Goal: Book appointment/travel/reservation

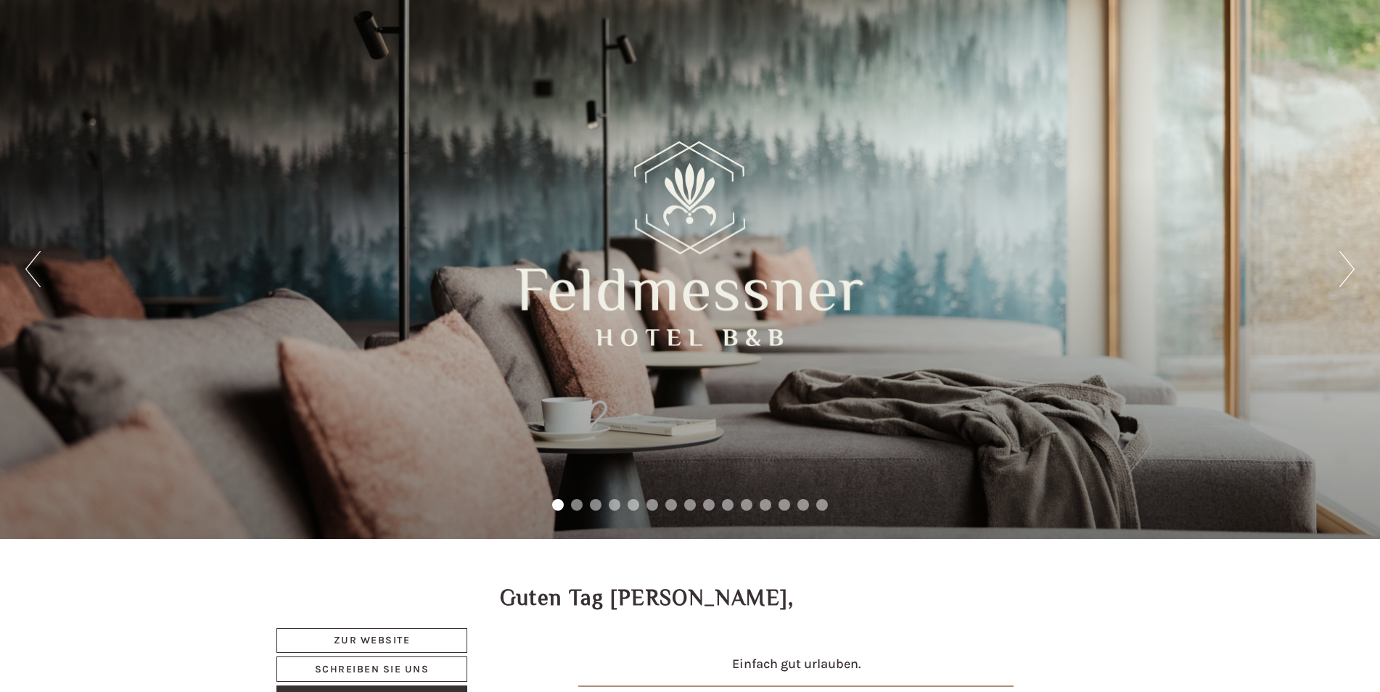
click at [1346, 266] on button "Next" at bounding box center [1347, 269] width 15 height 36
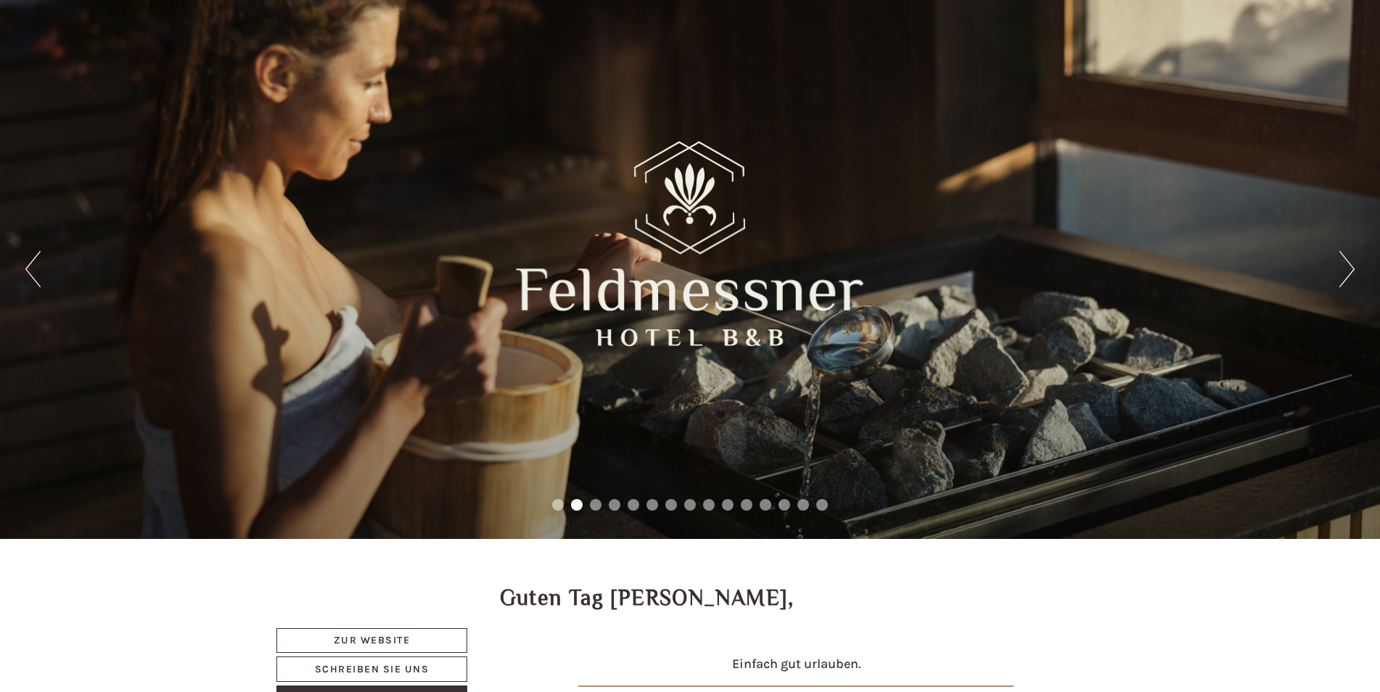
click at [1346, 266] on button "Next" at bounding box center [1347, 269] width 15 height 36
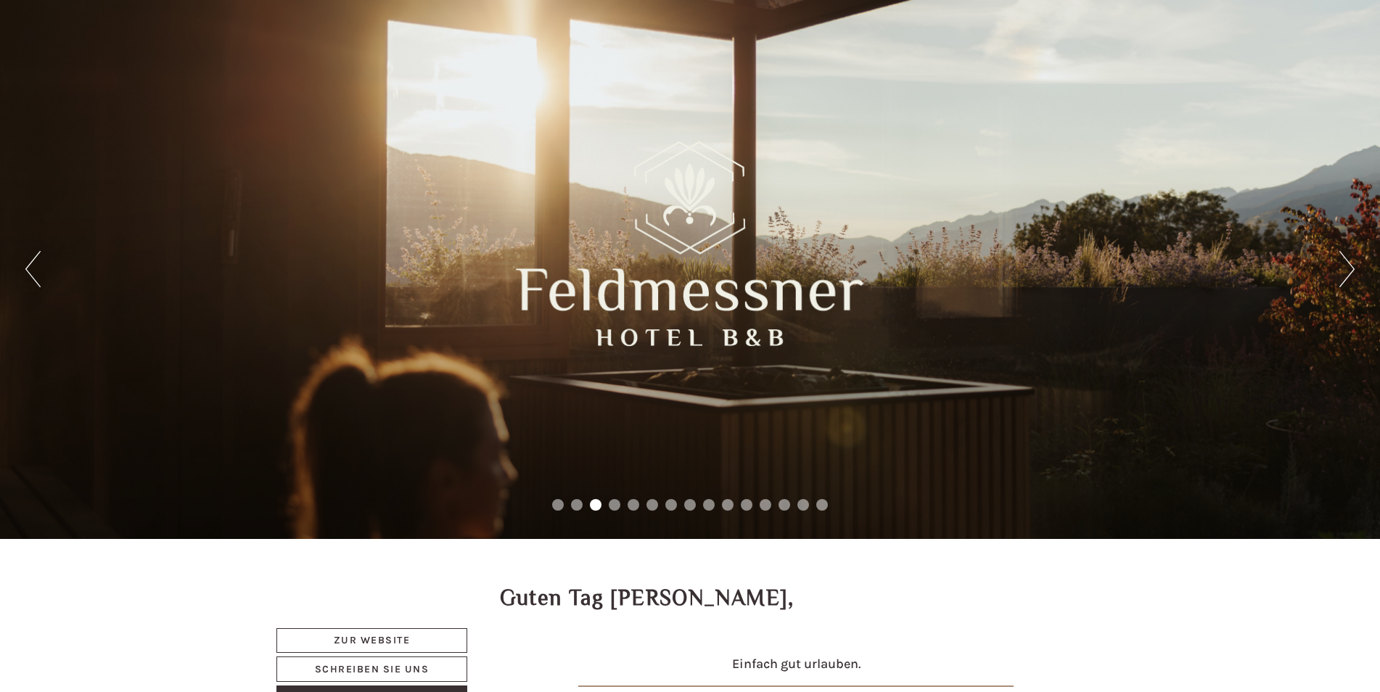
click at [1346, 266] on button "Next" at bounding box center [1347, 269] width 15 height 36
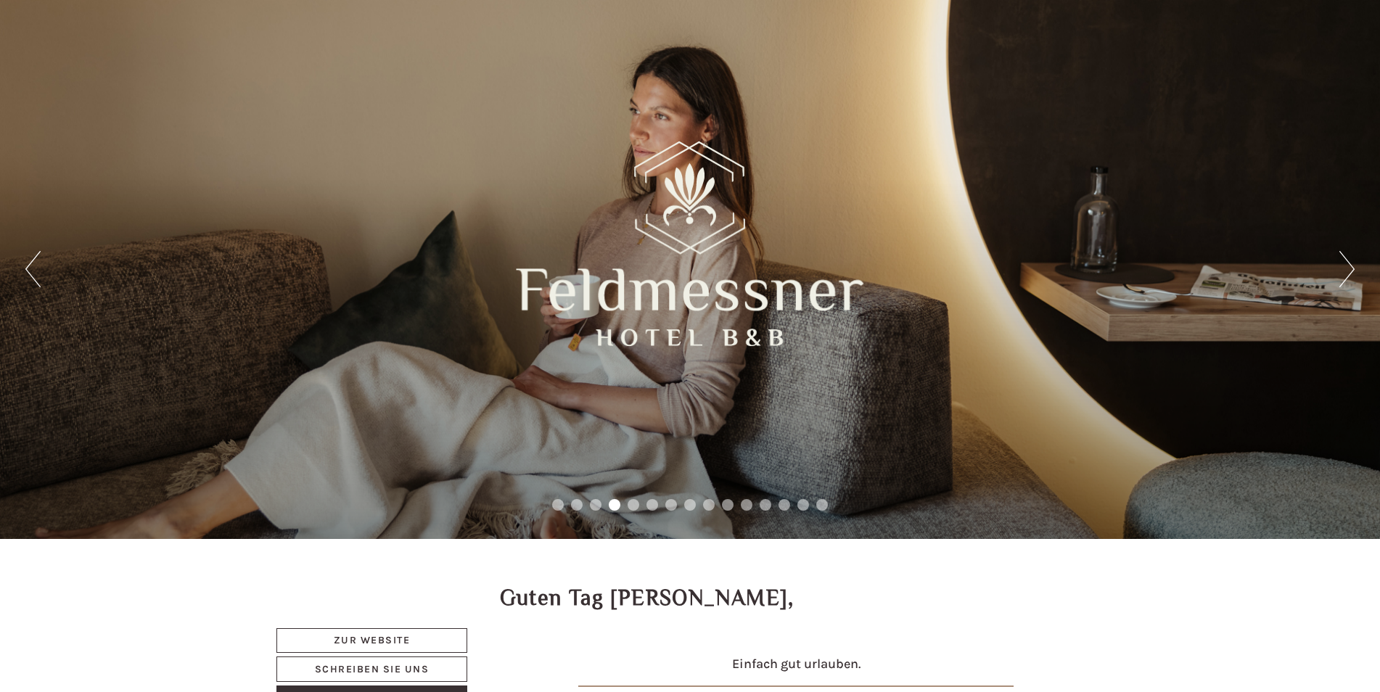
click at [1346, 266] on button "Next" at bounding box center [1347, 269] width 15 height 36
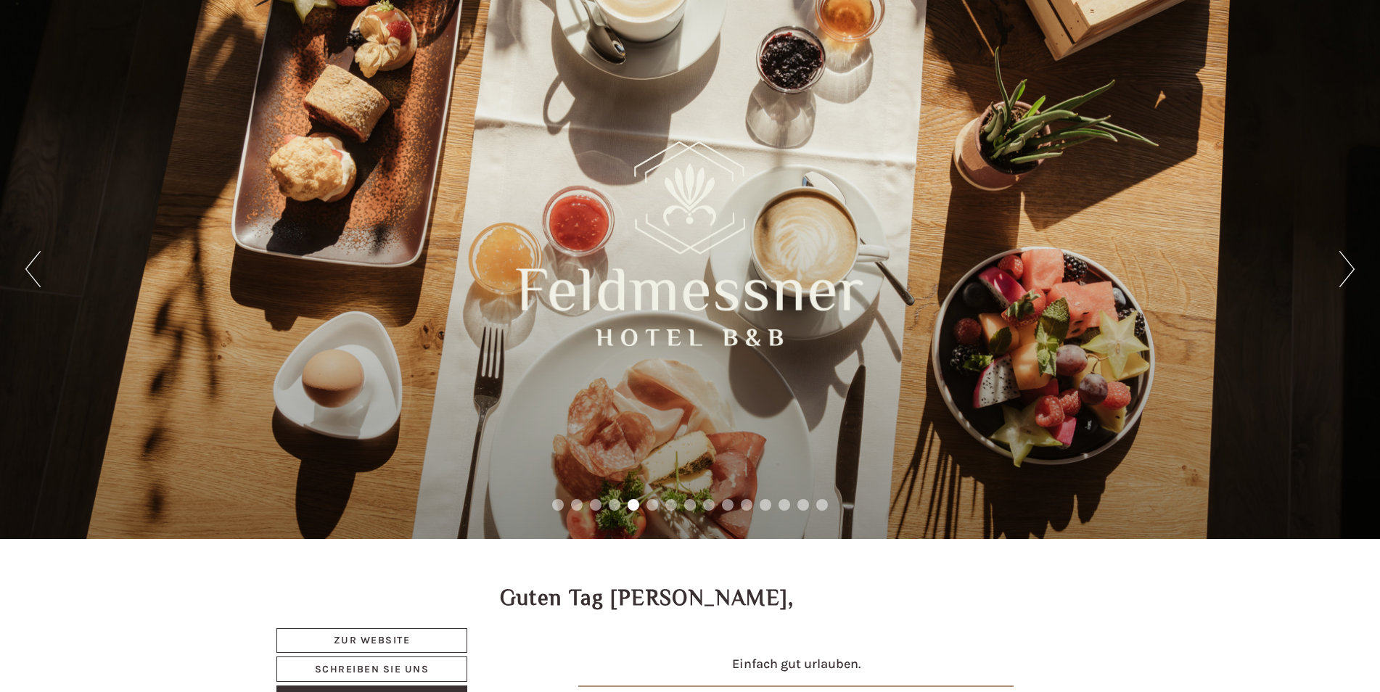
click at [1346, 266] on button "Next" at bounding box center [1347, 269] width 15 height 36
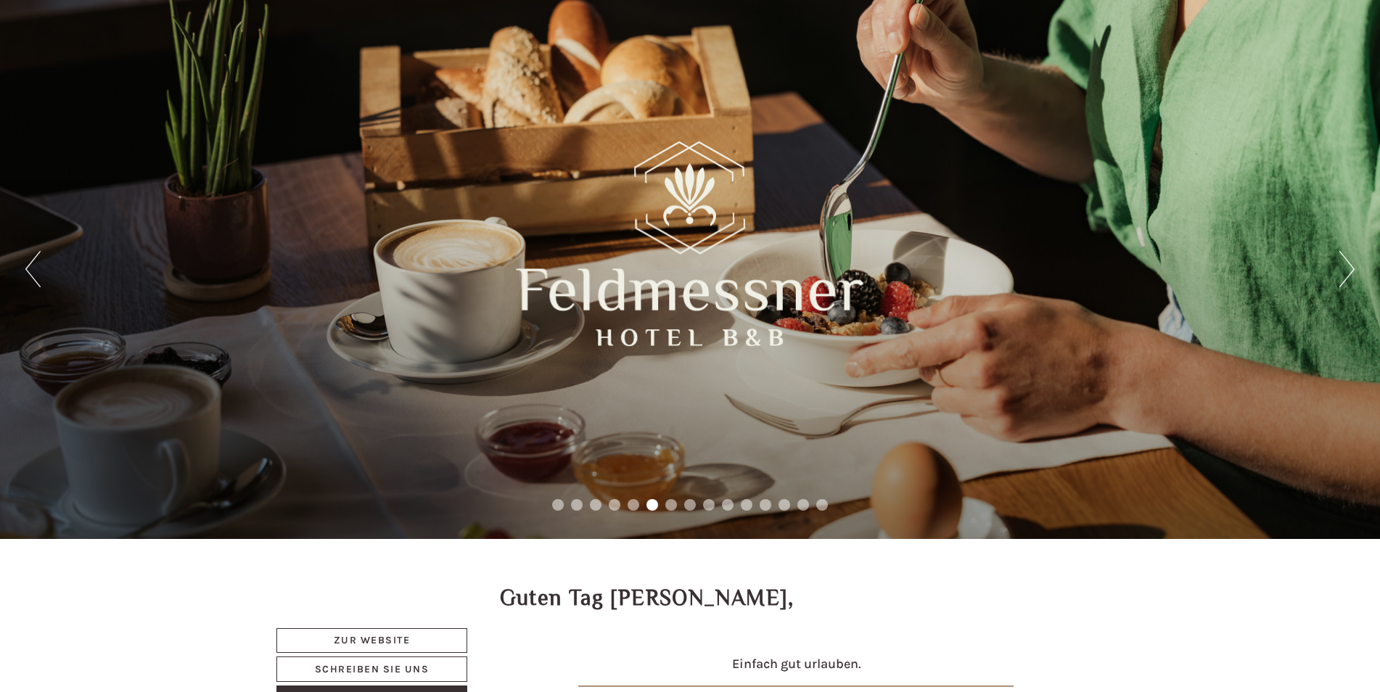
click at [1346, 266] on button "Next" at bounding box center [1347, 269] width 15 height 36
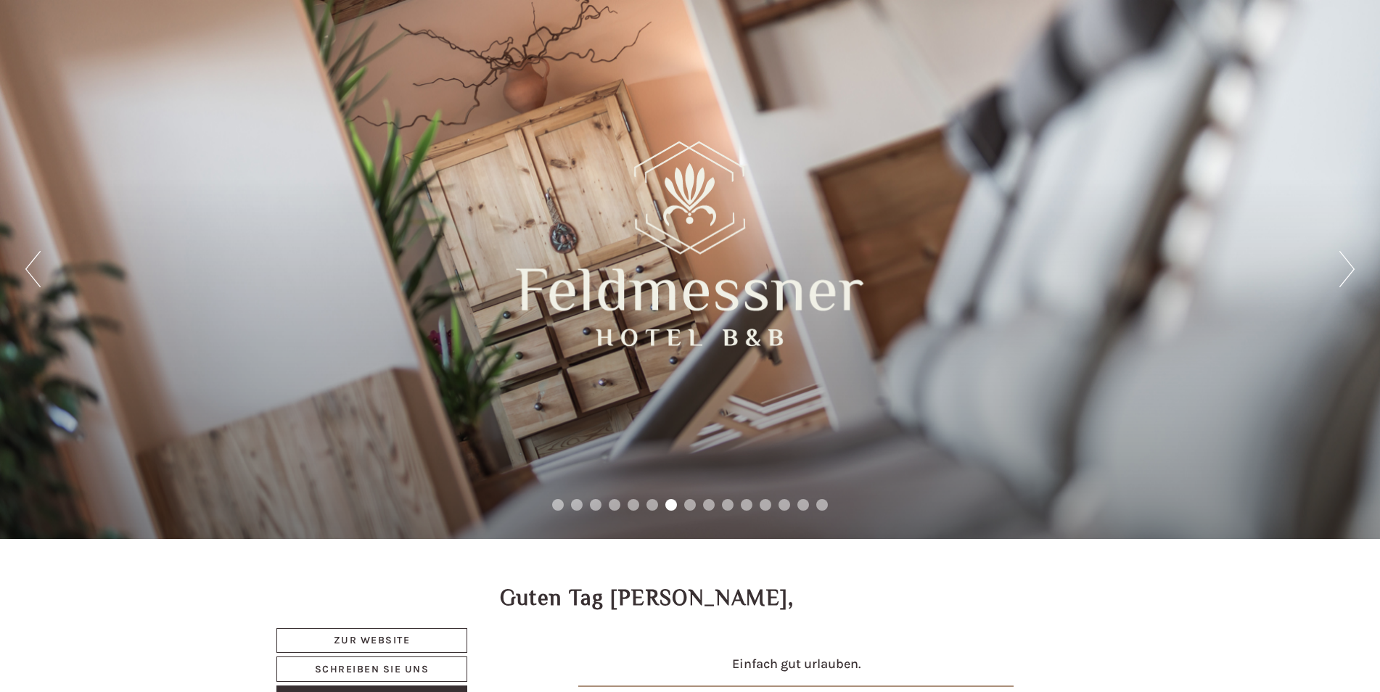
click at [1346, 266] on button "Next" at bounding box center [1347, 269] width 15 height 36
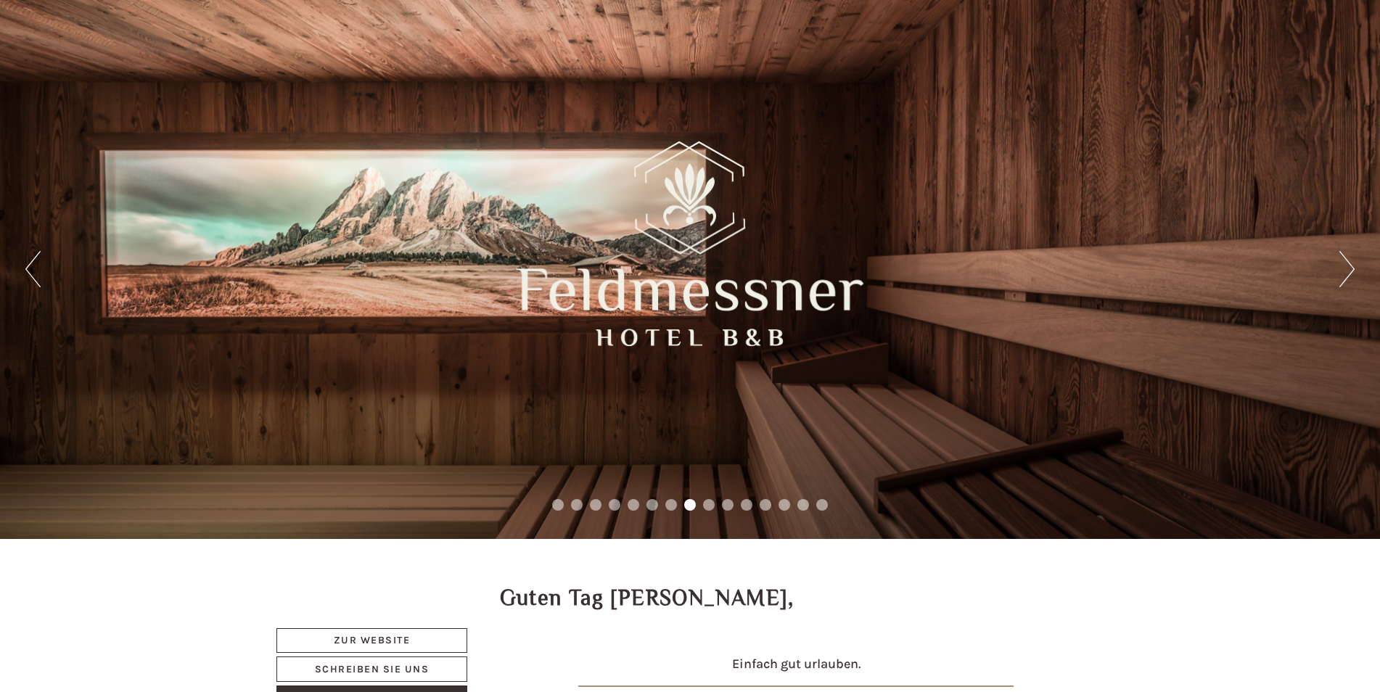
click at [1346, 266] on button "Next" at bounding box center [1347, 269] width 15 height 36
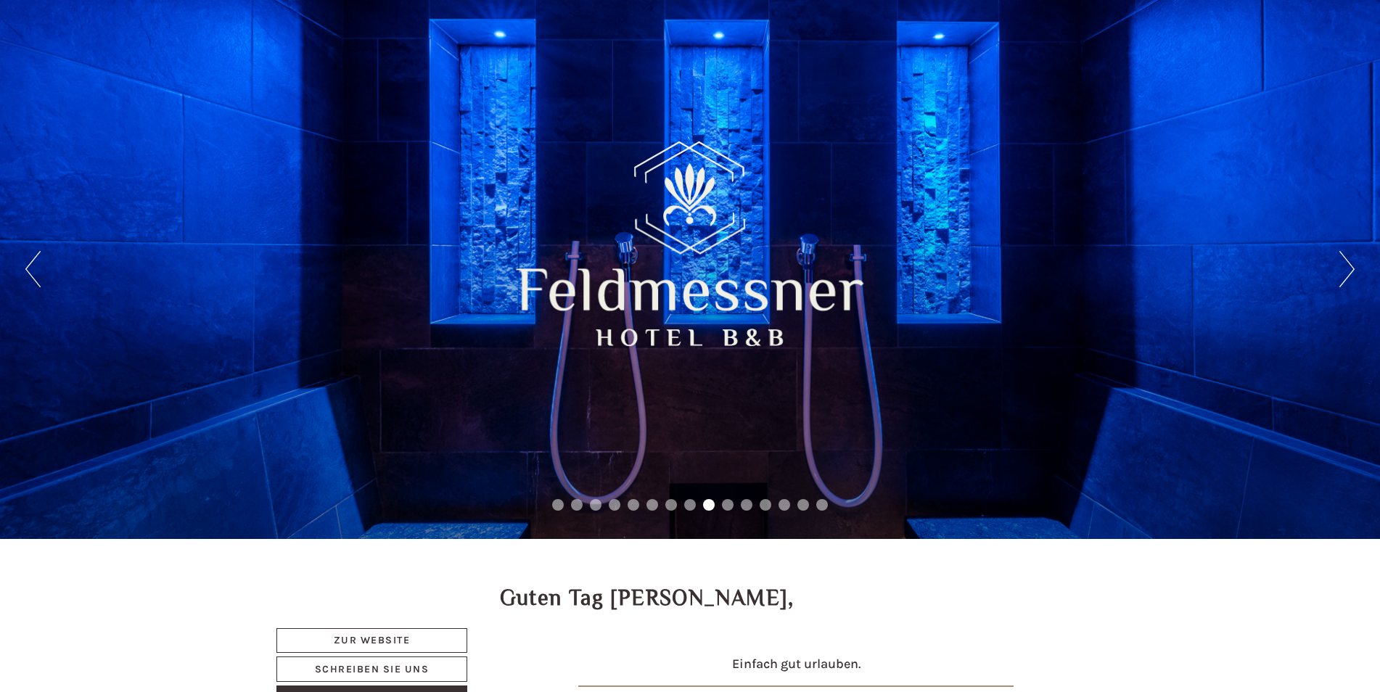
click at [1346, 266] on button "Next" at bounding box center [1347, 269] width 15 height 36
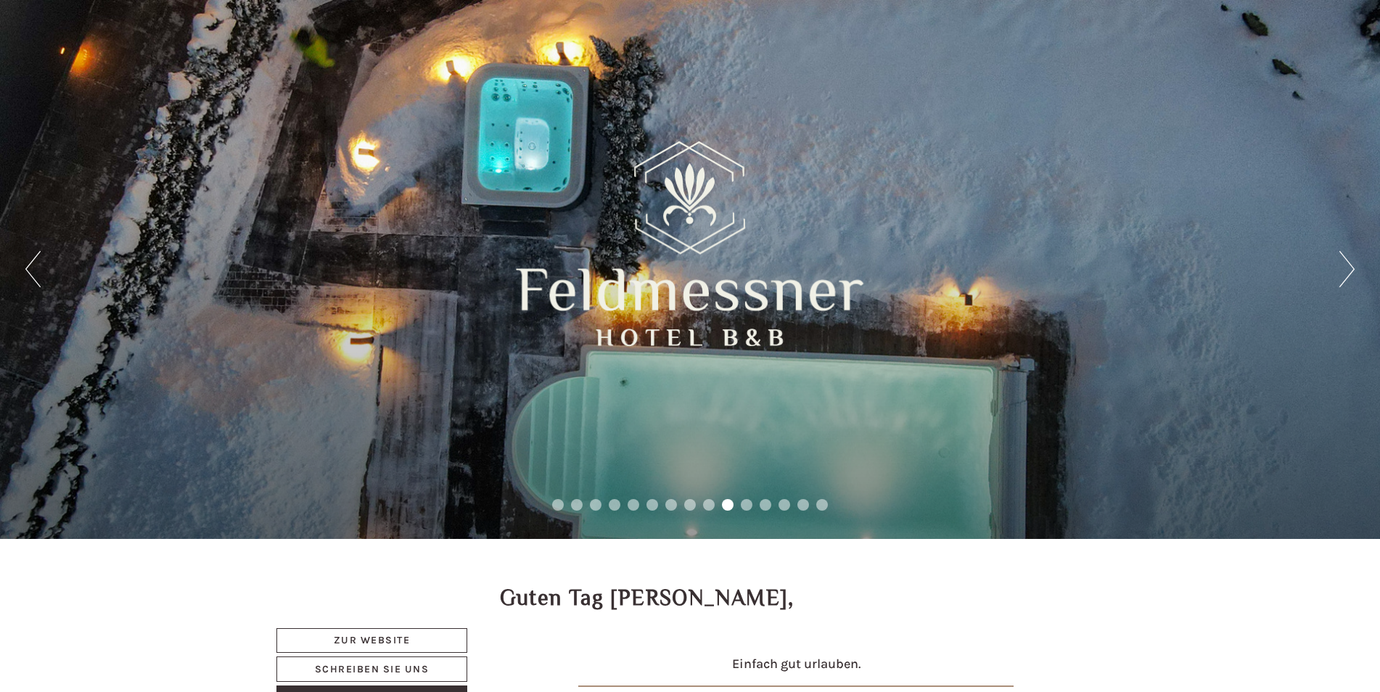
click at [1346, 266] on button "Next" at bounding box center [1347, 269] width 15 height 36
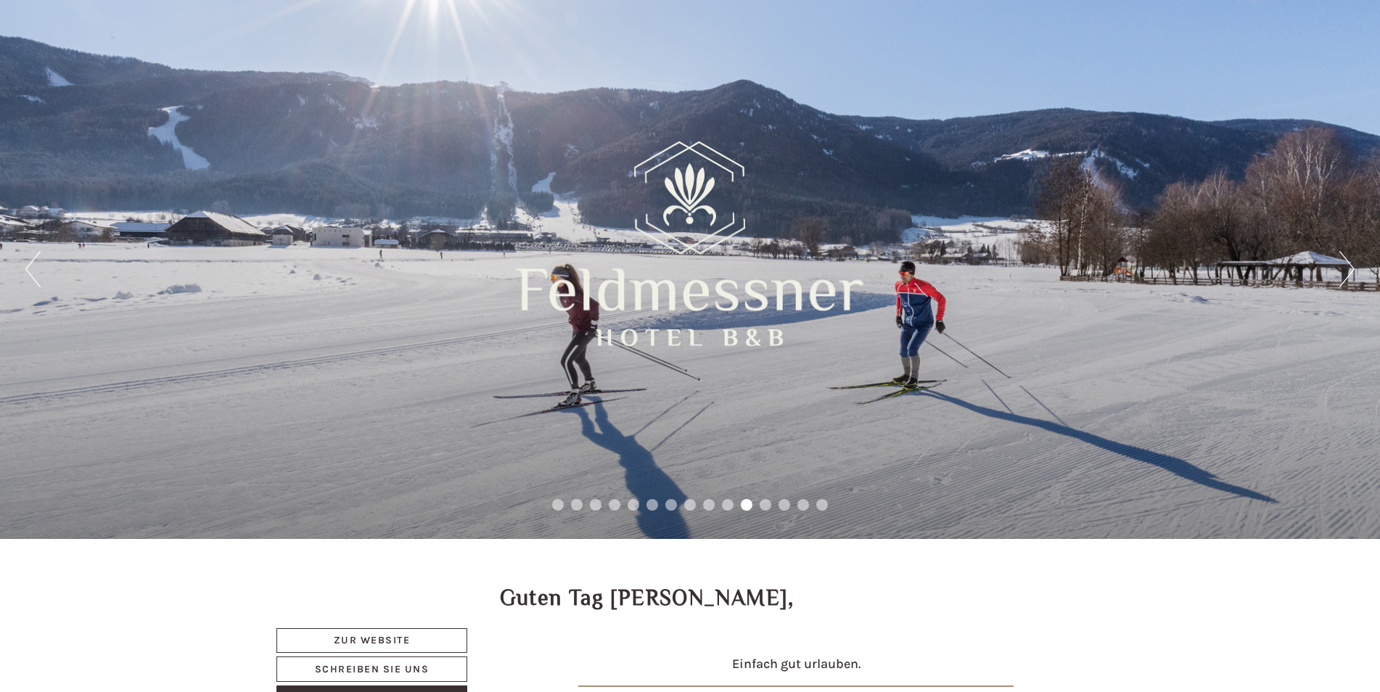
click at [1346, 266] on button "Next" at bounding box center [1347, 269] width 15 height 36
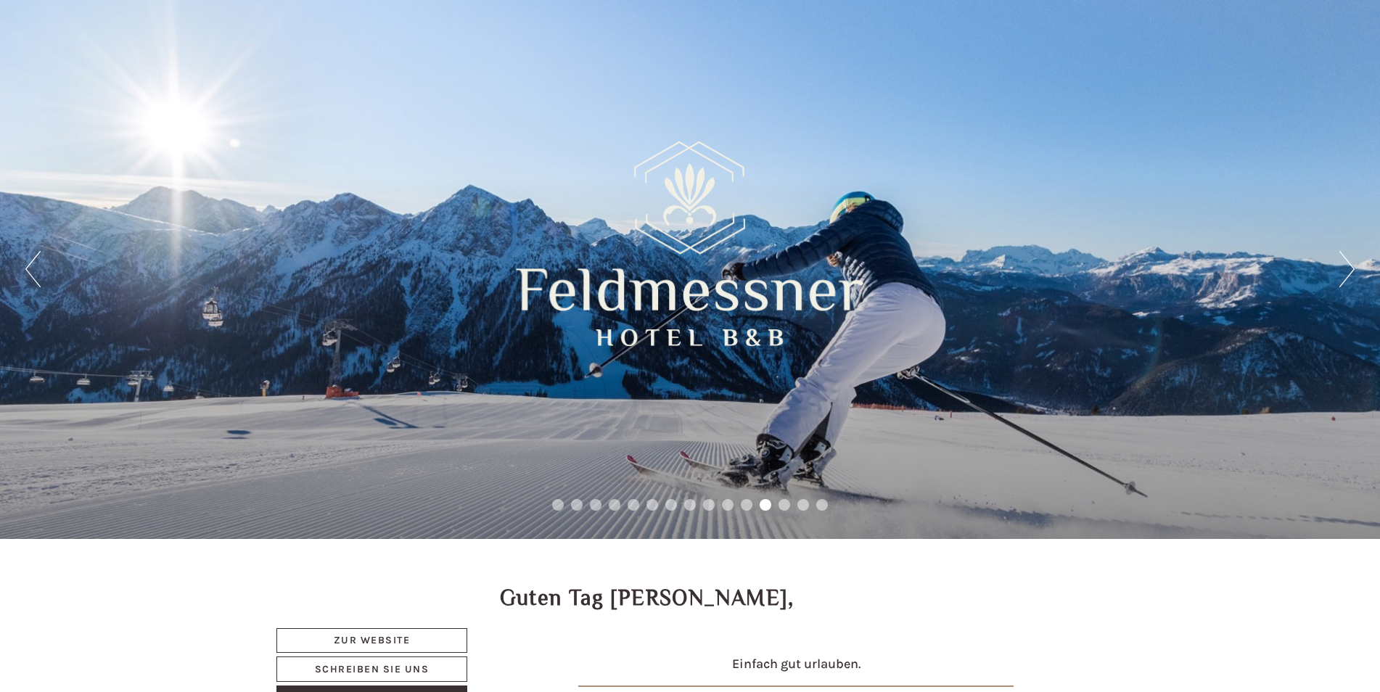
click at [1346, 266] on button "Next" at bounding box center [1347, 269] width 15 height 36
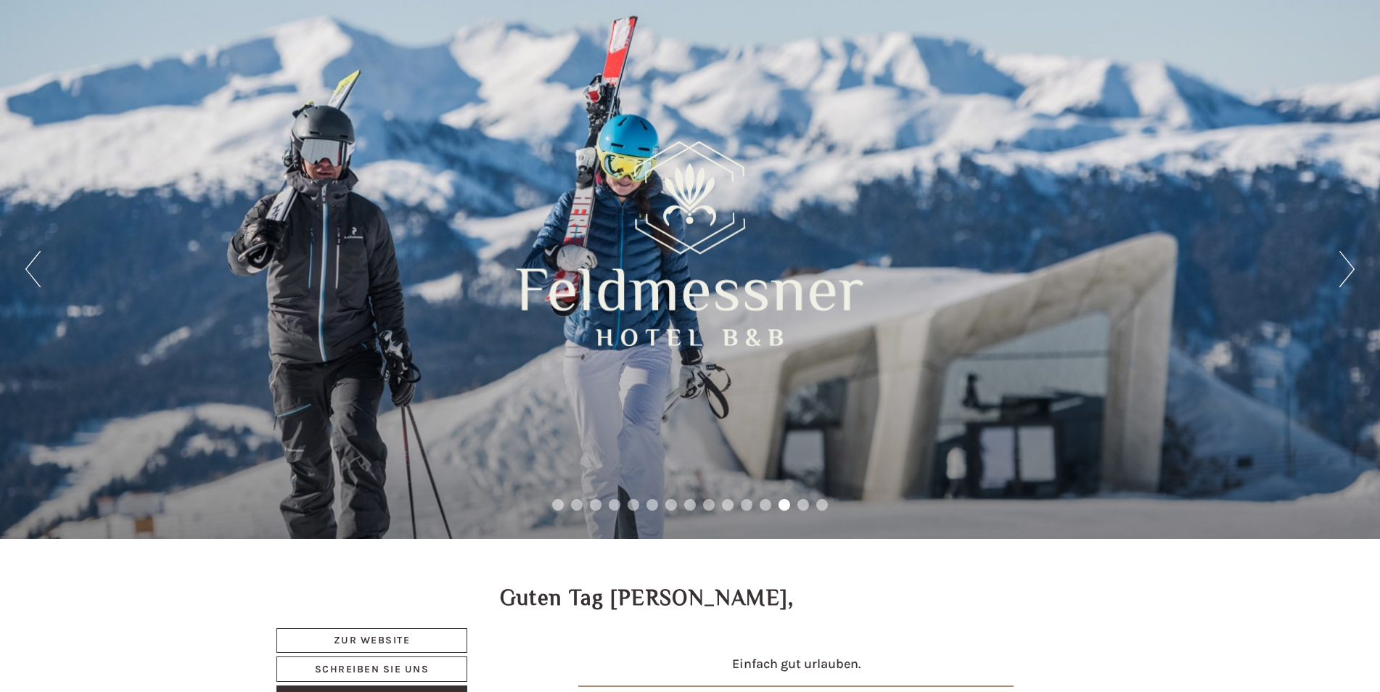
click at [1346, 266] on button "Next" at bounding box center [1347, 269] width 15 height 36
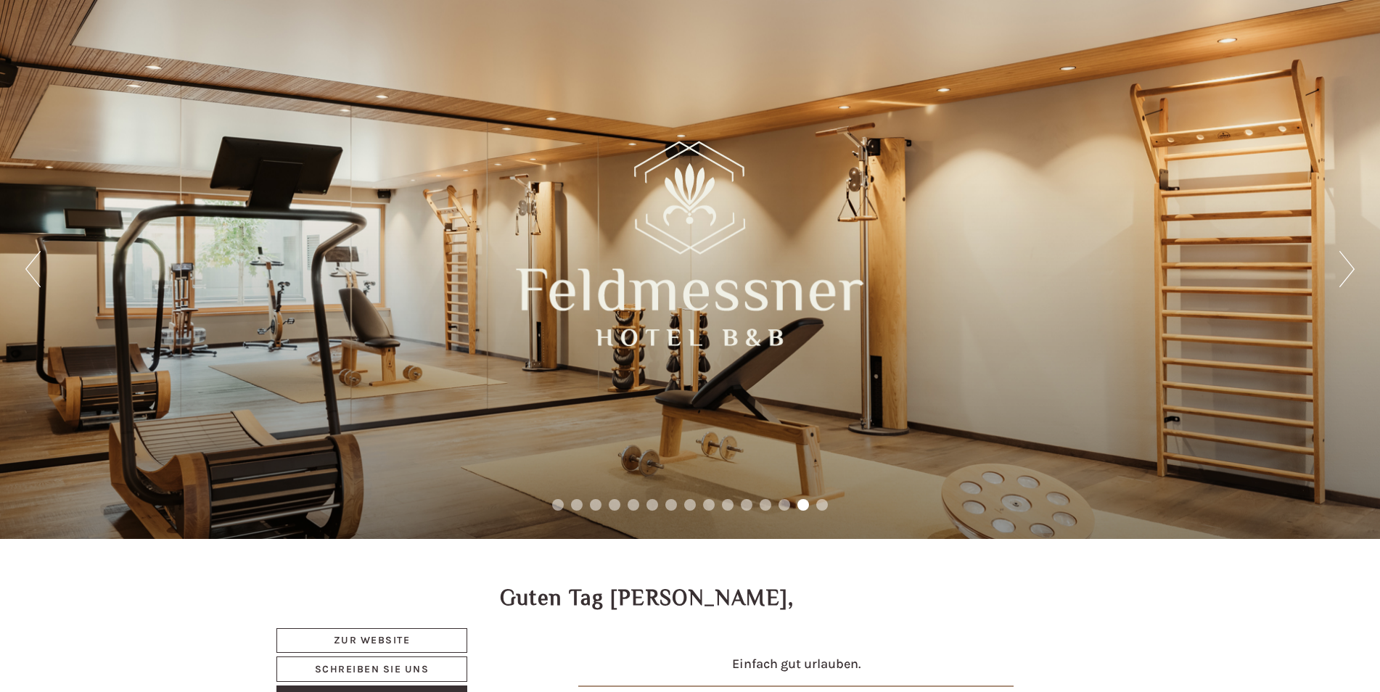
click at [1351, 269] on button "Next" at bounding box center [1347, 269] width 15 height 36
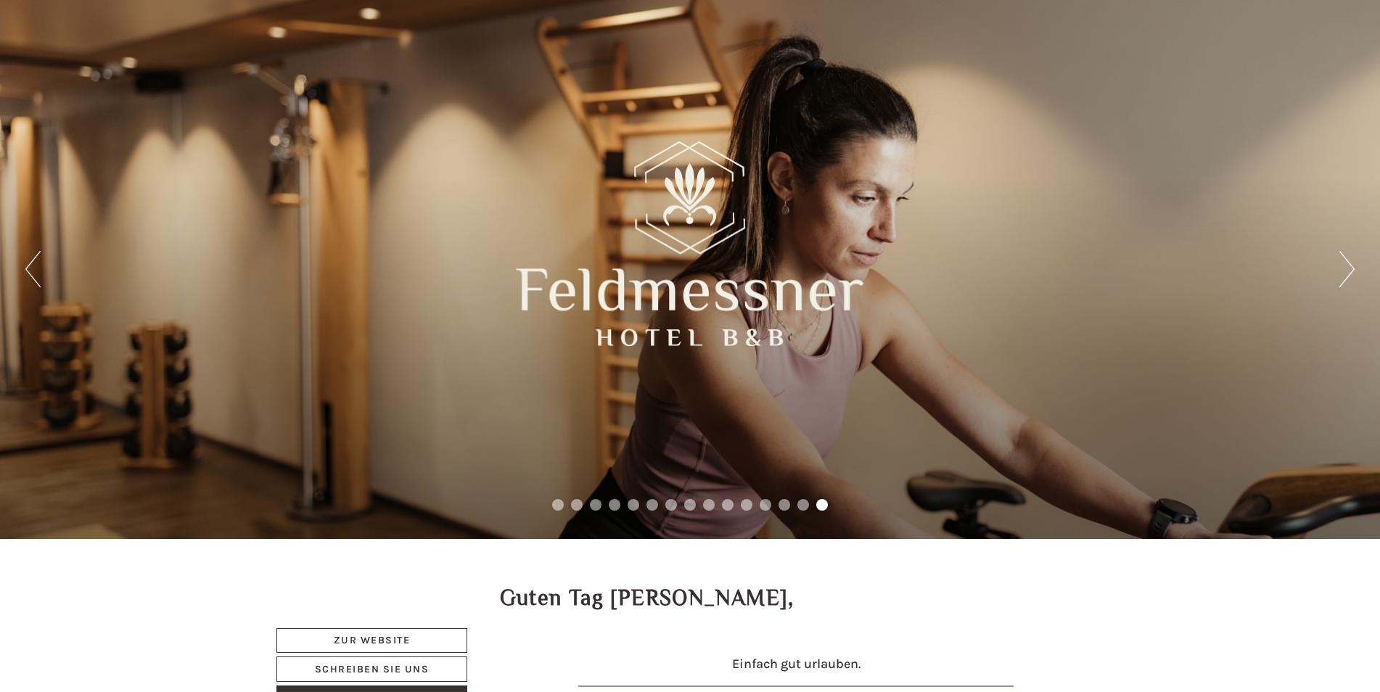
click at [1351, 269] on button "Next" at bounding box center [1347, 269] width 15 height 36
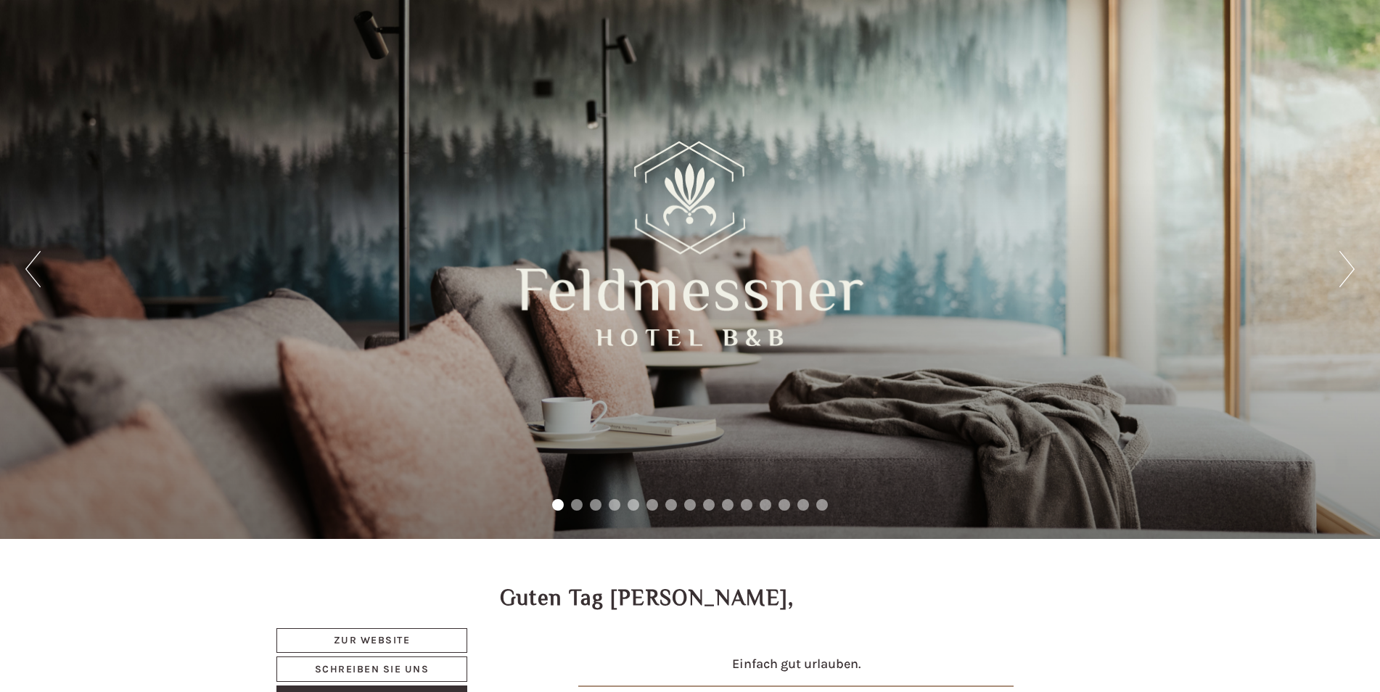
click at [1351, 269] on button "Next" at bounding box center [1347, 269] width 15 height 36
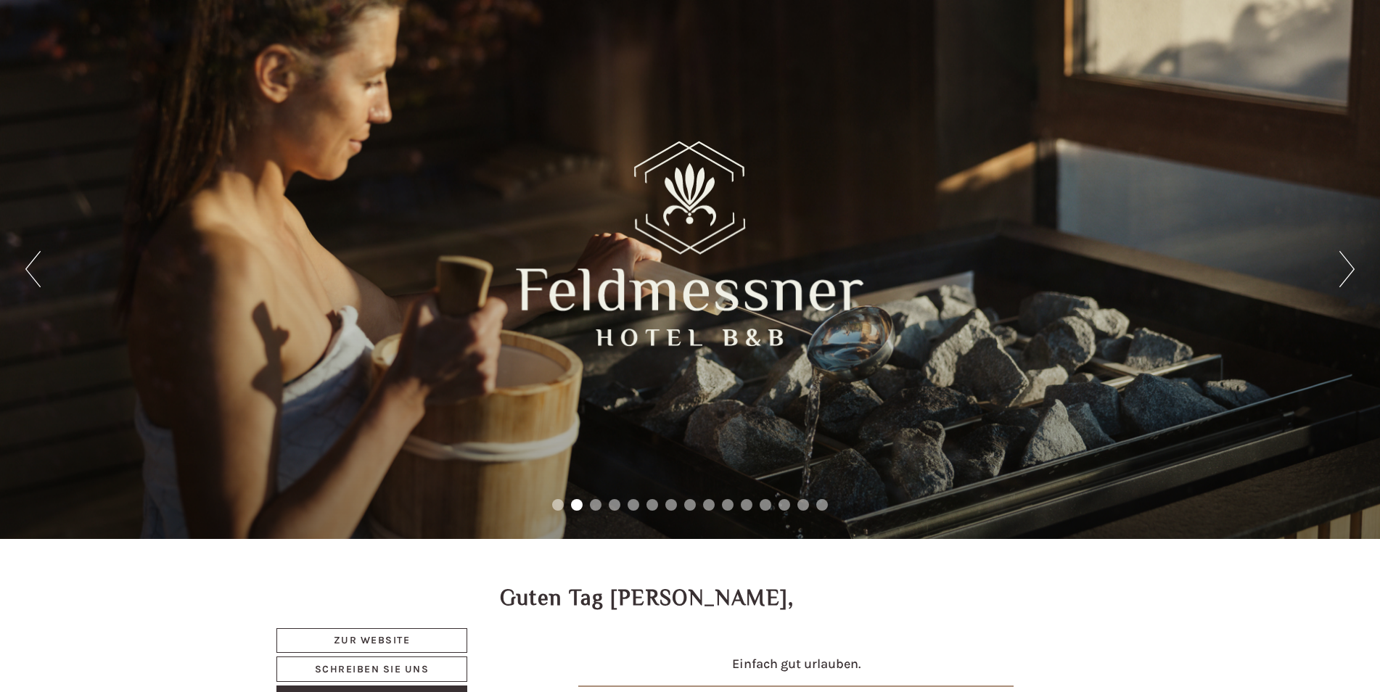
click at [1351, 269] on button "Next" at bounding box center [1347, 269] width 15 height 36
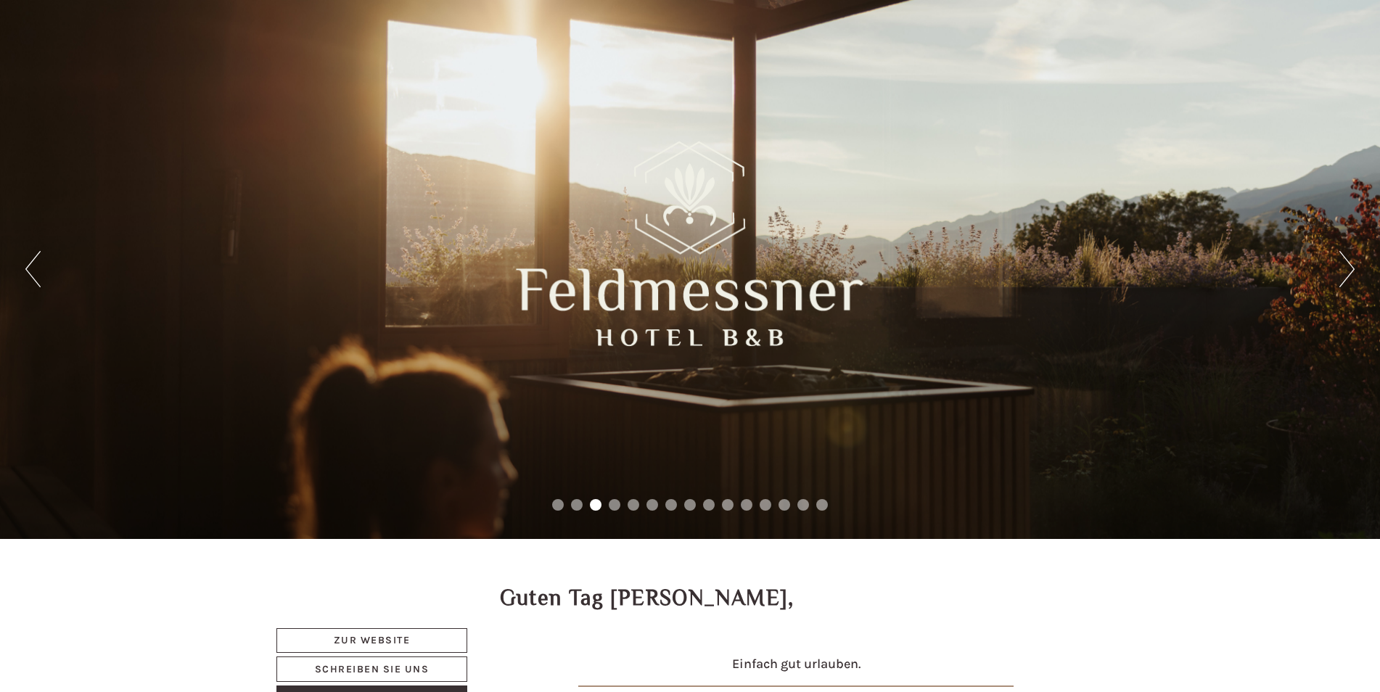
click at [1351, 269] on button "Next" at bounding box center [1347, 269] width 15 height 36
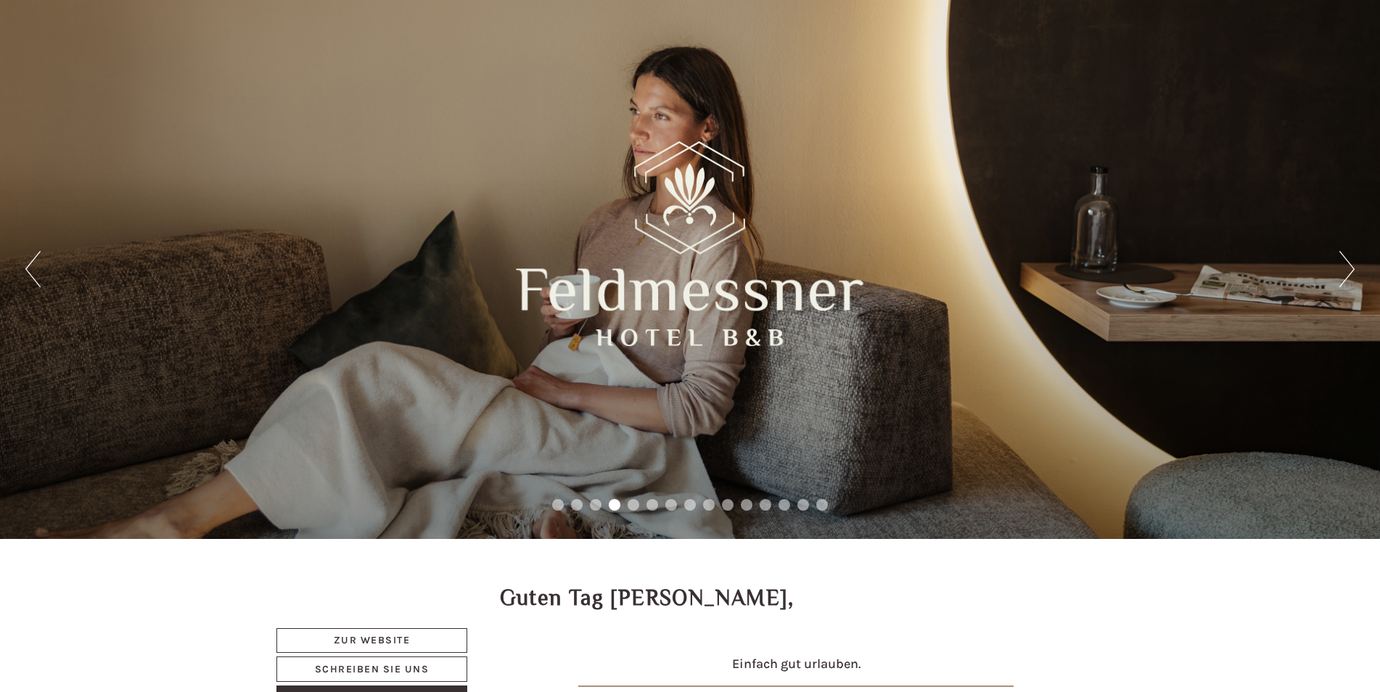
click at [1351, 269] on button "Next" at bounding box center [1347, 269] width 15 height 36
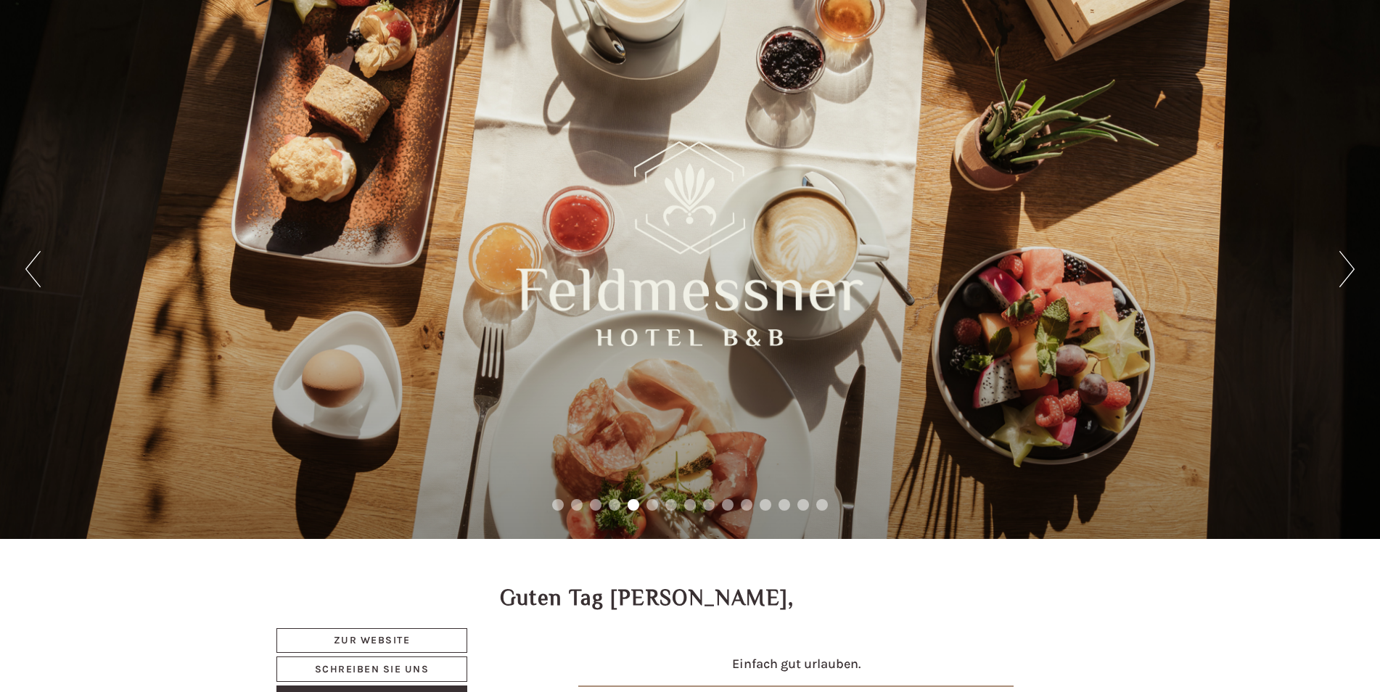
click at [1351, 269] on button "Next" at bounding box center [1347, 269] width 15 height 36
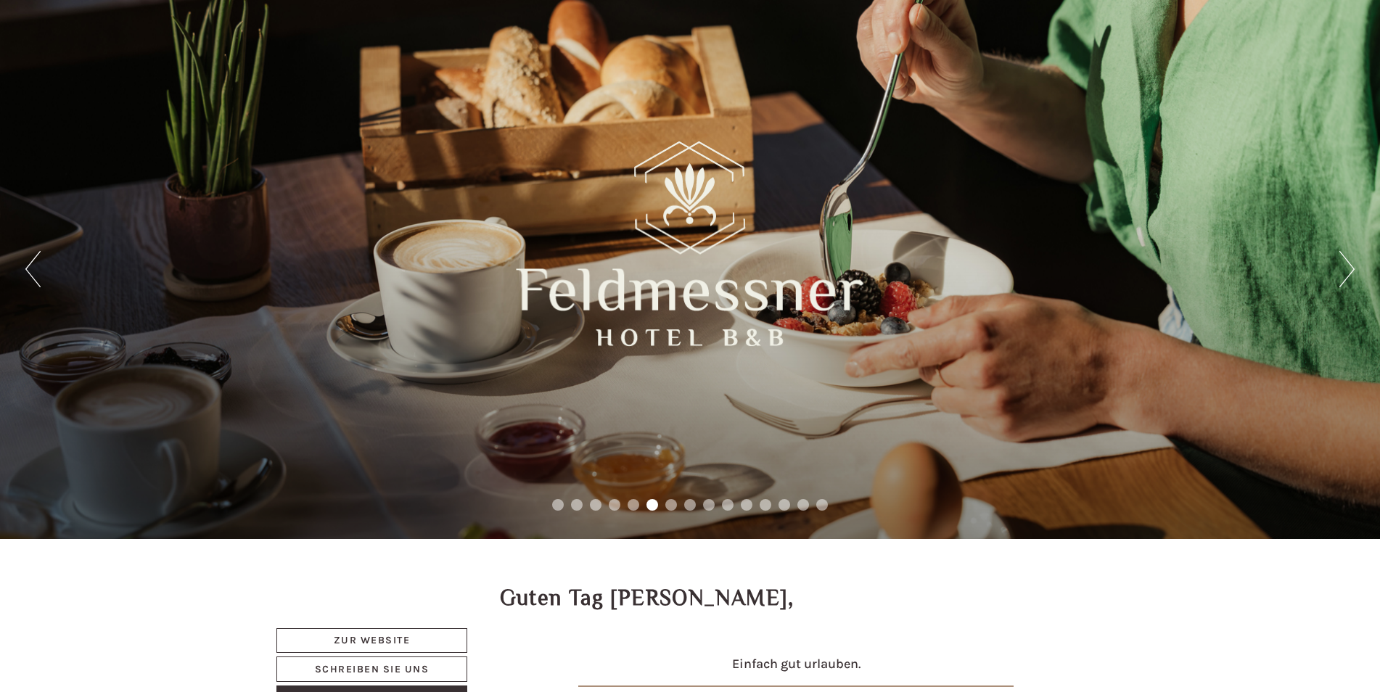
click at [1351, 269] on button "Next" at bounding box center [1347, 269] width 15 height 36
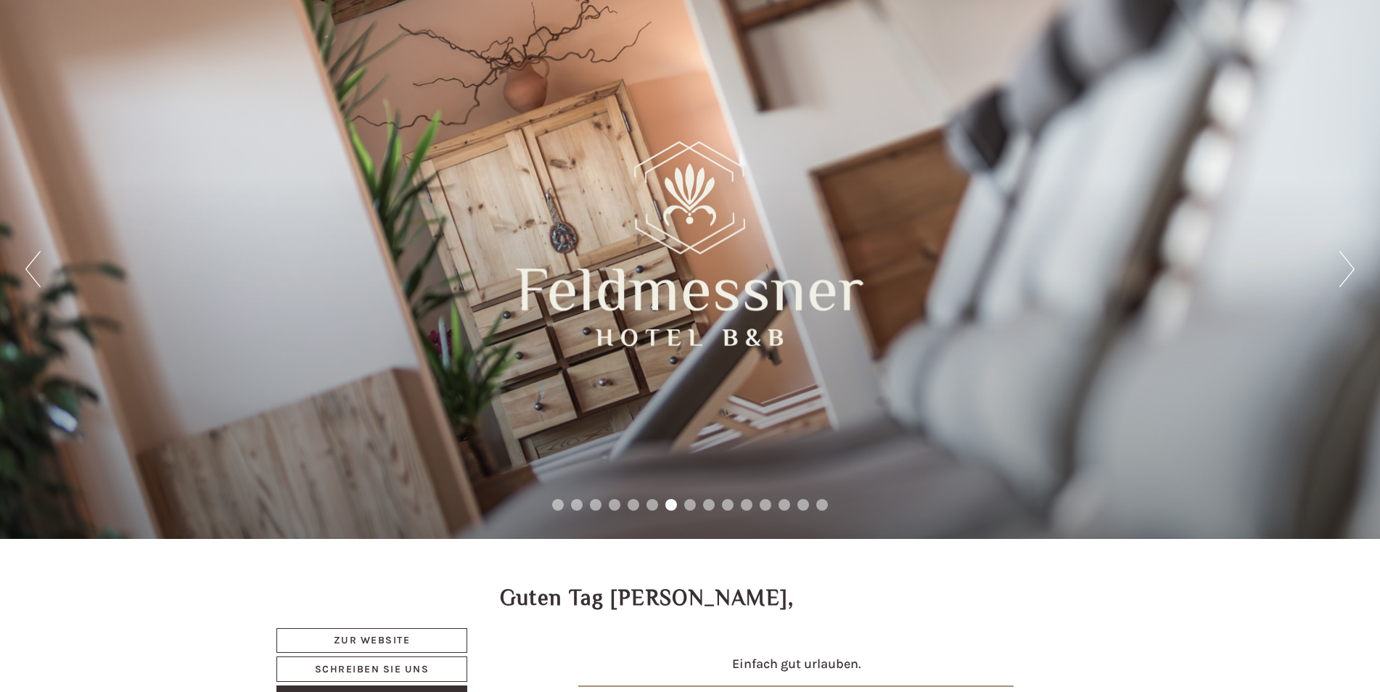
click at [1351, 269] on button "Next" at bounding box center [1347, 269] width 15 height 36
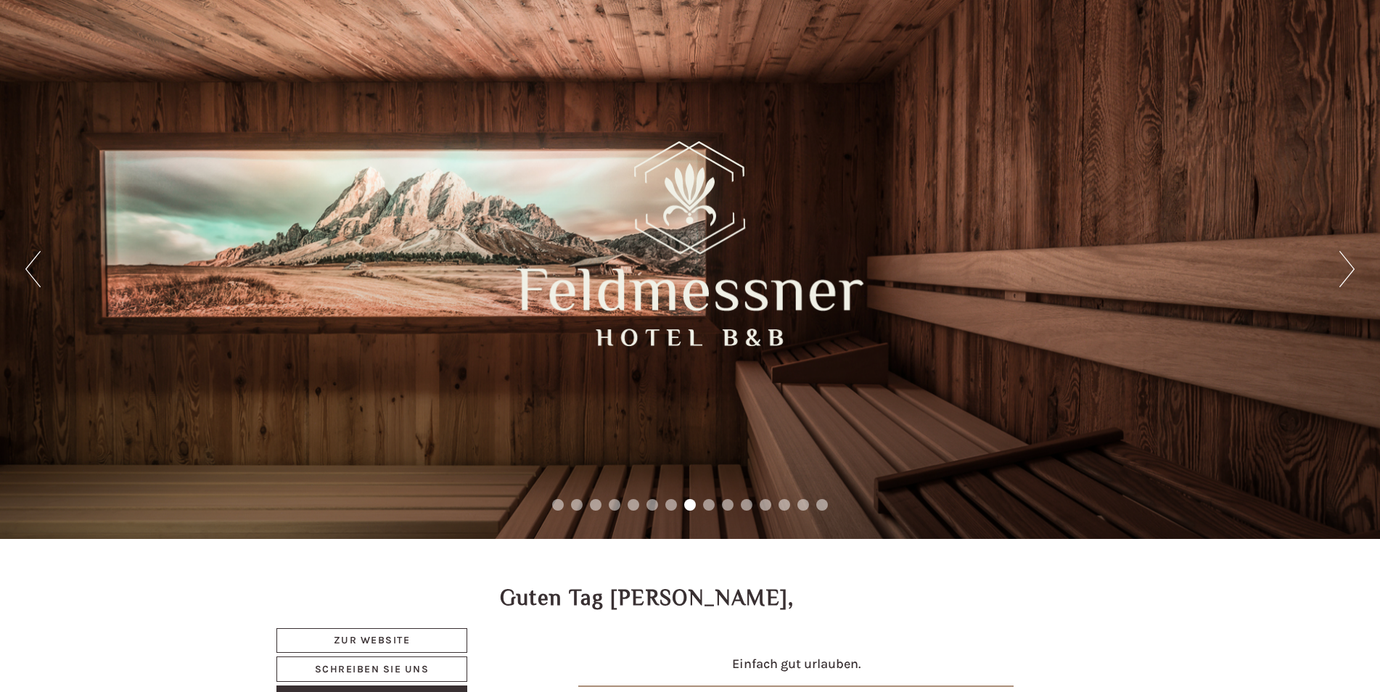
click at [1351, 269] on button "Next" at bounding box center [1347, 269] width 15 height 36
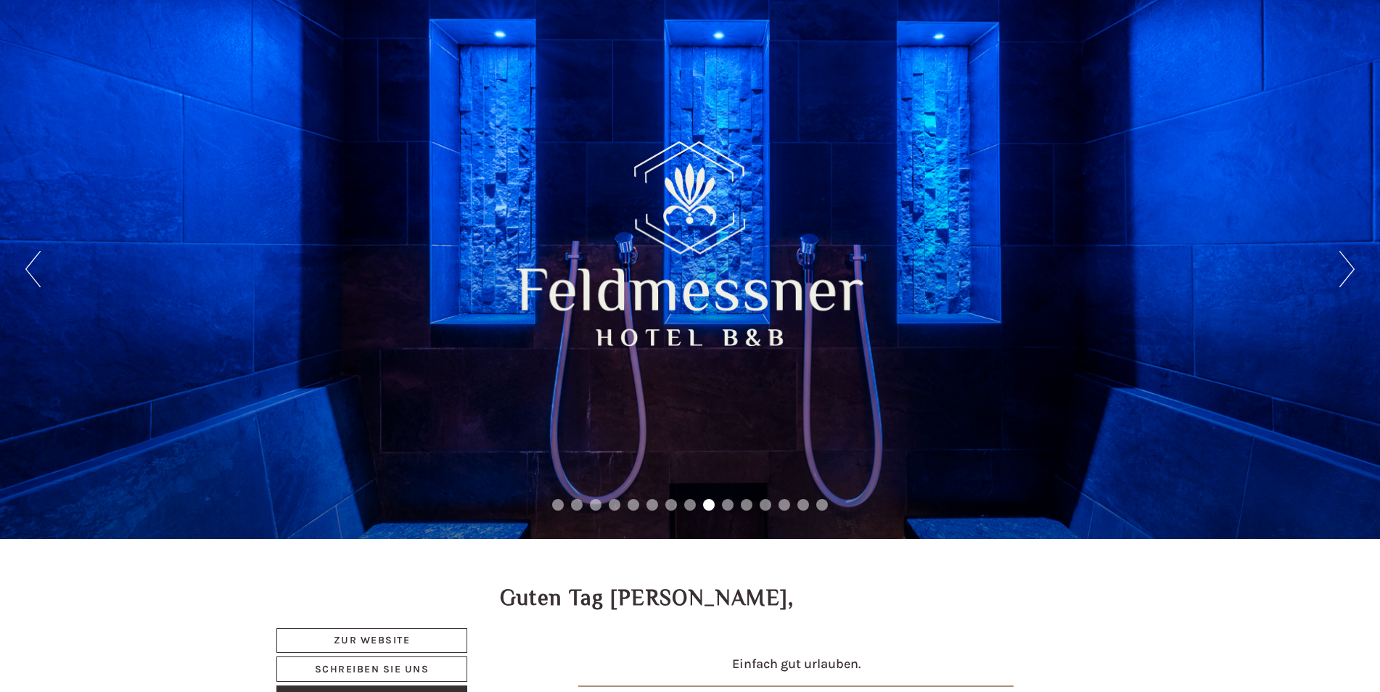
click at [1351, 269] on button "Next" at bounding box center [1347, 269] width 15 height 36
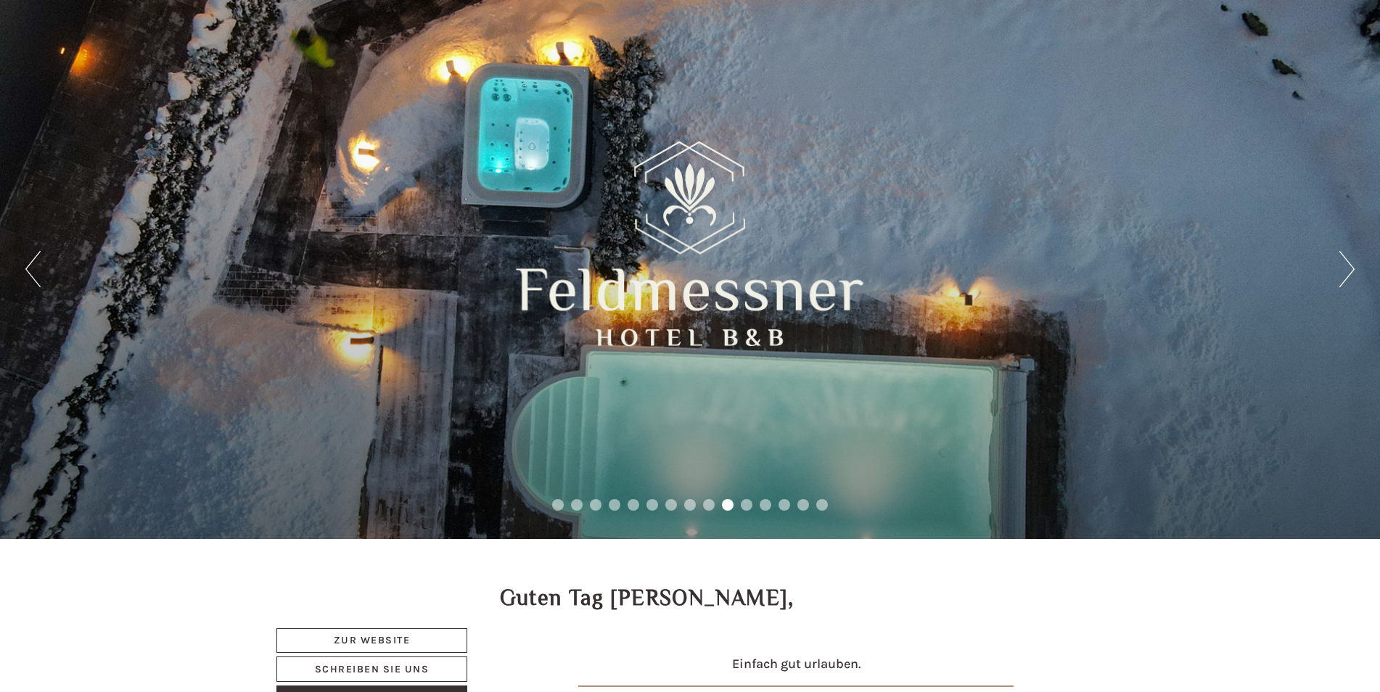
click at [1351, 269] on button "Next" at bounding box center [1347, 269] width 15 height 36
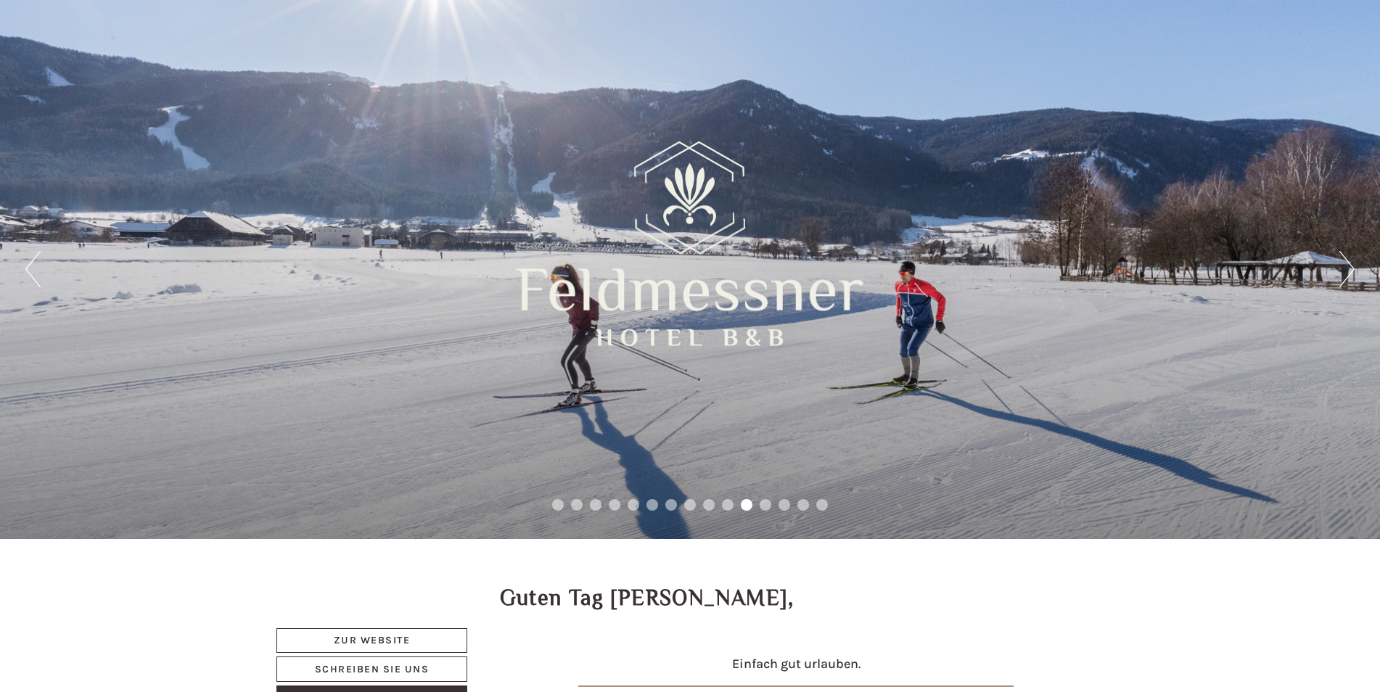
click at [1351, 268] on button "Next" at bounding box center [1347, 269] width 15 height 36
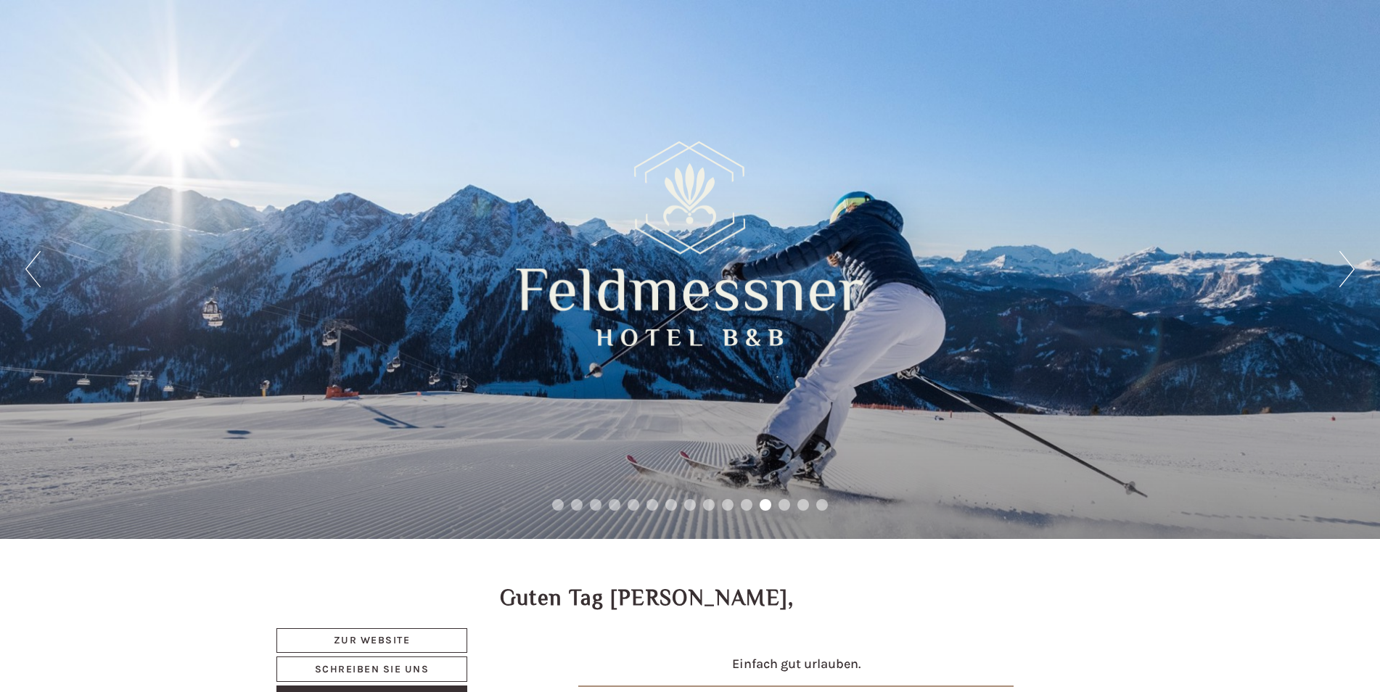
click at [1351, 268] on button "Next" at bounding box center [1347, 269] width 15 height 36
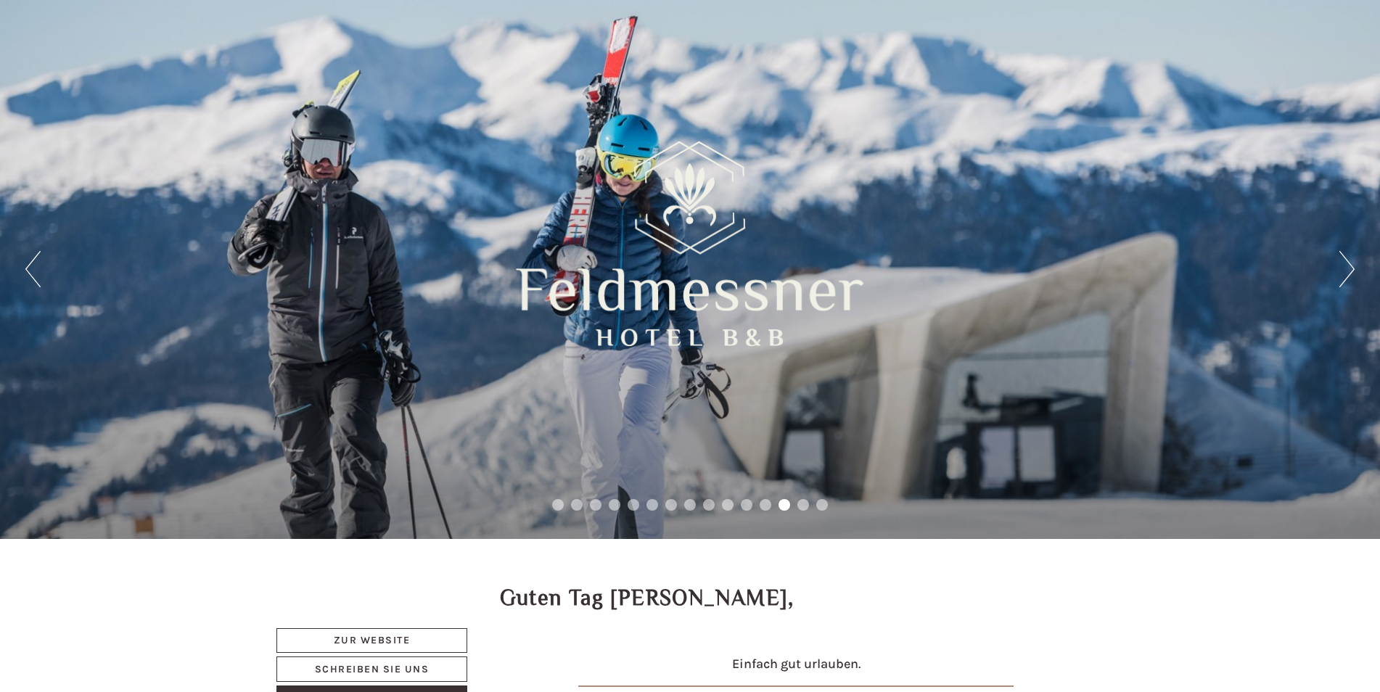
click at [1351, 268] on button "Next" at bounding box center [1347, 269] width 15 height 36
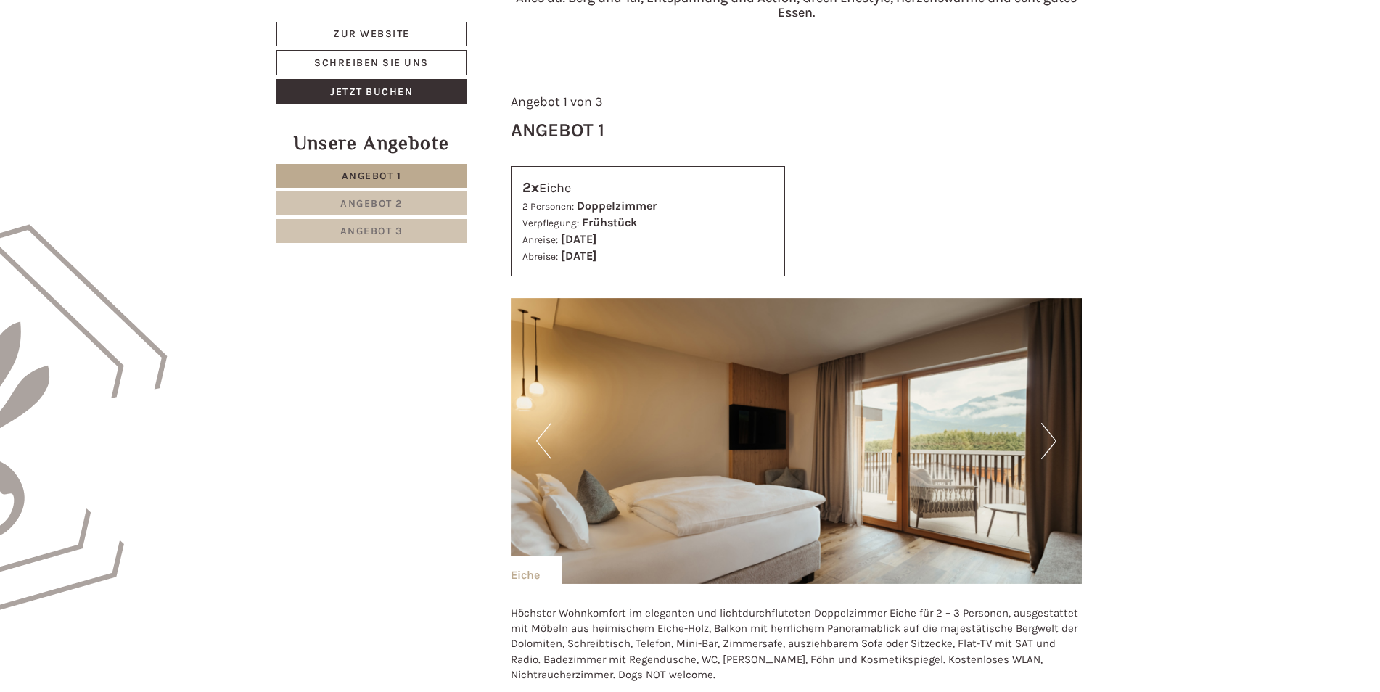
scroll to position [726, 0]
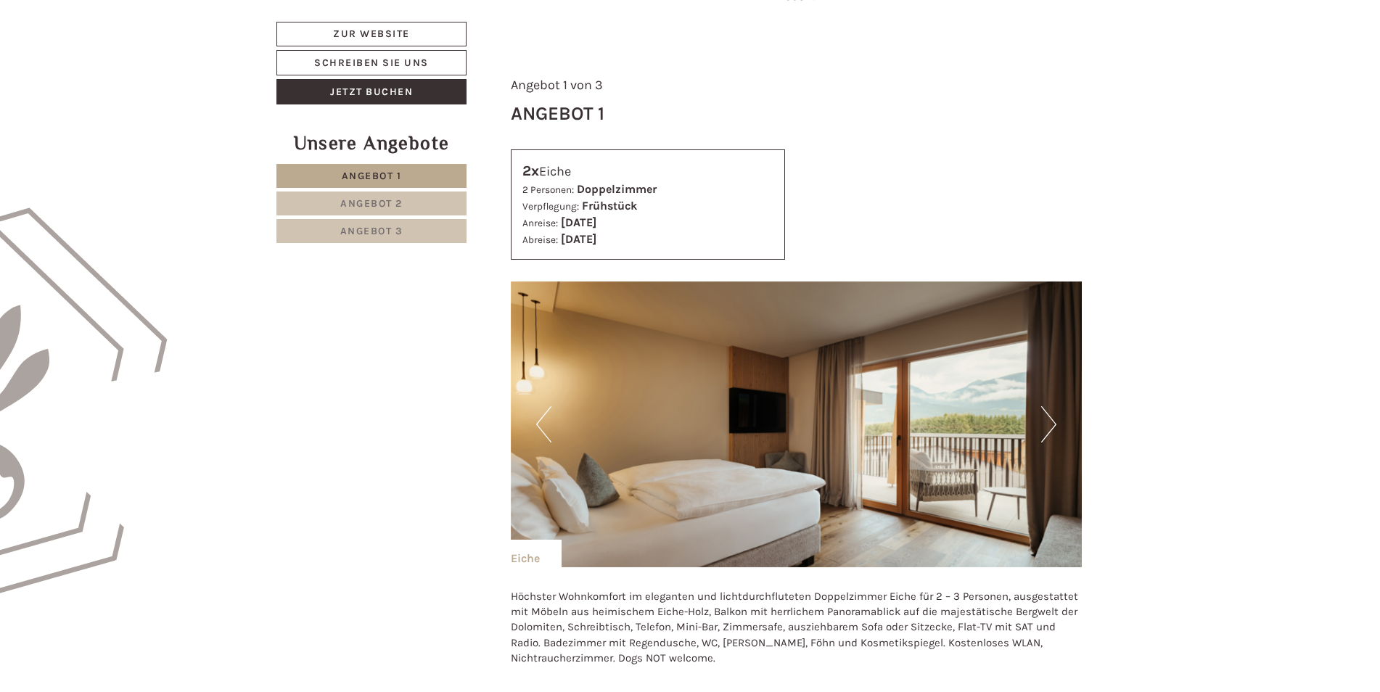
click at [1053, 418] on button "Next" at bounding box center [1048, 424] width 15 height 36
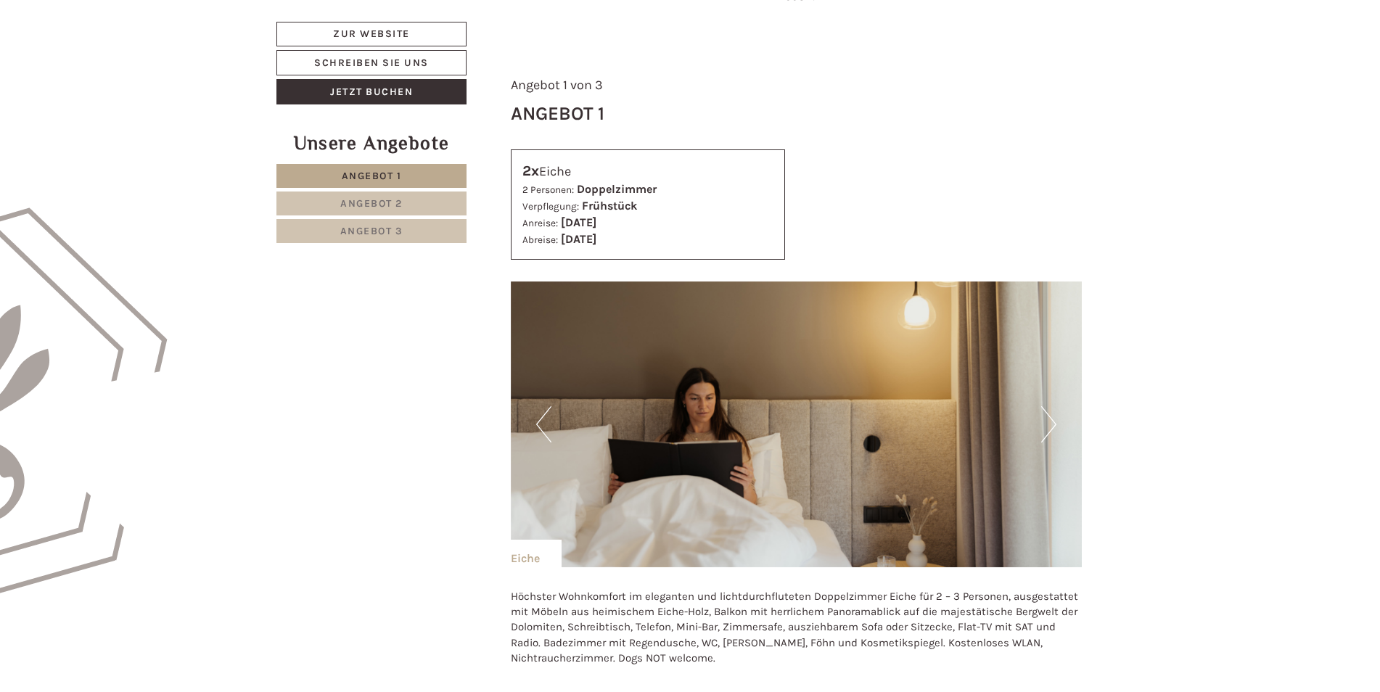
click at [1053, 418] on button "Next" at bounding box center [1048, 424] width 15 height 36
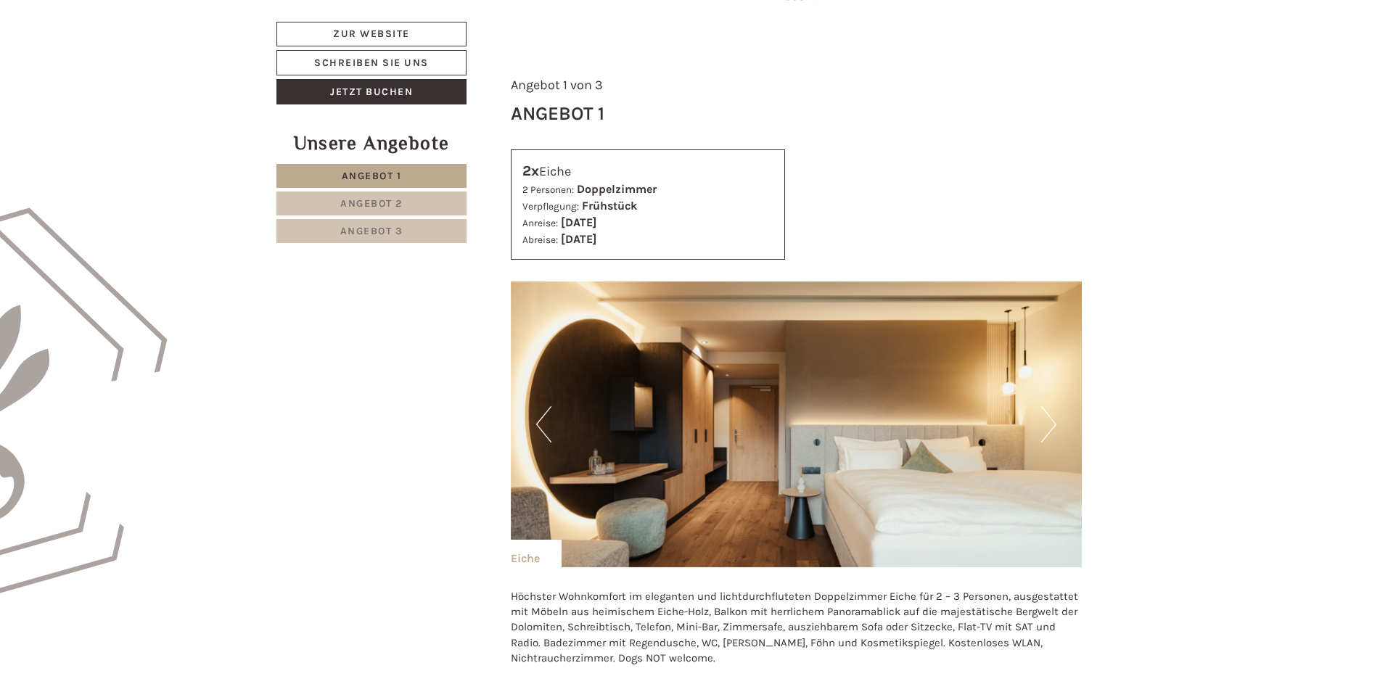
click at [1053, 418] on button "Next" at bounding box center [1048, 424] width 15 height 36
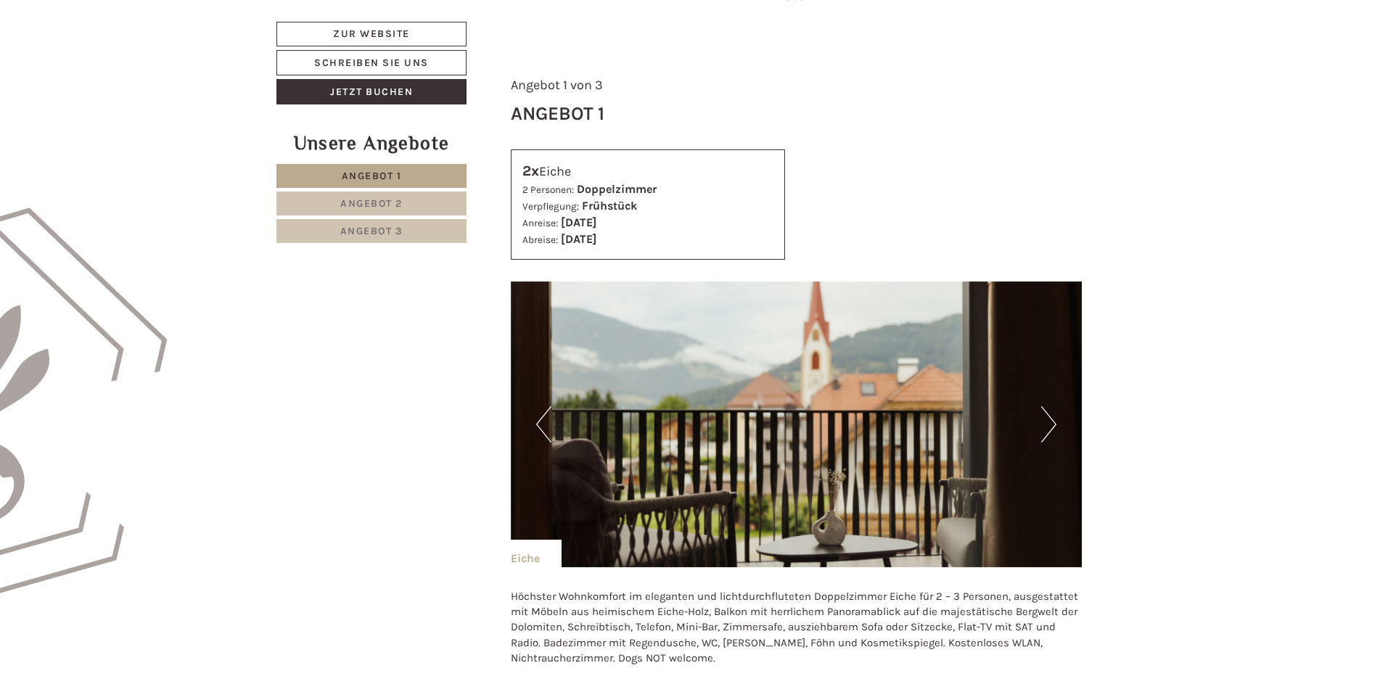
click at [1053, 418] on button "Next" at bounding box center [1048, 424] width 15 height 36
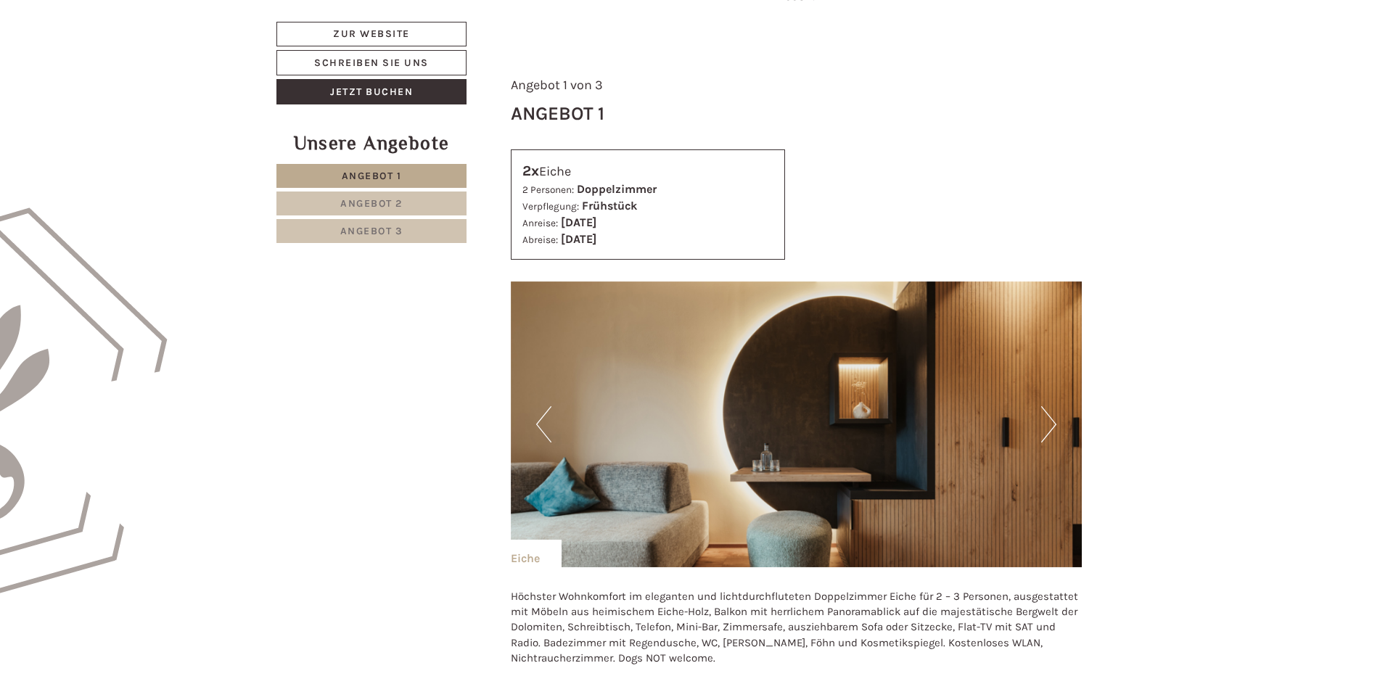
click at [1053, 418] on button "Next" at bounding box center [1048, 424] width 15 height 36
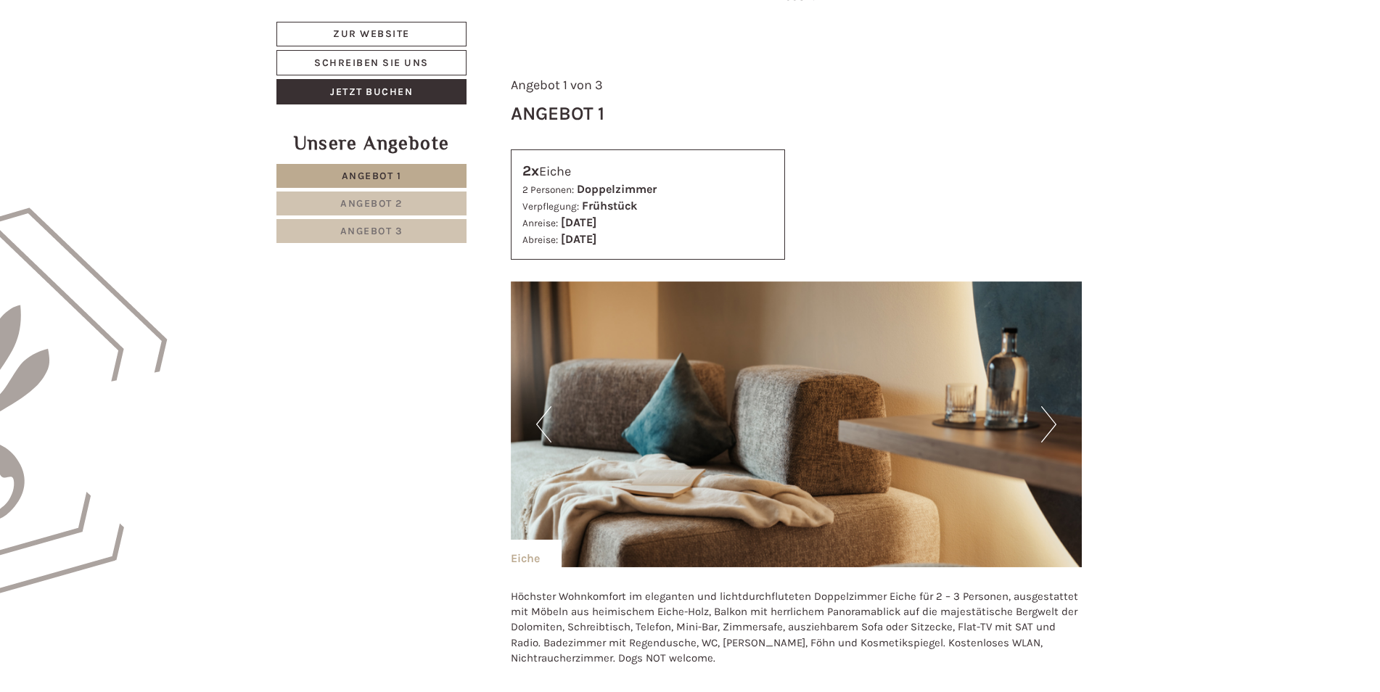
click at [1053, 418] on button "Next" at bounding box center [1048, 424] width 15 height 36
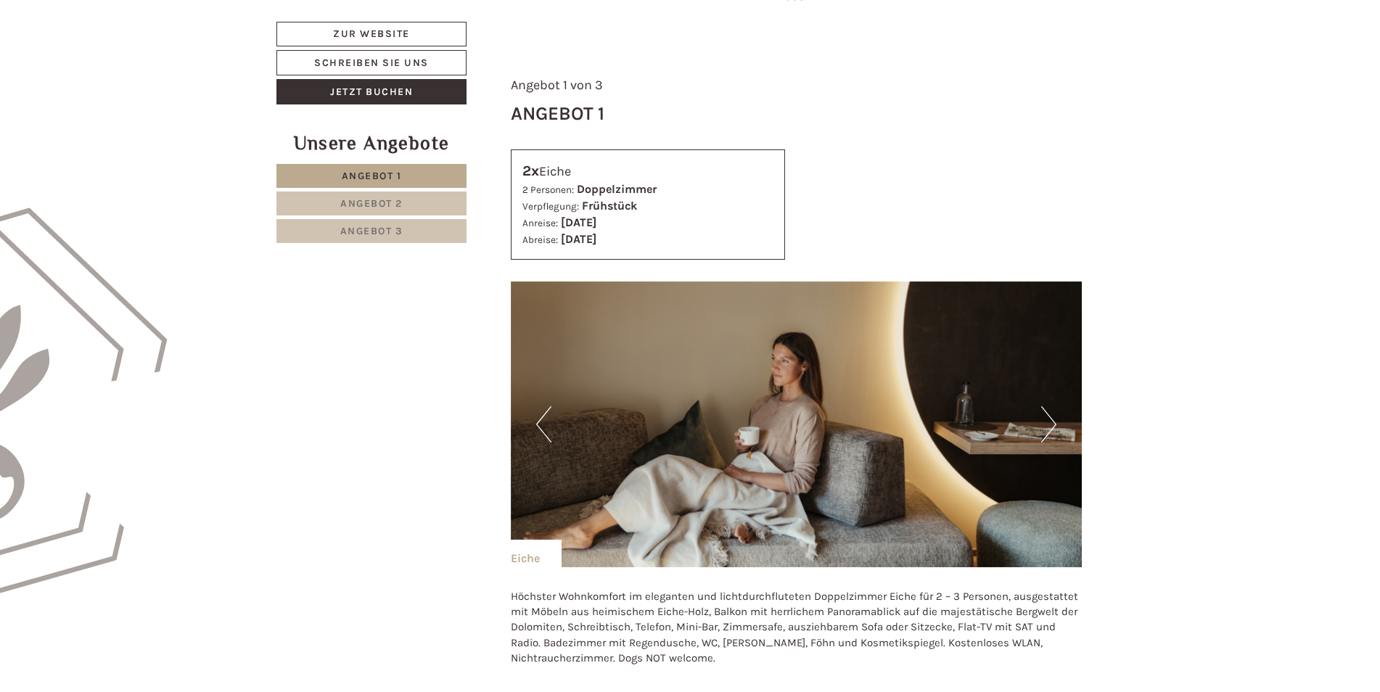
click at [1053, 418] on button "Next" at bounding box center [1048, 424] width 15 height 36
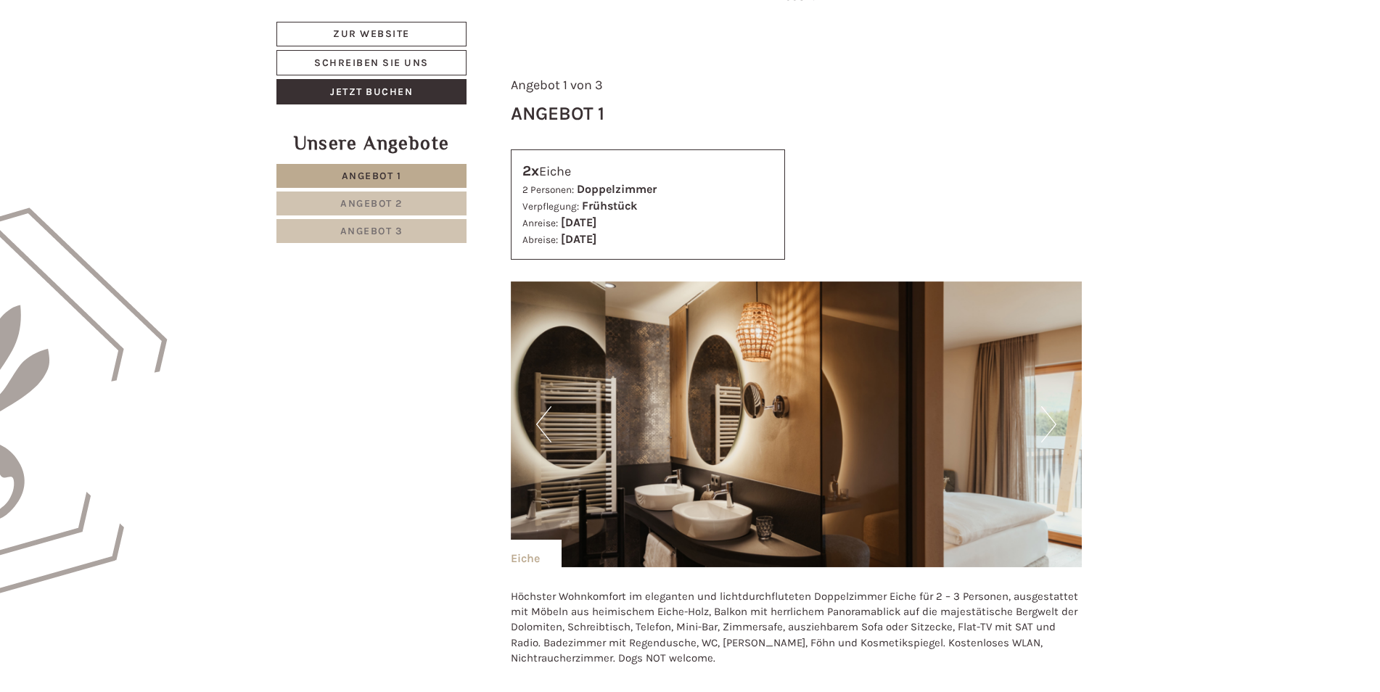
click at [1053, 418] on button "Next" at bounding box center [1048, 424] width 15 height 36
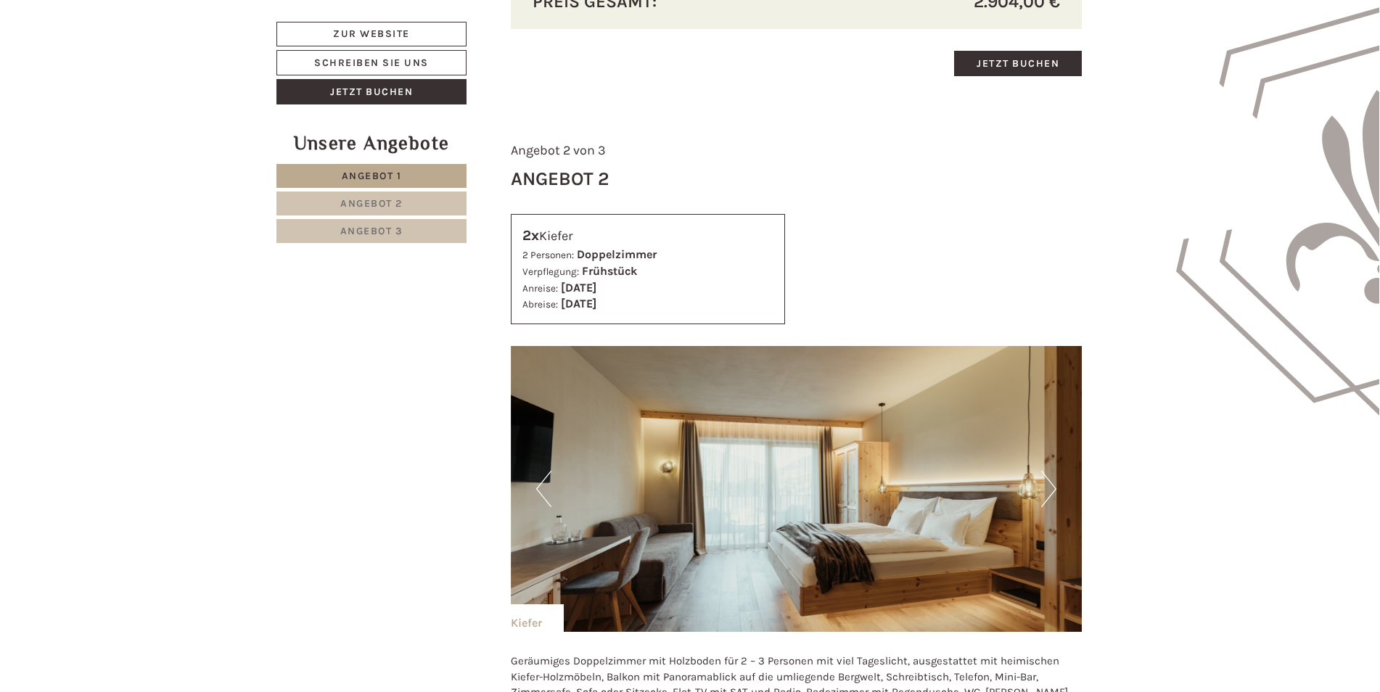
scroll to position [1887, 0]
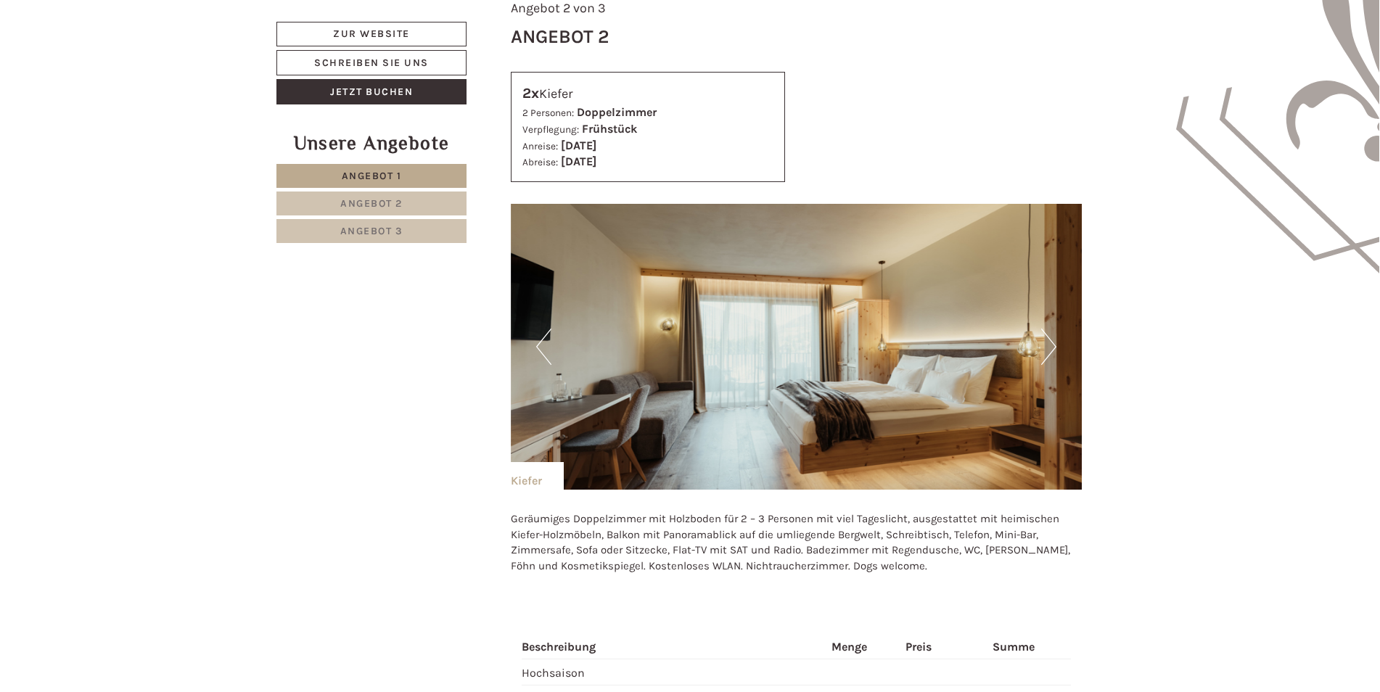
click at [1055, 346] on button "Next" at bounding box center [1048, 347] width 15 height 36
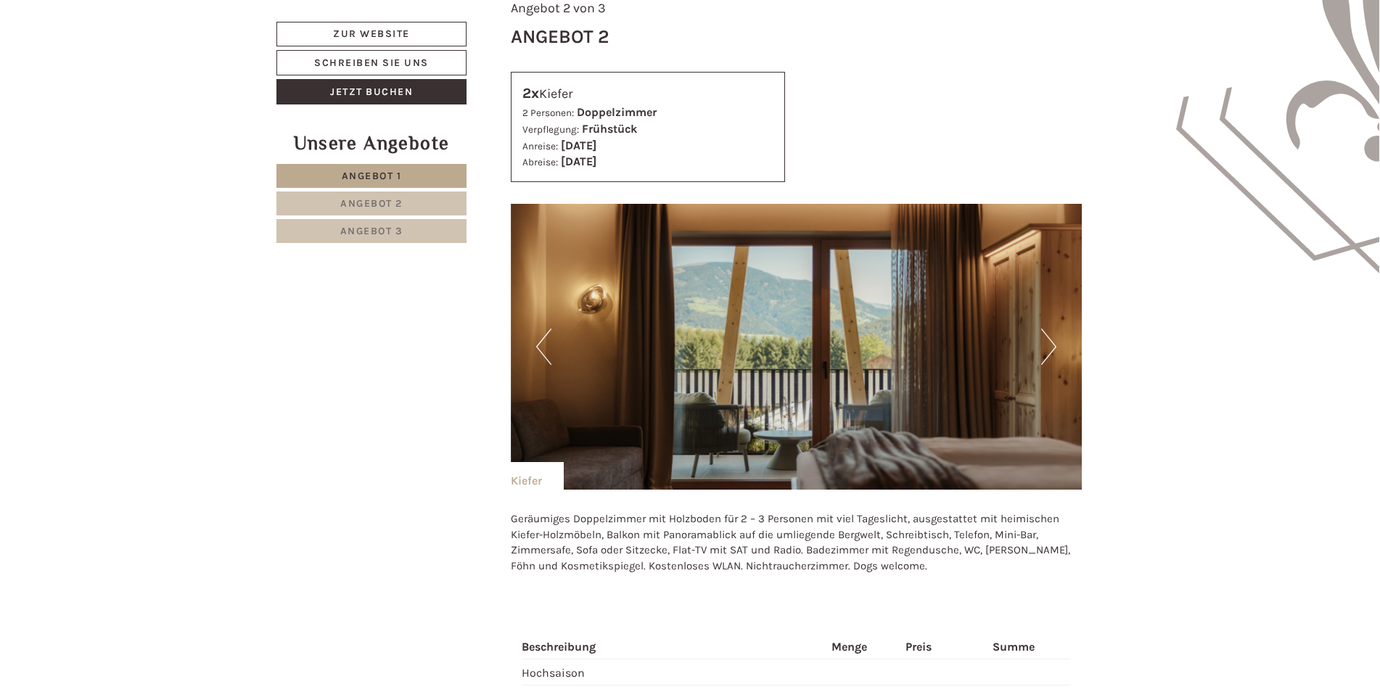
click at [1054, 346] on button "Next" at bounding box center [1048, 347] width 15 height 36
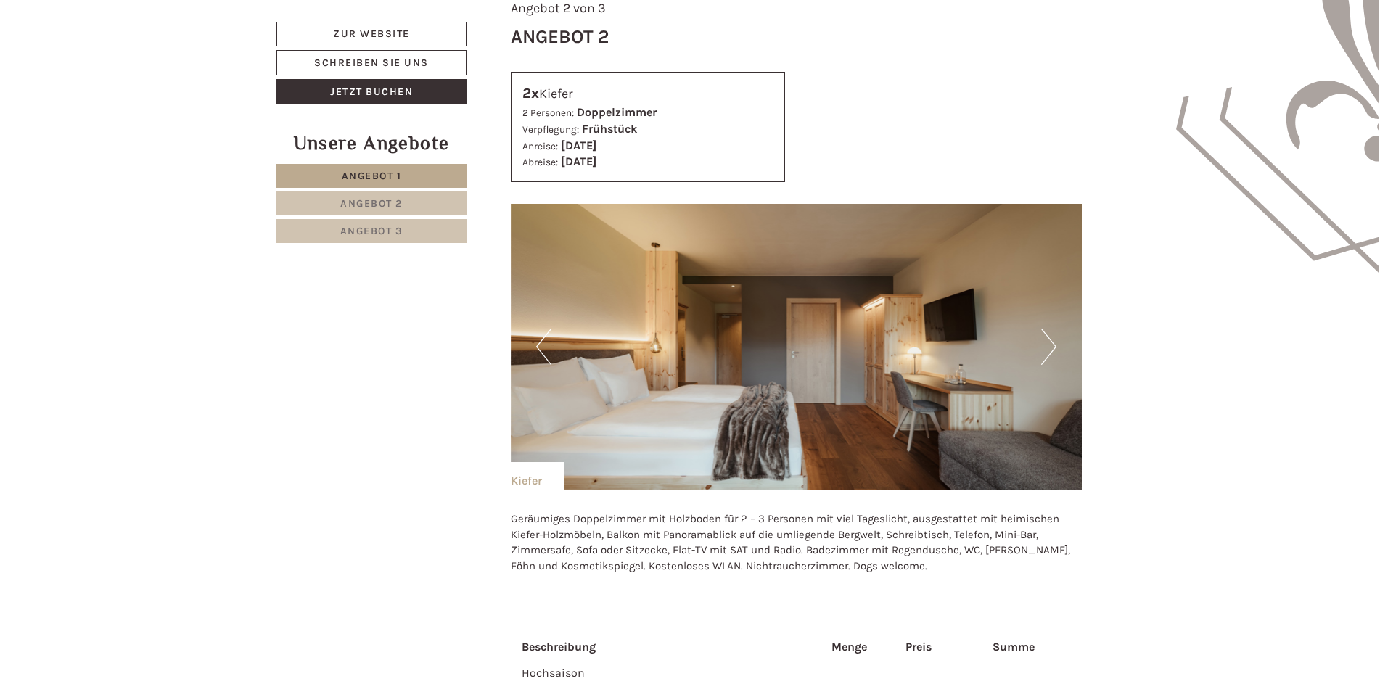
click at [1054, 346] on button "Next" at bounding box center [1048, 347] width 15 height 36
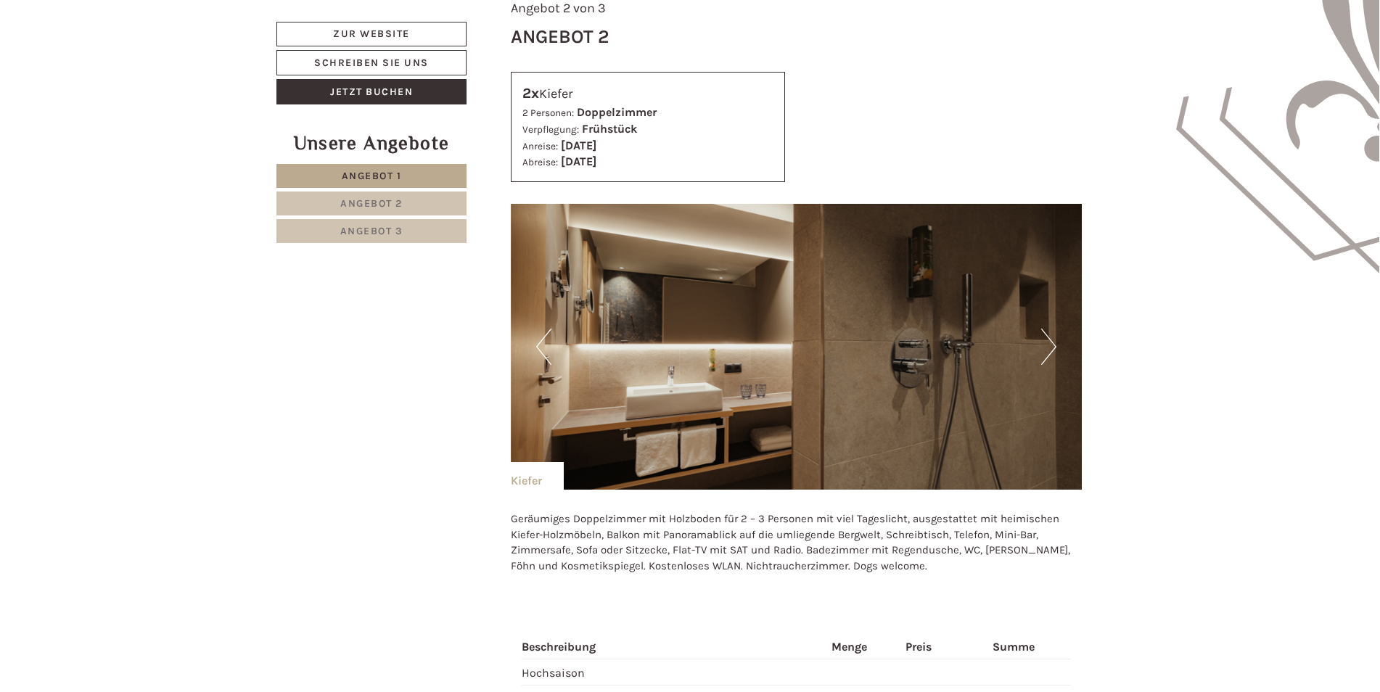
click at [1054, 346] on button "Next" at bounding box center [1048, 347] width 15 height 36
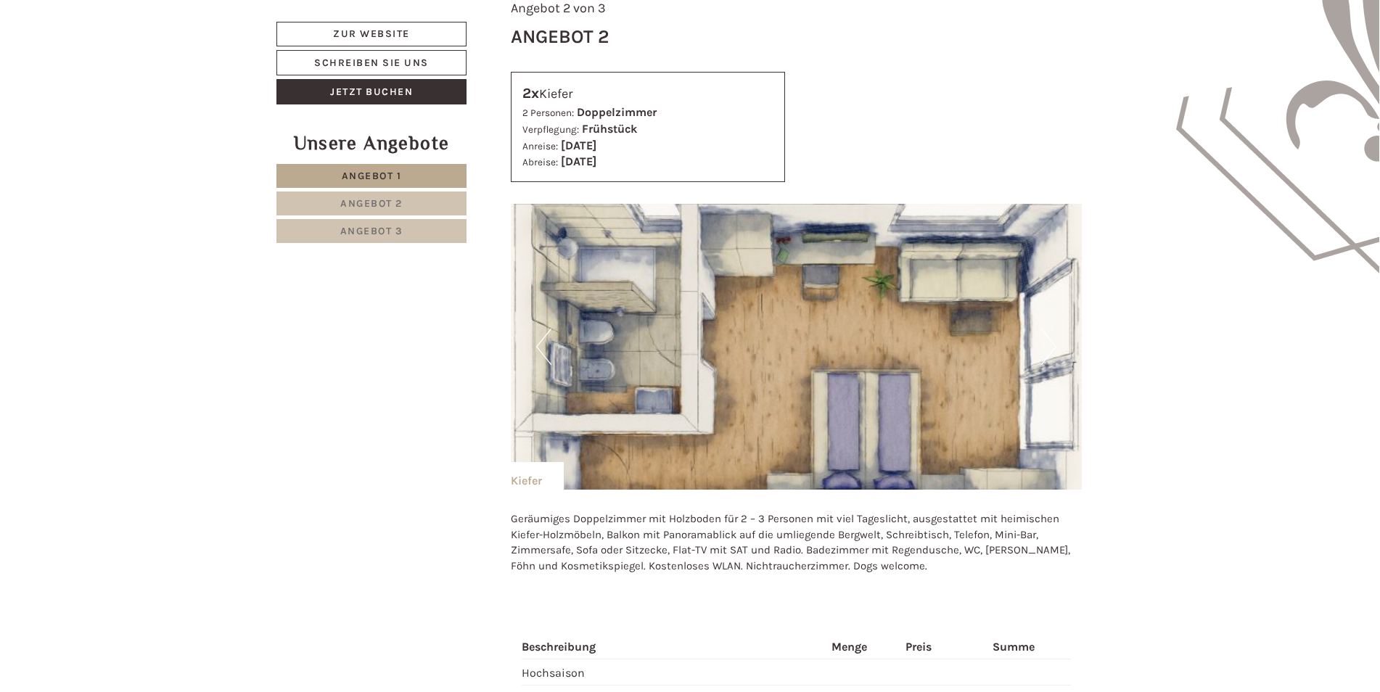
click at [1063, 367] on img at bounding box center [797, 347] width 572 height 286
click at [1063, 362] on img at bounding box center [797, 347] width 572 height 286
click at [1068, 352] on img at bounding box center [797, 347] width 572 height 286
click at [1053, 363] on button "Next" at bounding box center [1048, 347] width 15 height 36
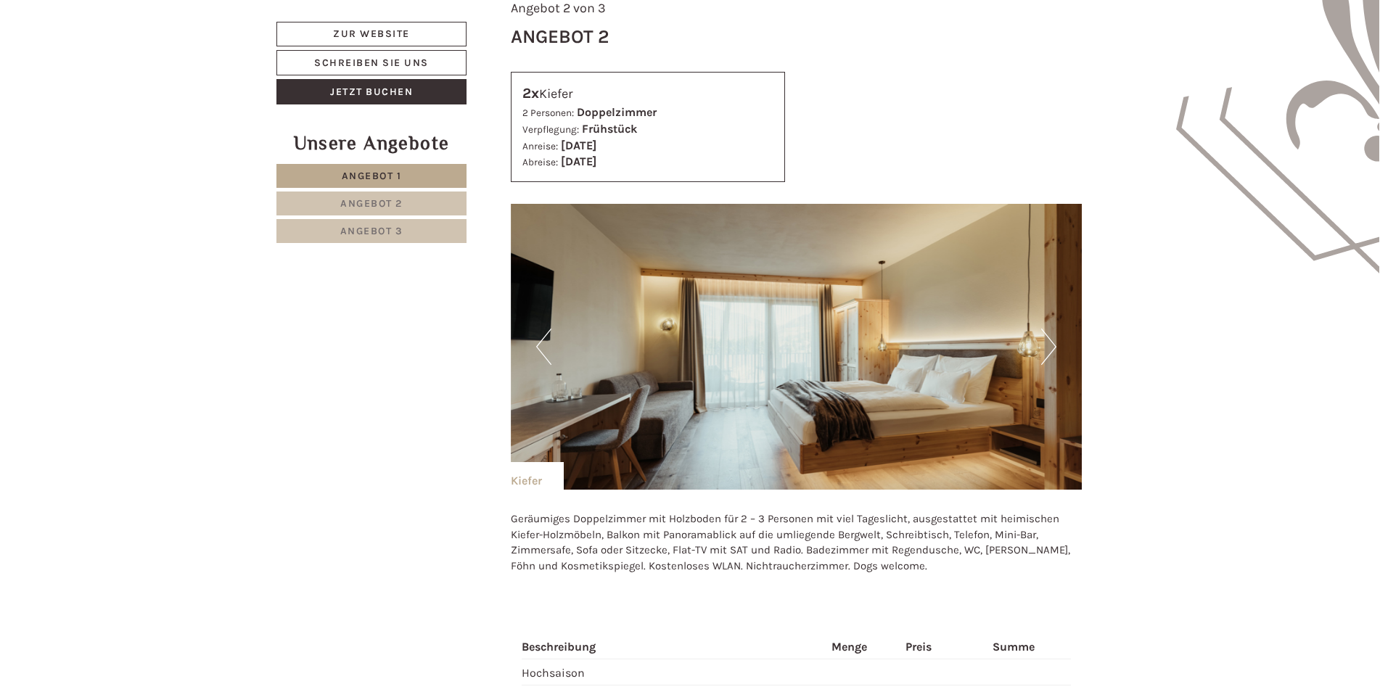
click at [1053, 345] on button "Next" at bounding box center [1048, 347] width 15 height 36
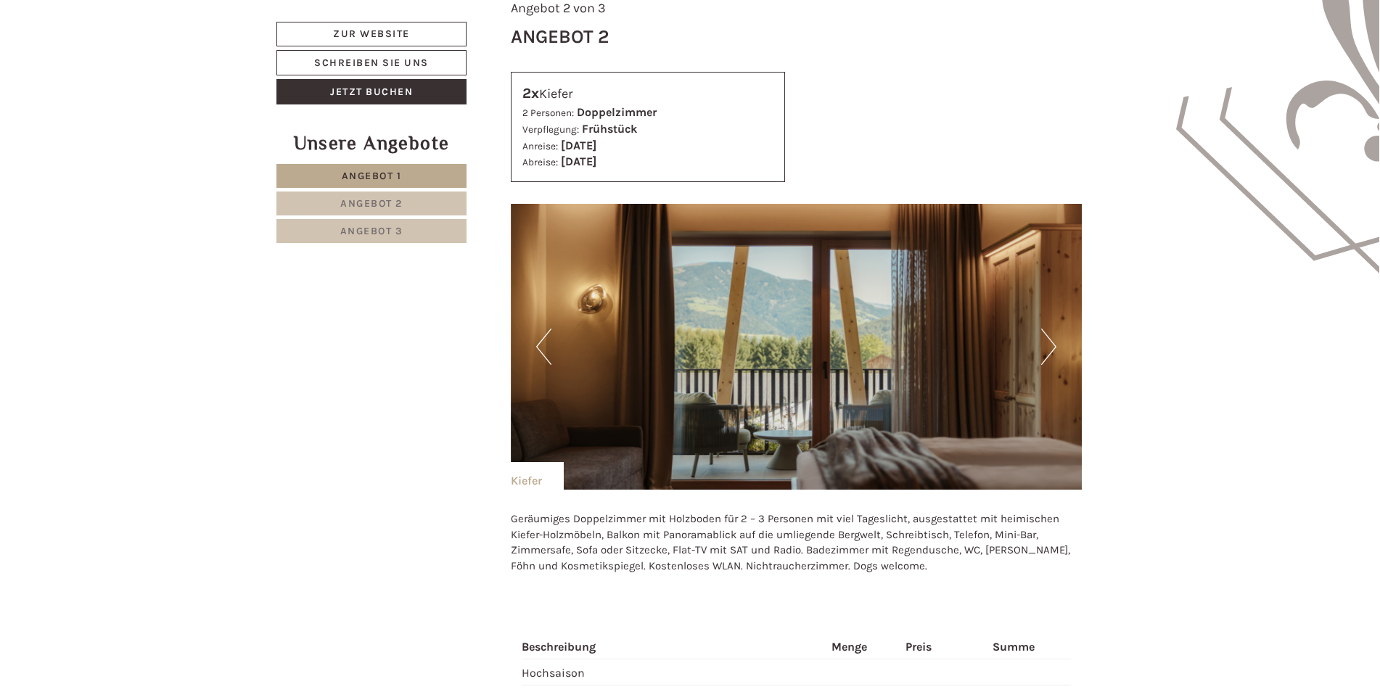
click at [1053, 345] on button "Next" at bounding box center [1048, 347] width 15 height 36
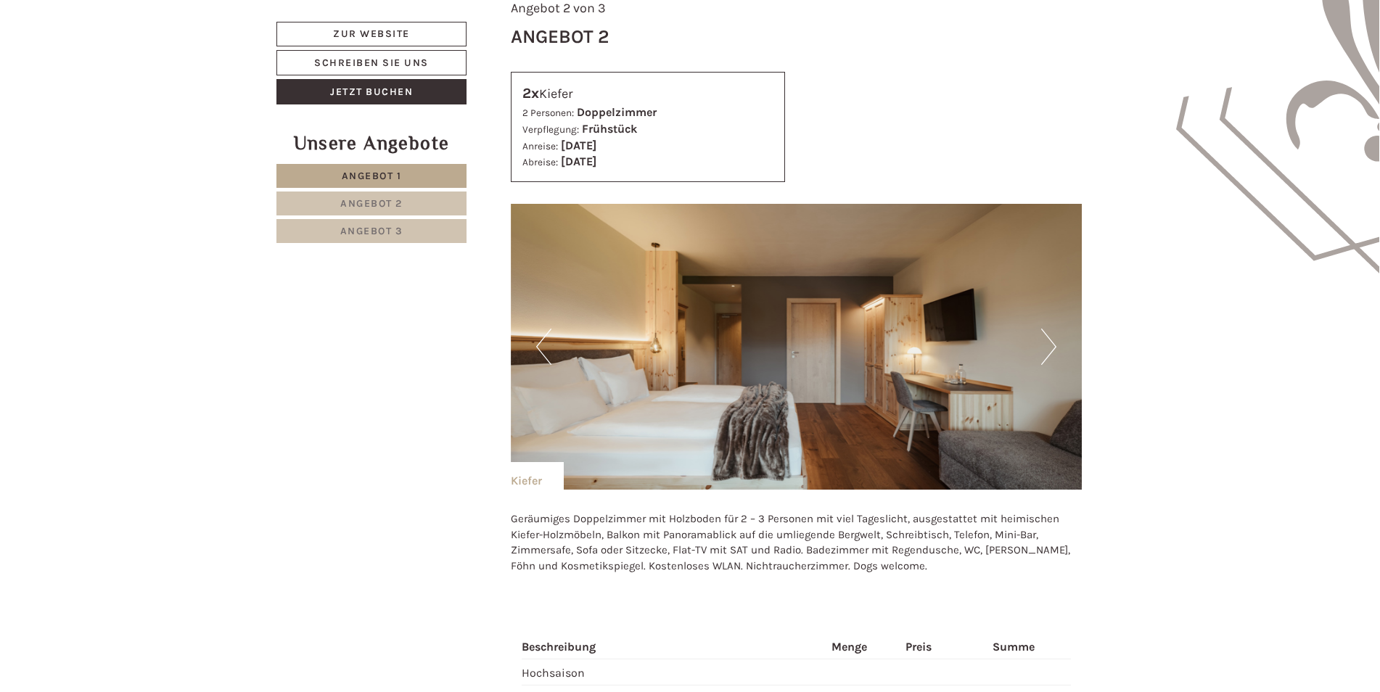
click at [1053, 345] on button "Next" at bounding box center [1048, 347] width 15 height 36
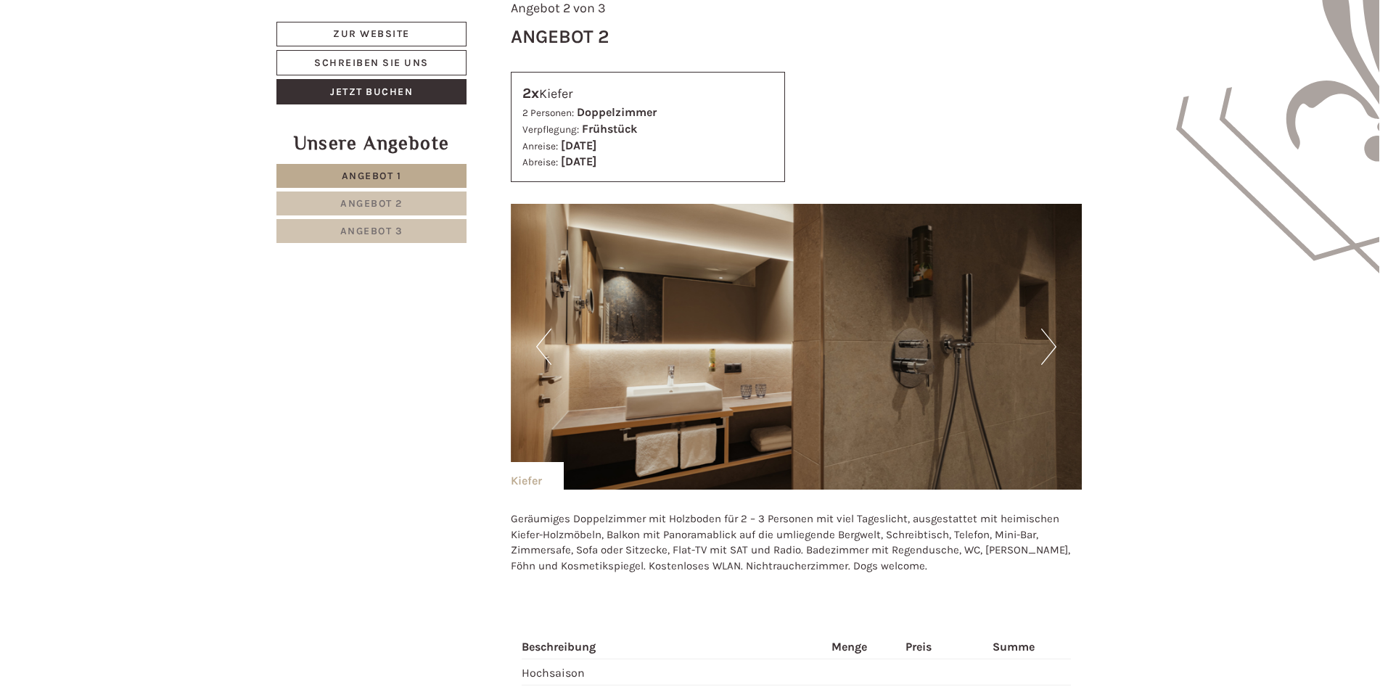
click at [1053, 345] on button "Next" at bounding box center [1048, 347] width 15 height 36
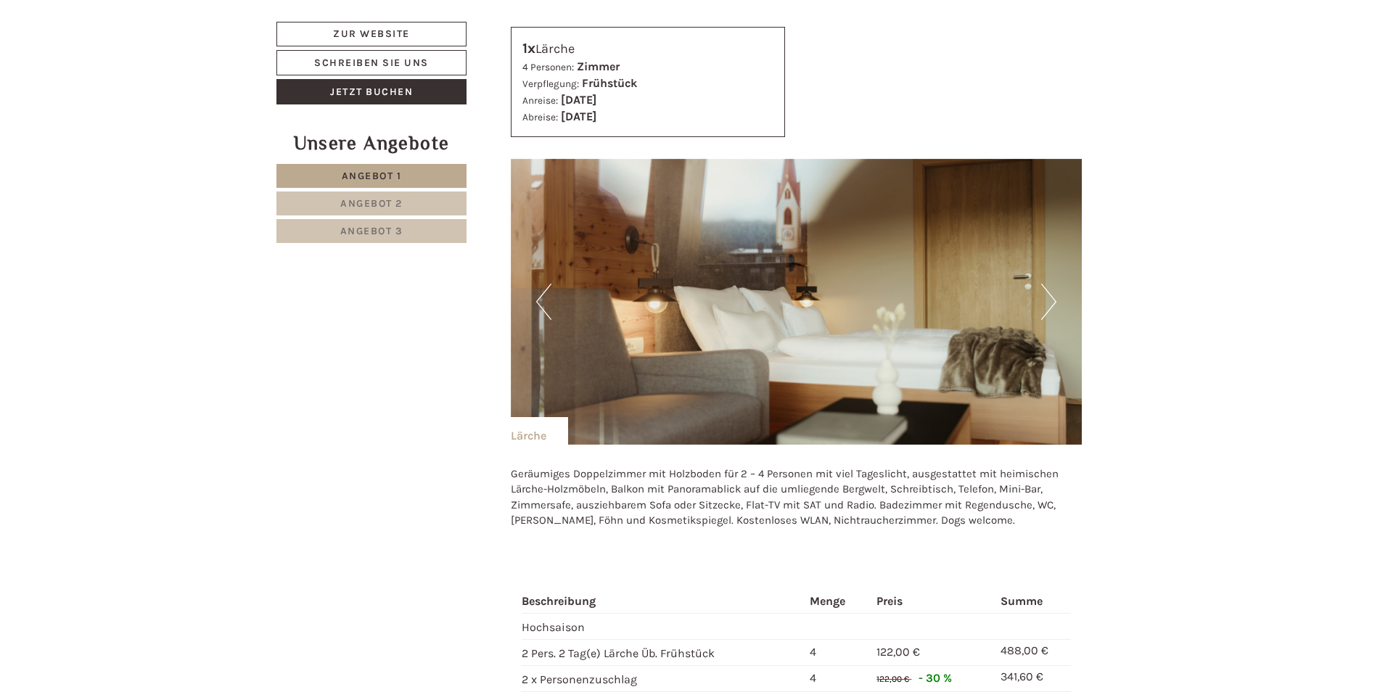
scroll to position [2975, 0]
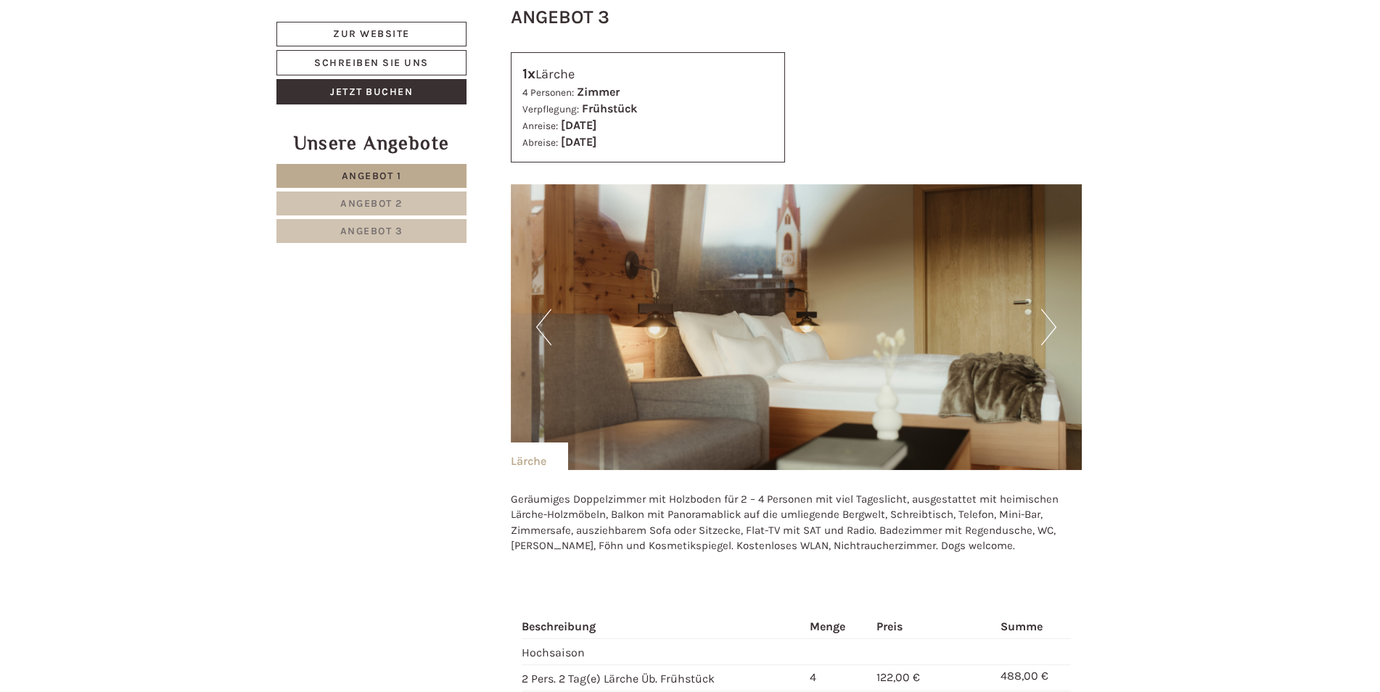
click at [1054, 322] on button "Next" at bounding box center [1048, 327] width 15 height 36
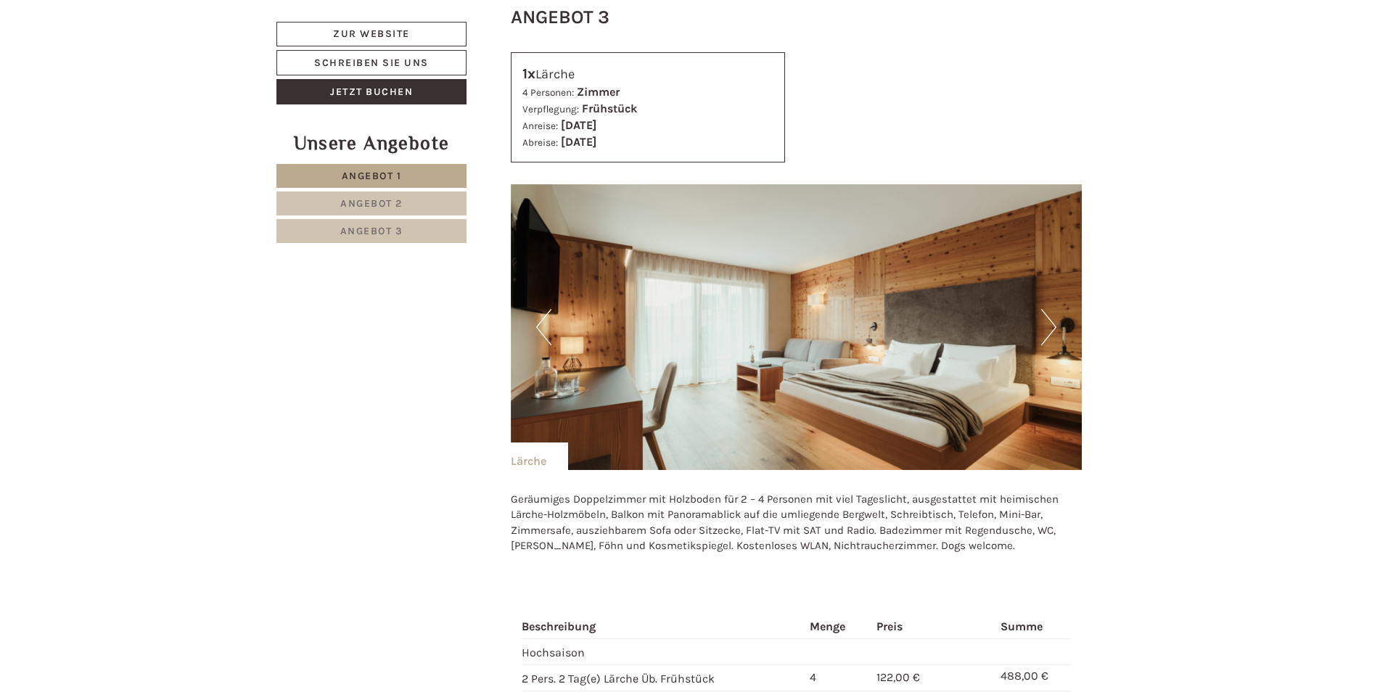
click at [1054, 322] on button "Next" at bounding box center [1048, 327] width 15 height 36
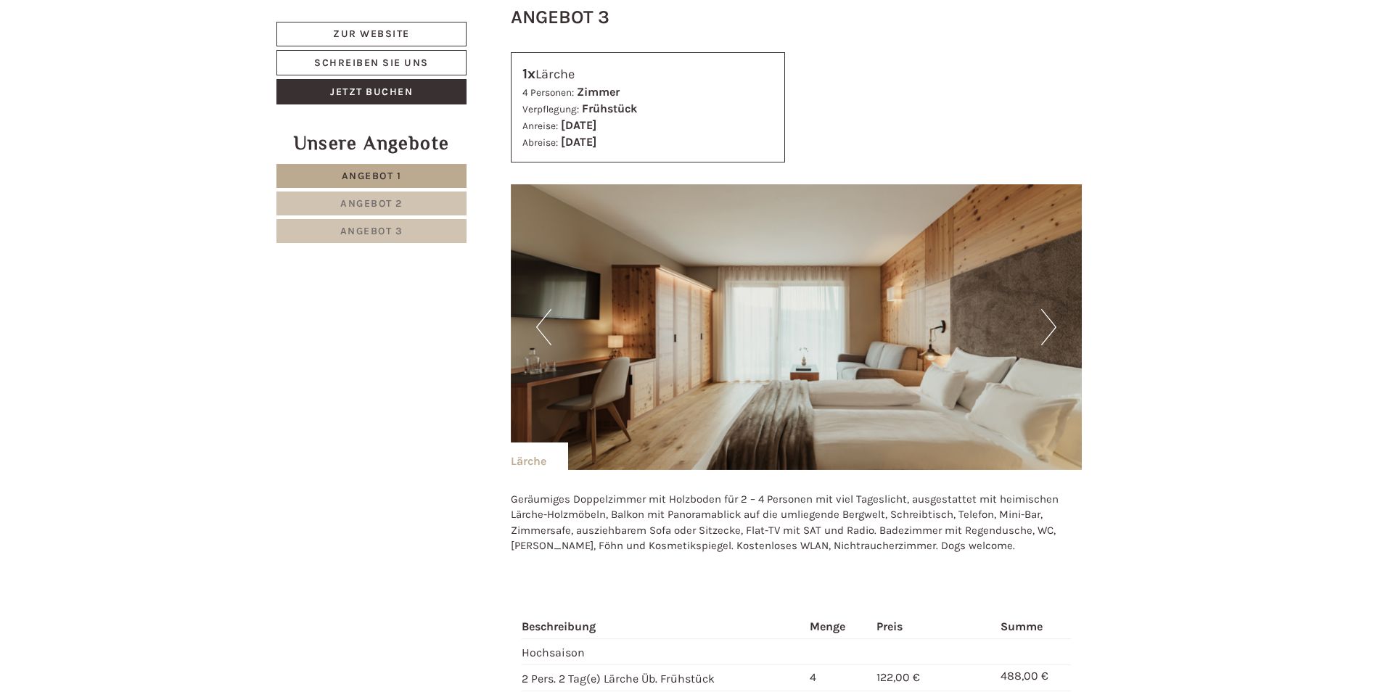
click at [1054, 322] on button "Next" at bounding box center [1048, 327] width 15 height 36
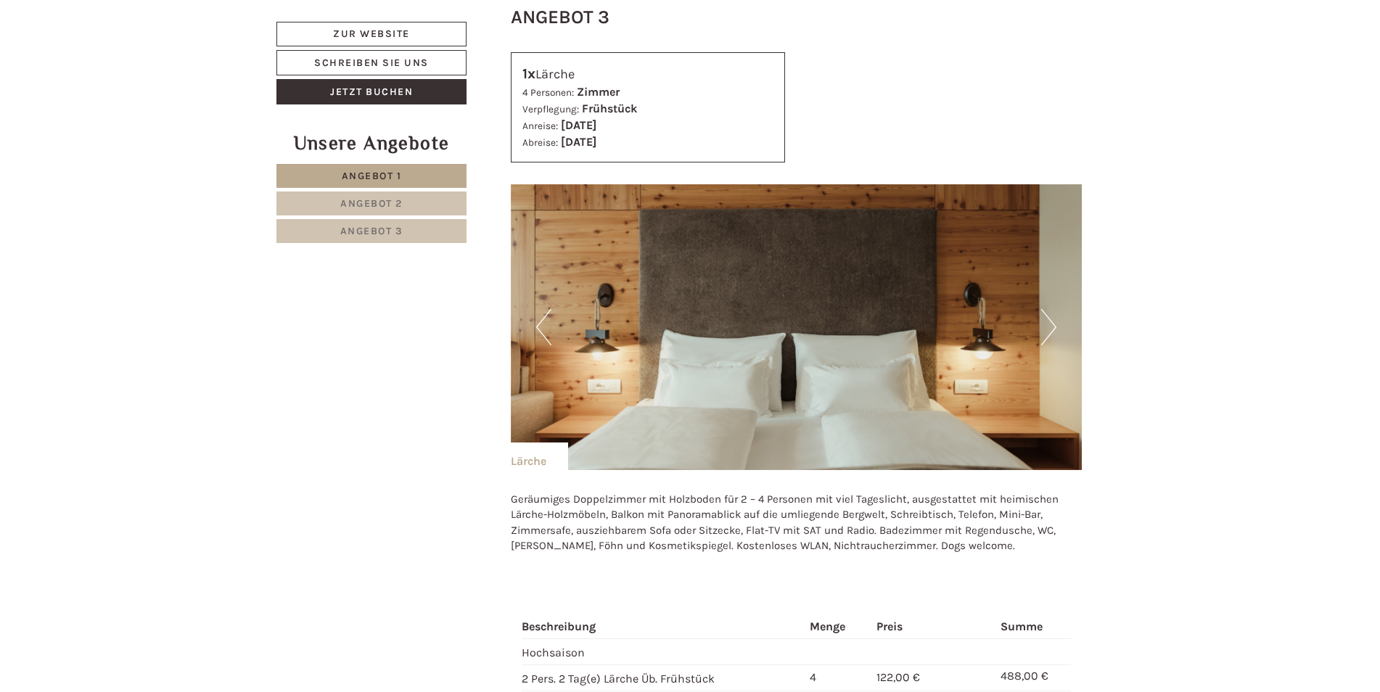
click at [1054, 322] on button "Next" at bounding box center [1048, 327] width 15 height 36
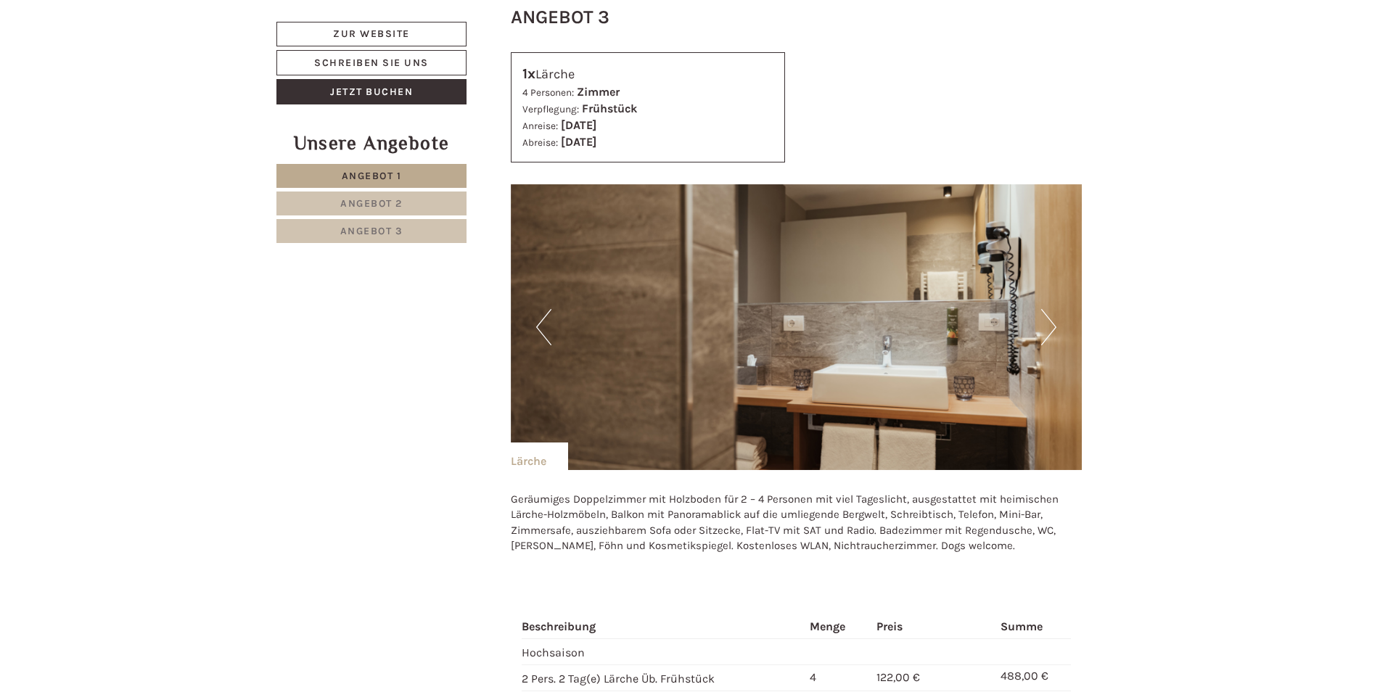
click at [1054, 322] on button "Next" at bounding box center [1048, 327] width 15 height 36
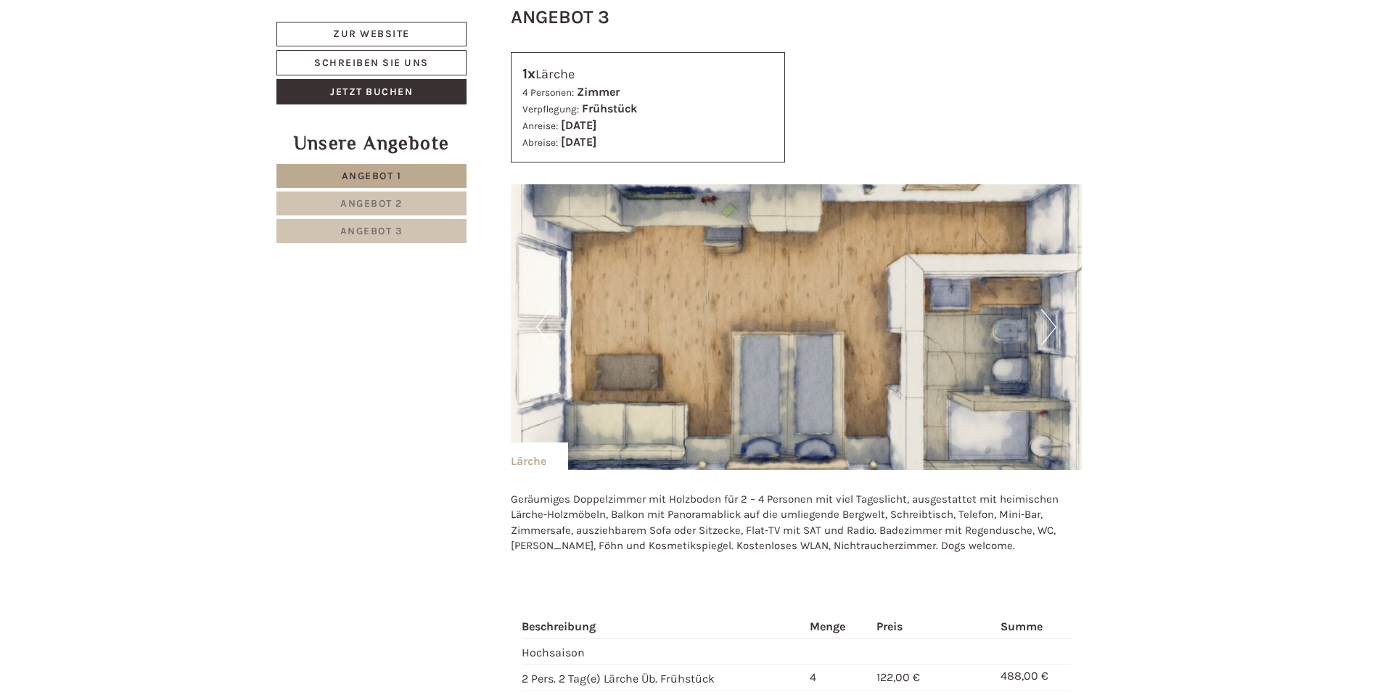
click at [1054, 327] on button "Next" at bounding box center [1048, 327] width 15 height 36
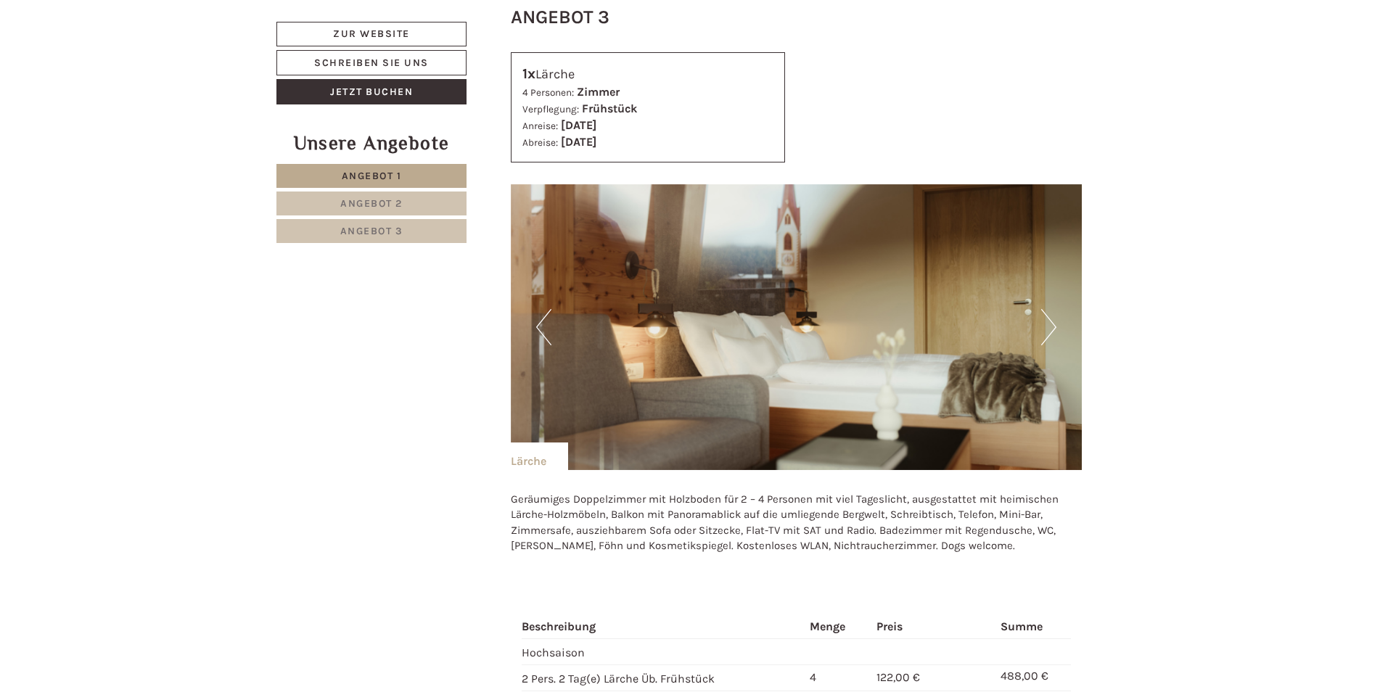
click at [1054, 327] on button "Next" at bounding box center [1048, 327] width 15 height 36
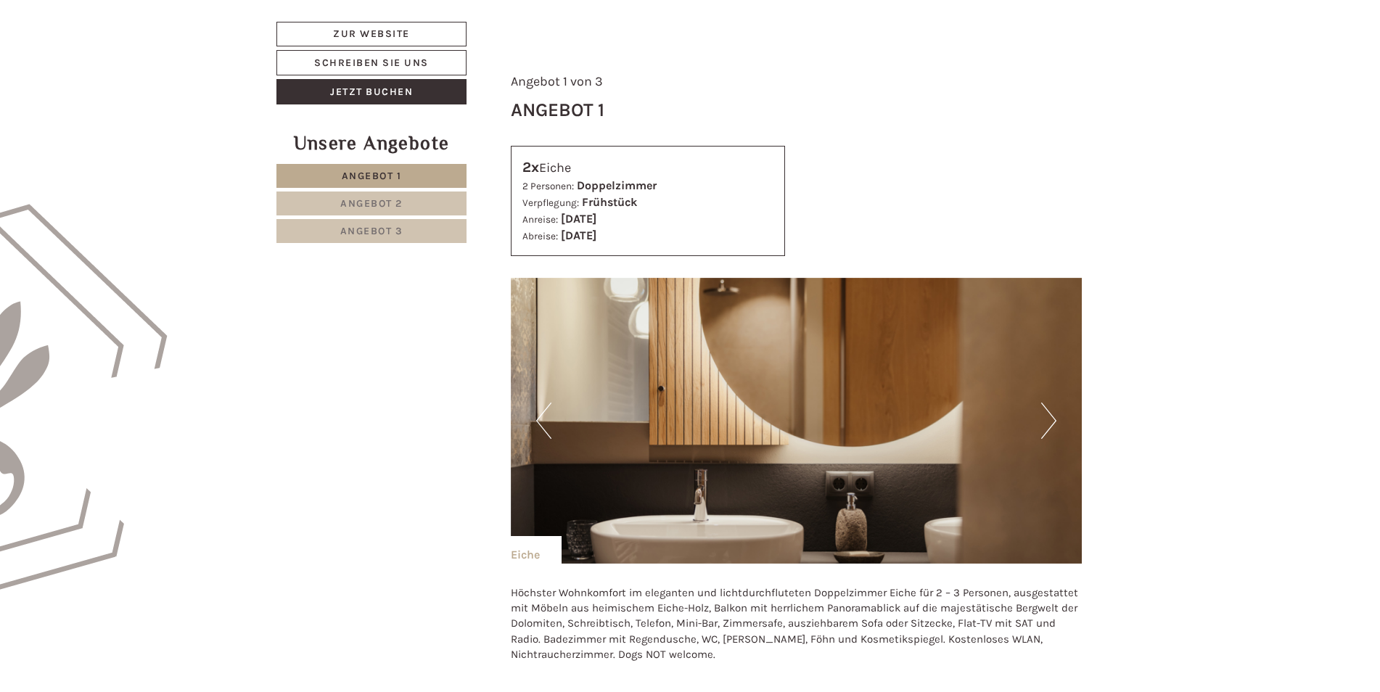
scroll to position [726, 0]
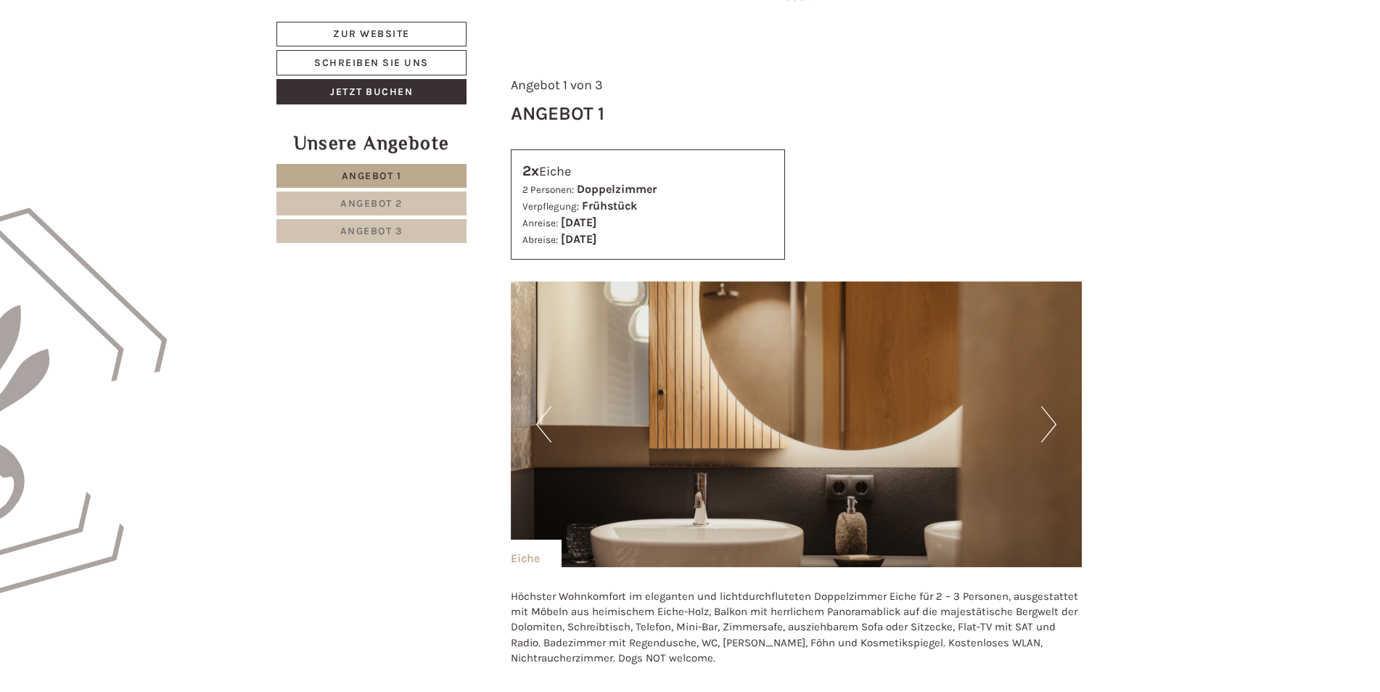
click at [1052, 424] on button "Next" at bounding box center [1048, 424] width 15 height 36
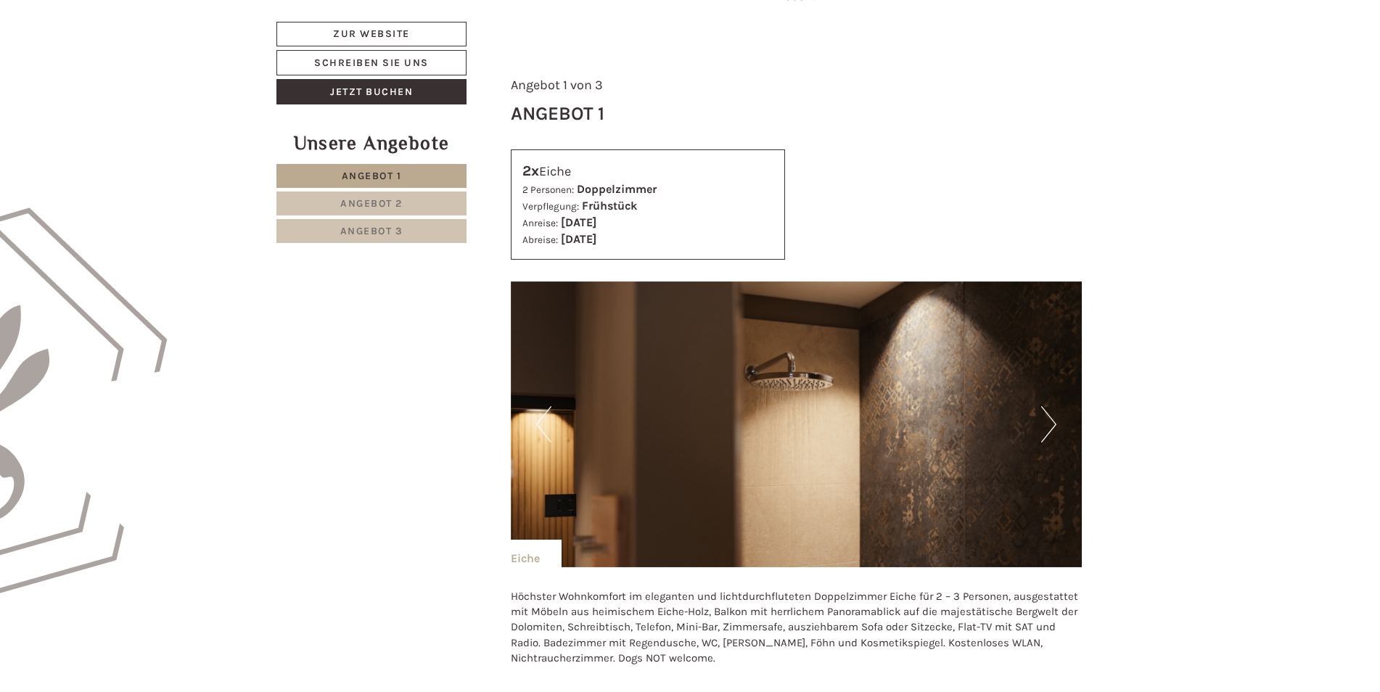
click at [1052, 424] on button "Next" at bounding box center [1048, 424] width 15 height 36
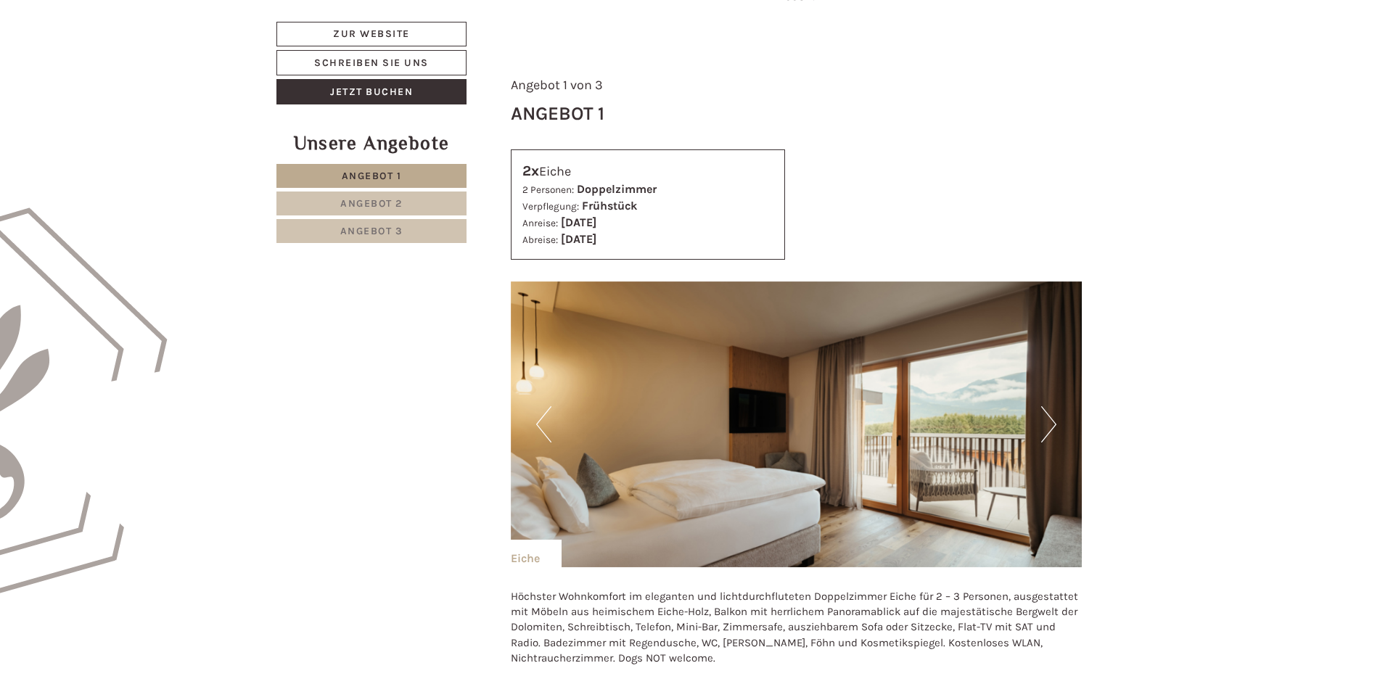
click at [1052, 424] on button "Next" at bounding box center [1048, 424] width 15 height 36
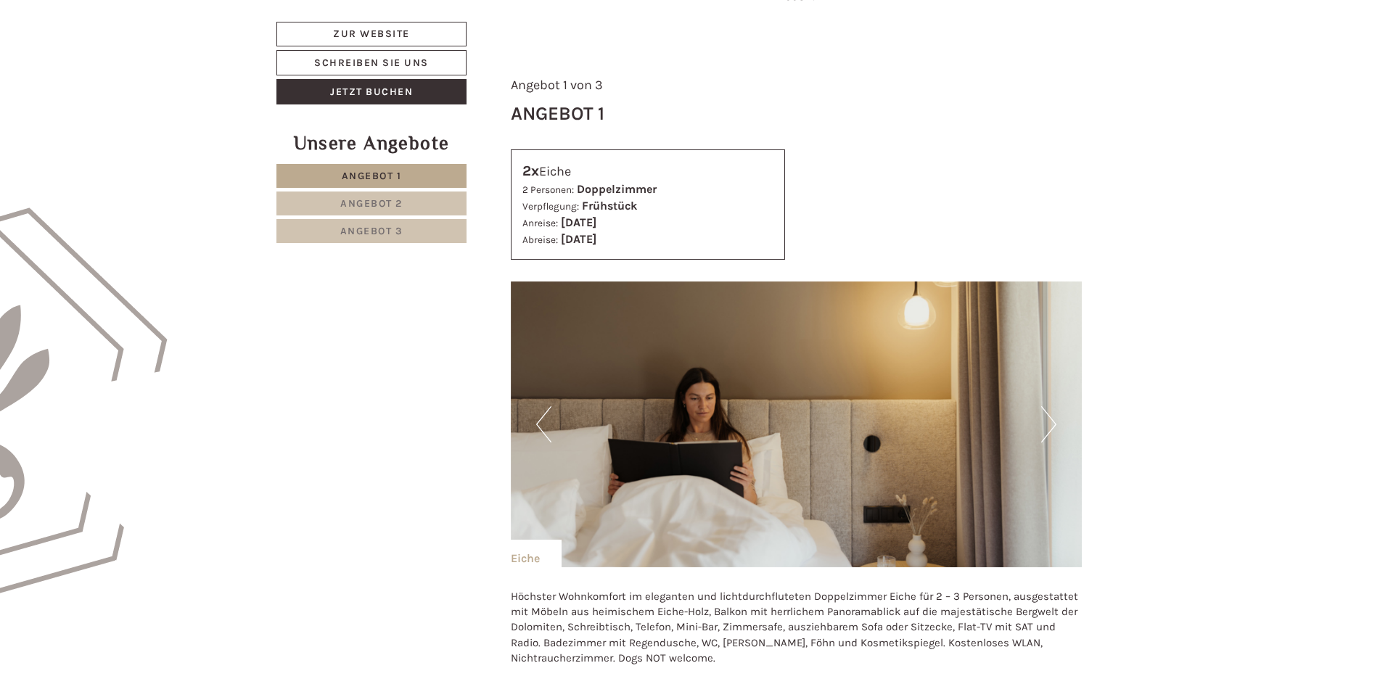
click at [1052, 424] on button "Next" at bounding box center [1048, 424] width 15 height 36
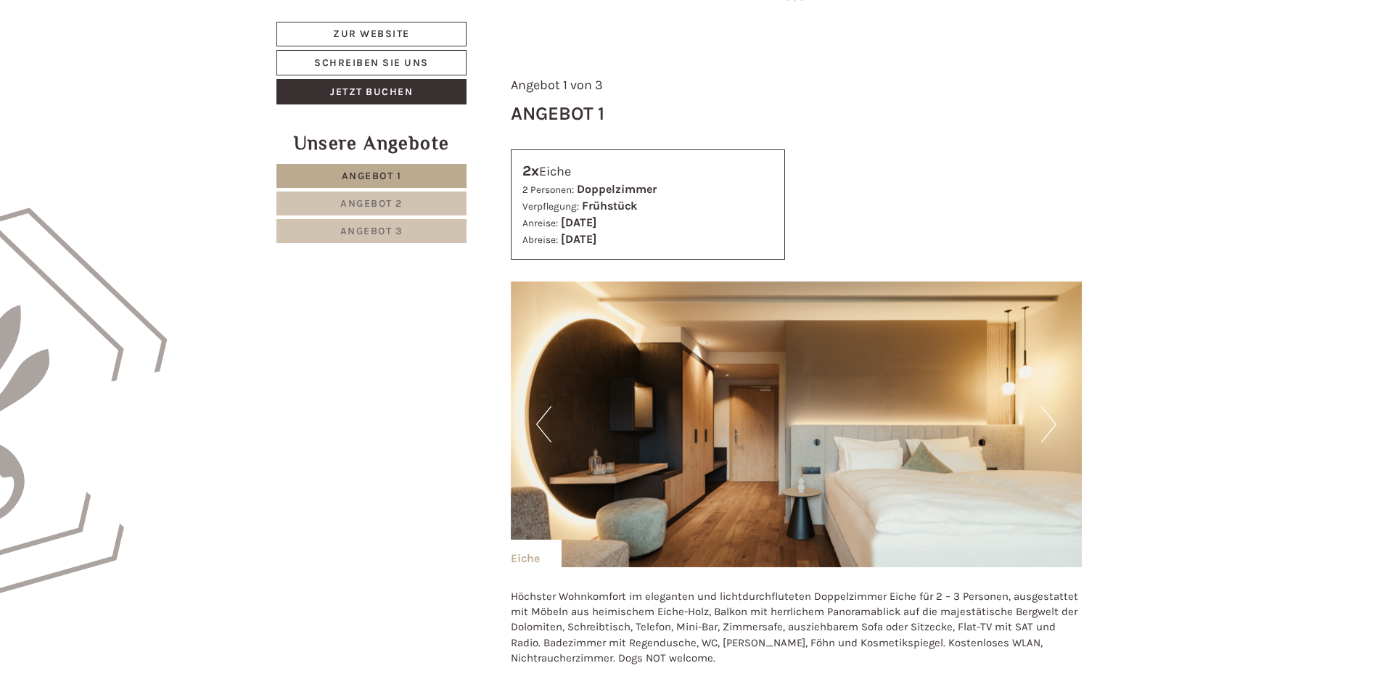
click at [1052, 424] on button "Next" at bounding box center [1048, 424] width 15 height 36
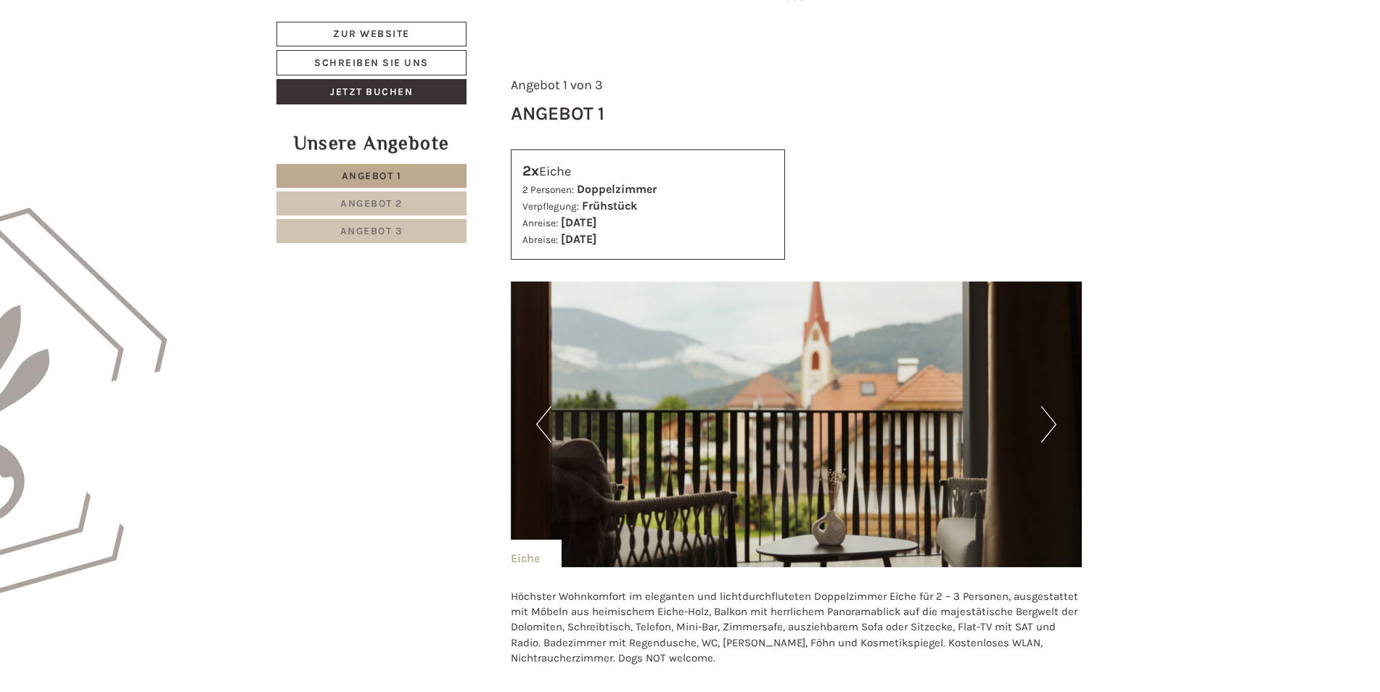
click at [1052, 424] on button "Next" at bounding box center [1048, 424] width 15 height 36
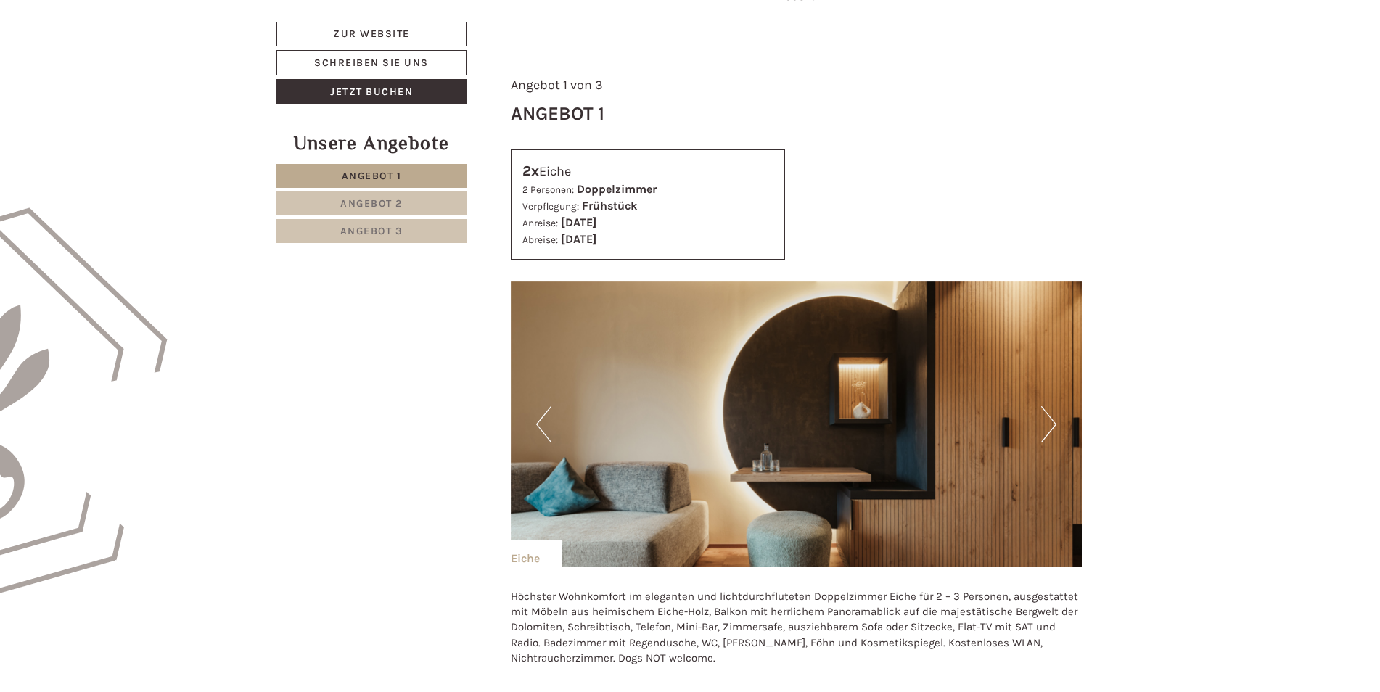
click at [1052, 424] on button "Next" at bounding box center [1048, 424] width 15 height 36
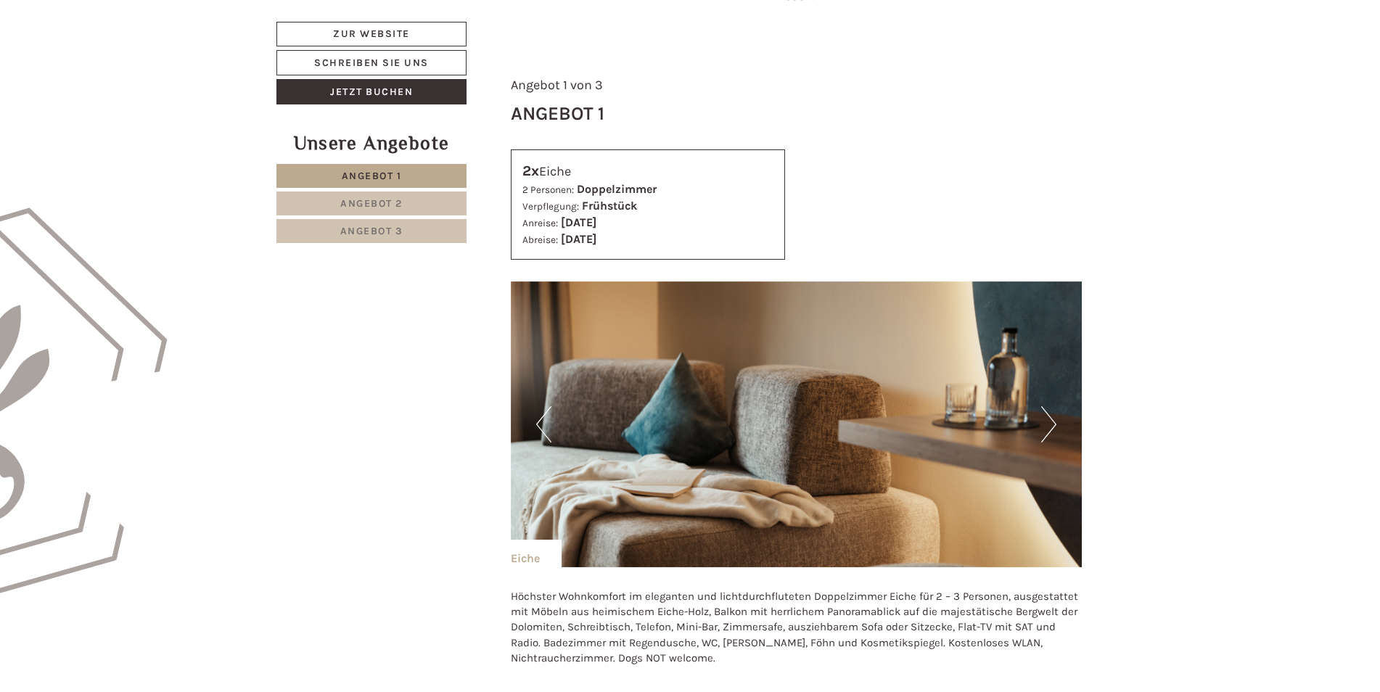
click at [1052, 424] on button "Next" at bounding box center [1048, 424] width 15 height 36
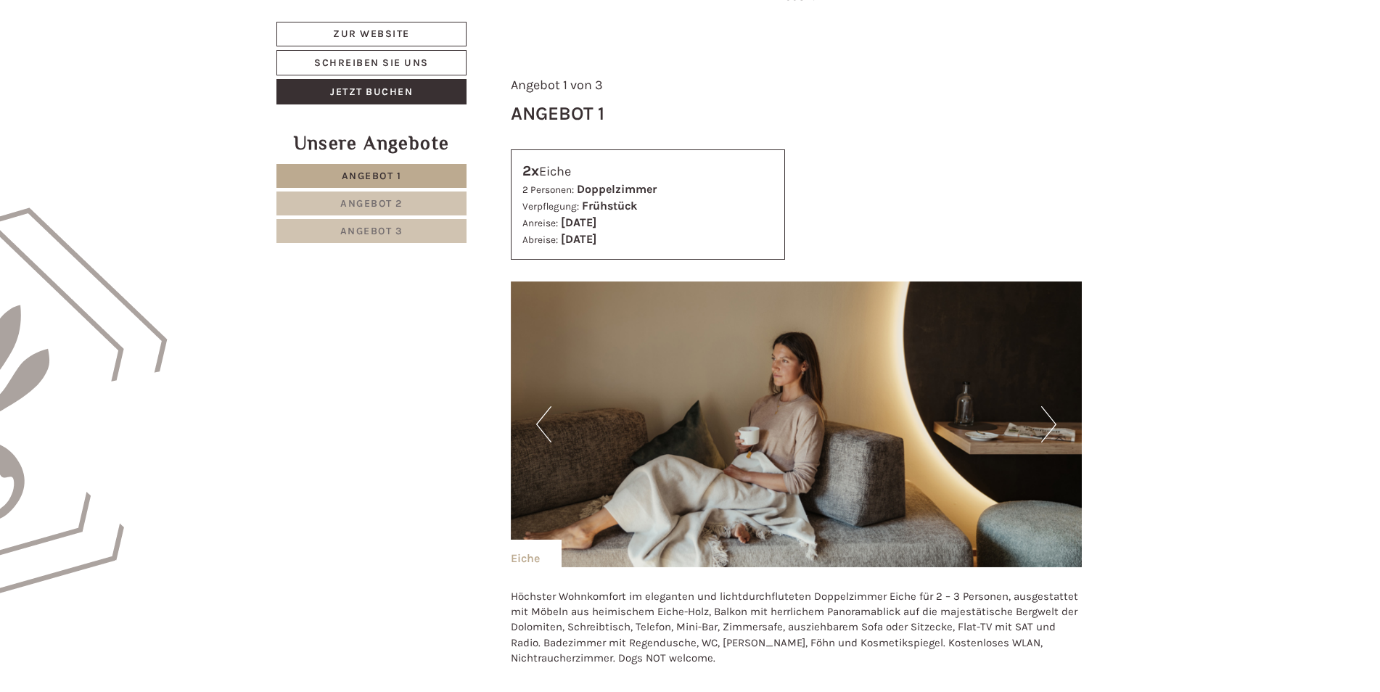
click at [1052, 424] on button "Next" at bounding box center [1048, 424] width 15 height 36
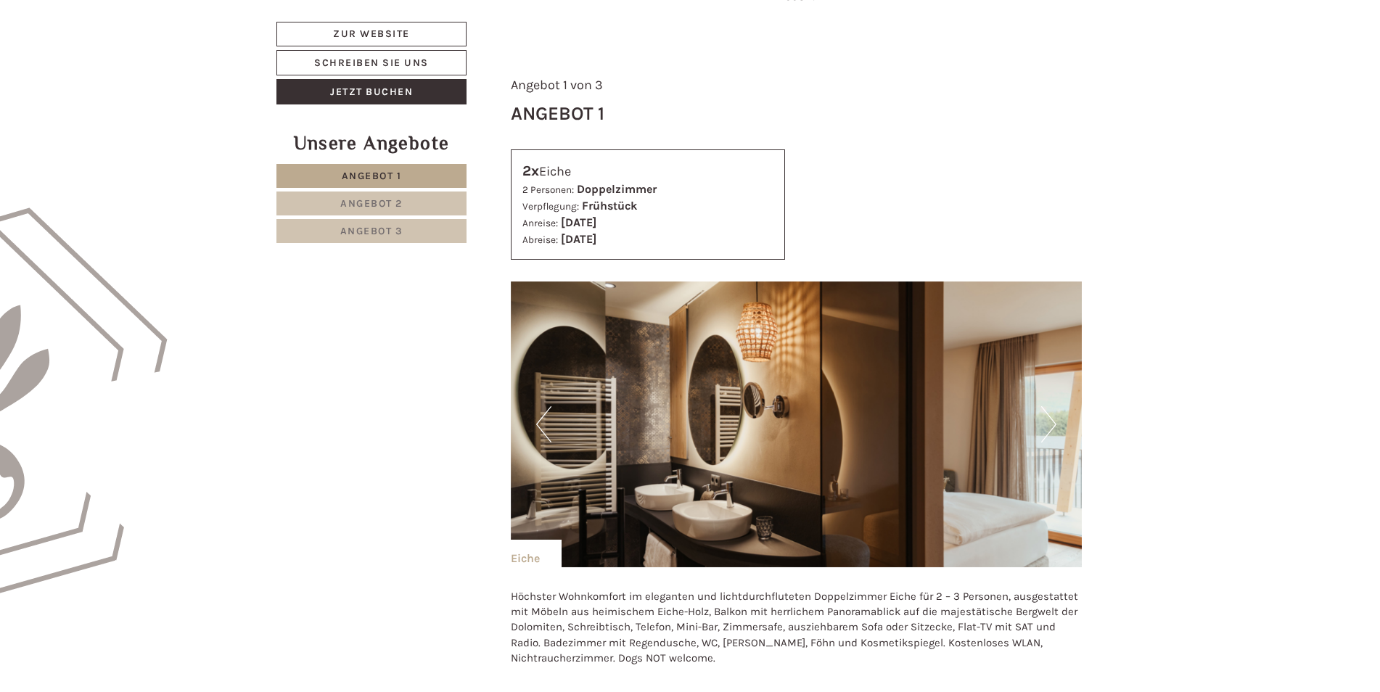
click at [1053, 425] on button "Next" at bounding box center [1048, 424] width 15 height 36
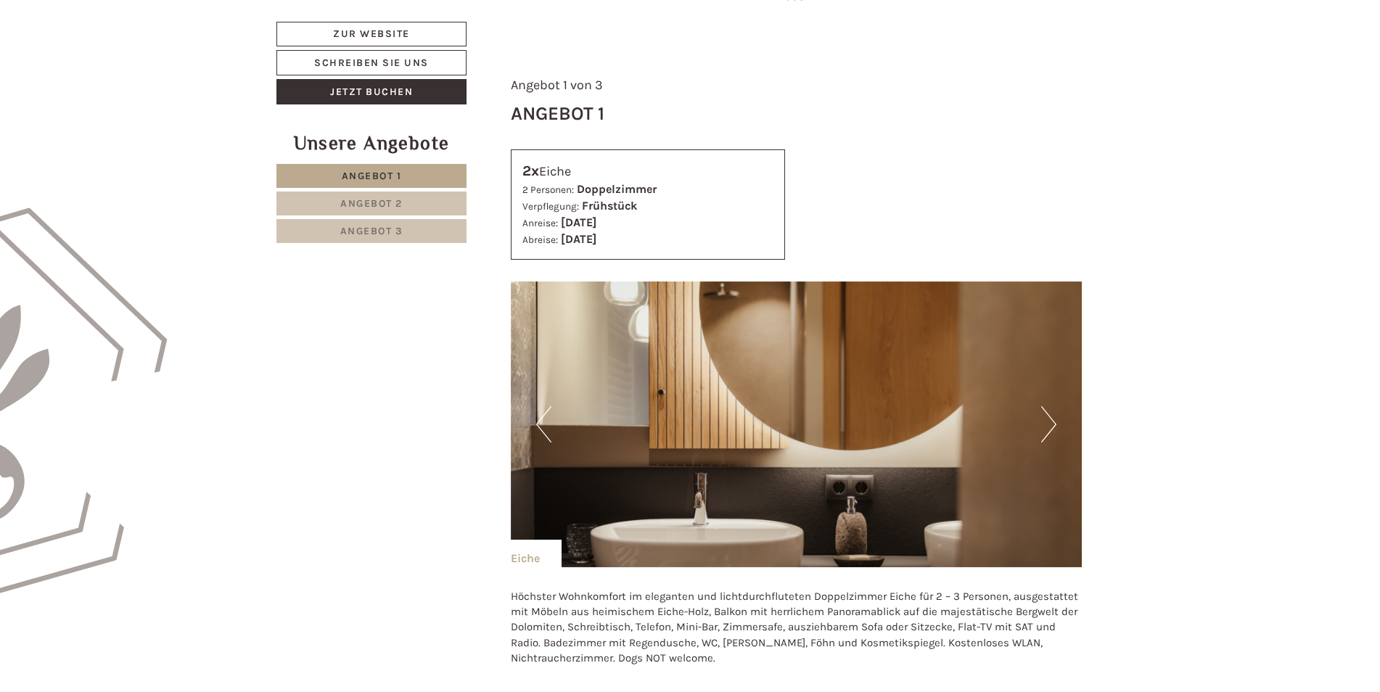
click at [1053, 425] on button "Next" at bounding box center [1048, 424] width 15 height 36
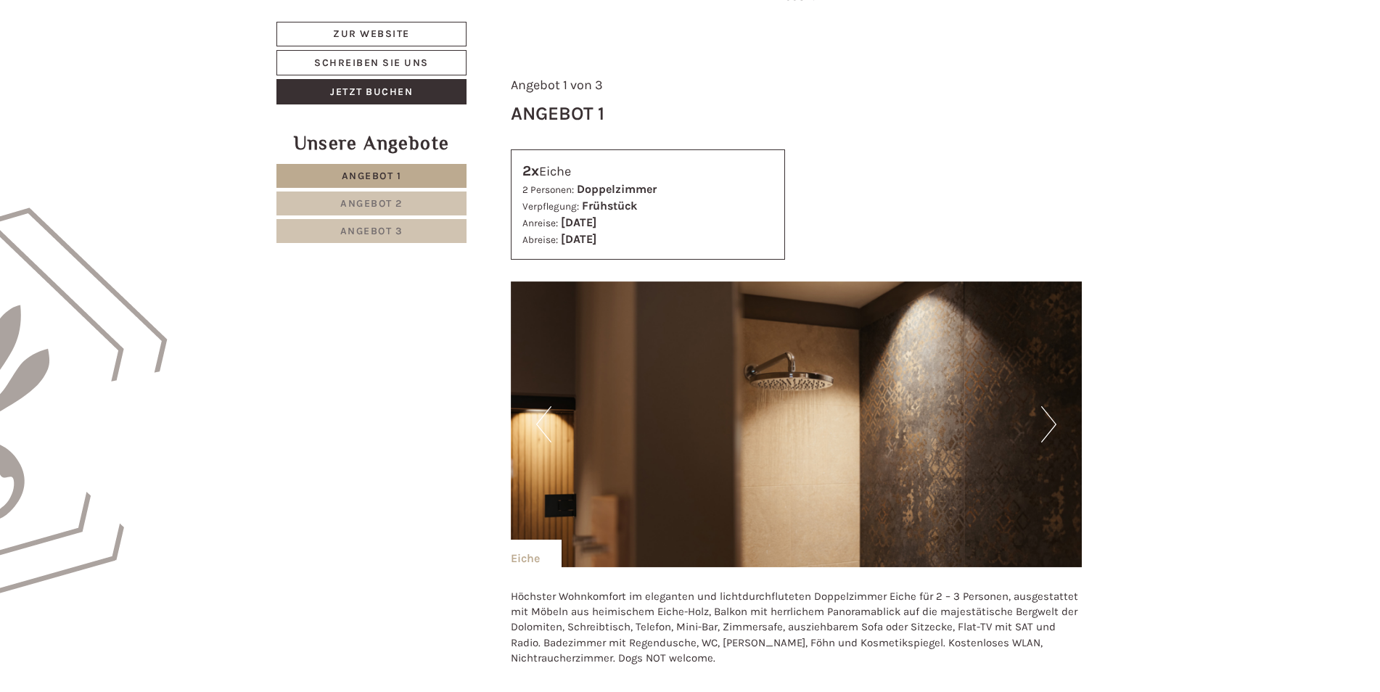
click at [1053, 425] on button "Next" at bounding box center [1048, 424] width 15 height 36
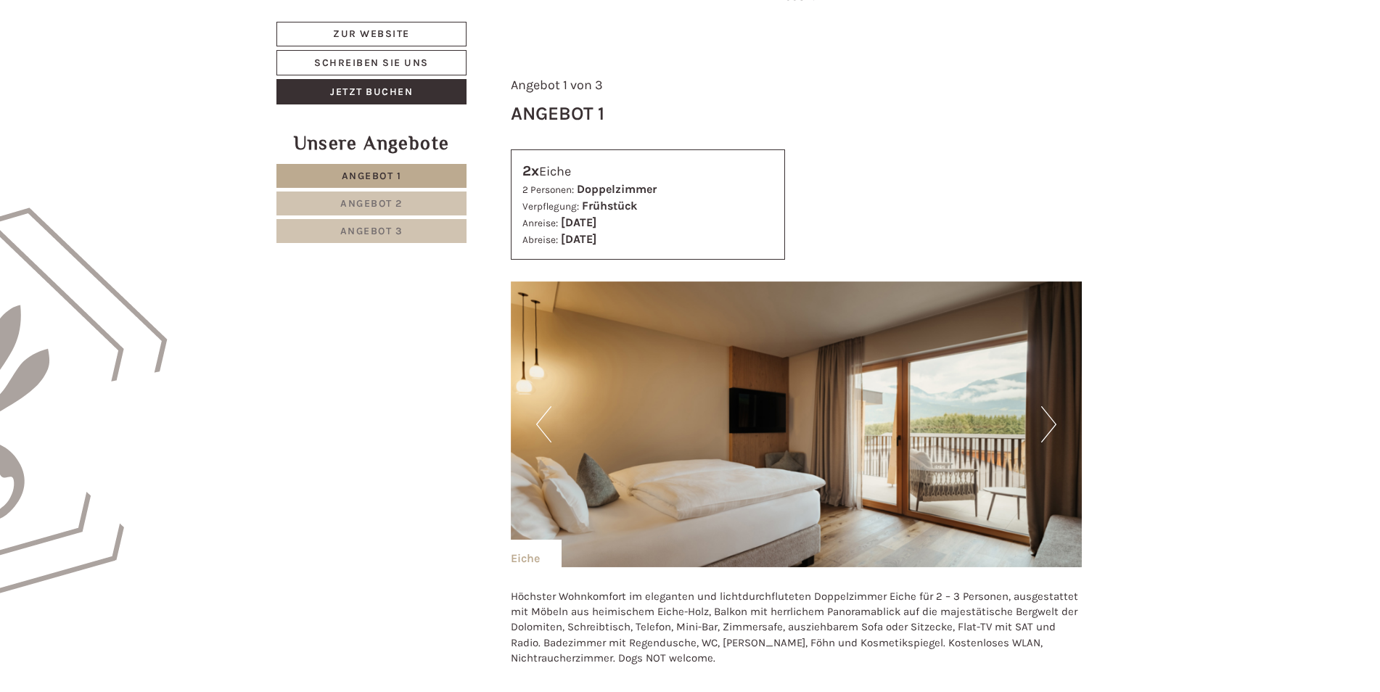
click at [1053, 425] on button "Next" at bounding box center [1048, 424] width 15 height 36
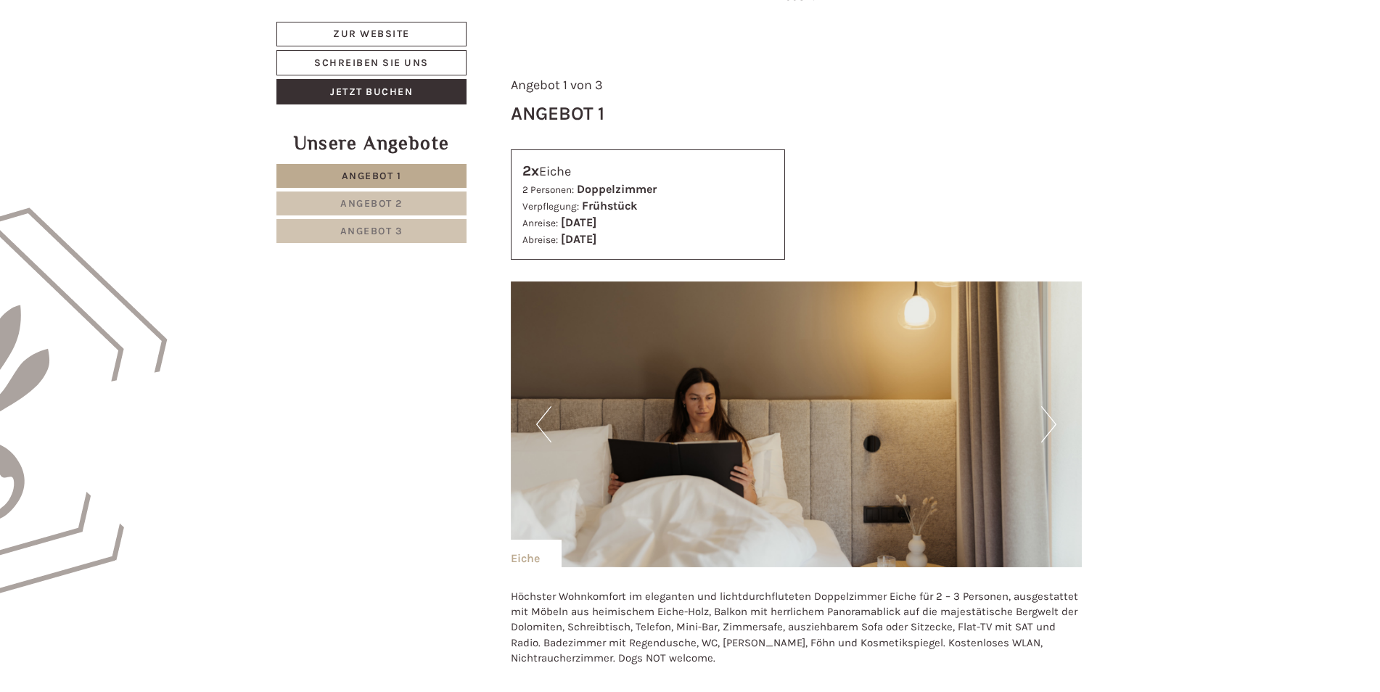
click at [1053, 425] on button "Next" at bounding box center [1048, 424] width 15 height 36
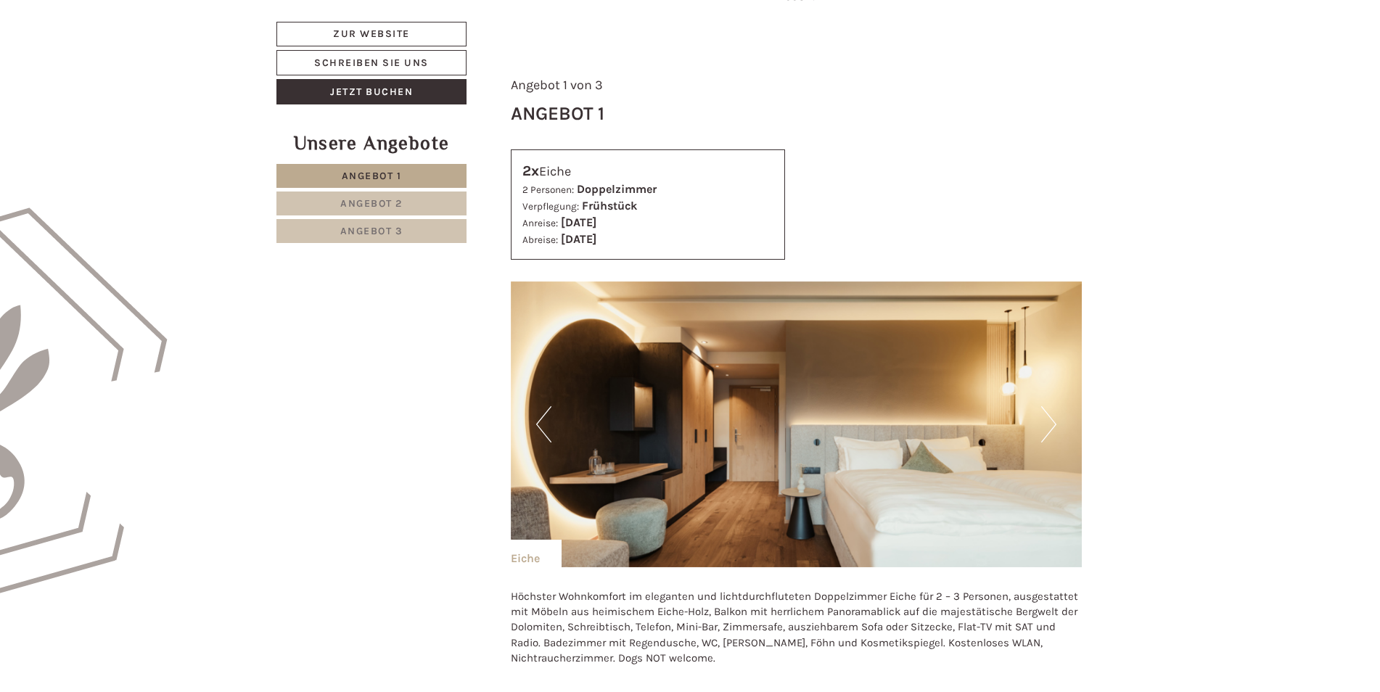
click at [1053, 425] on button "Next" at bounding box center [1048, 424] width 15 height 36
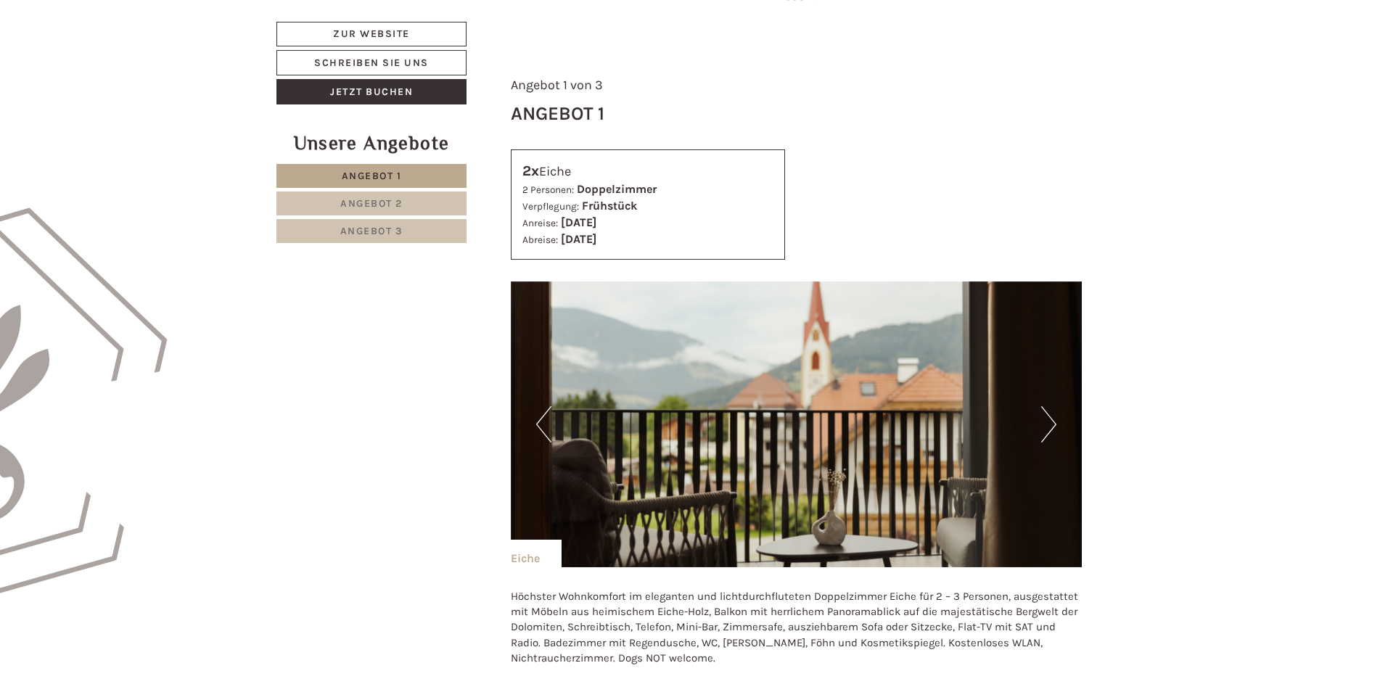
click at [1053, 425] on button "Next" at bounding box center [1048, 424] width 15 height 36
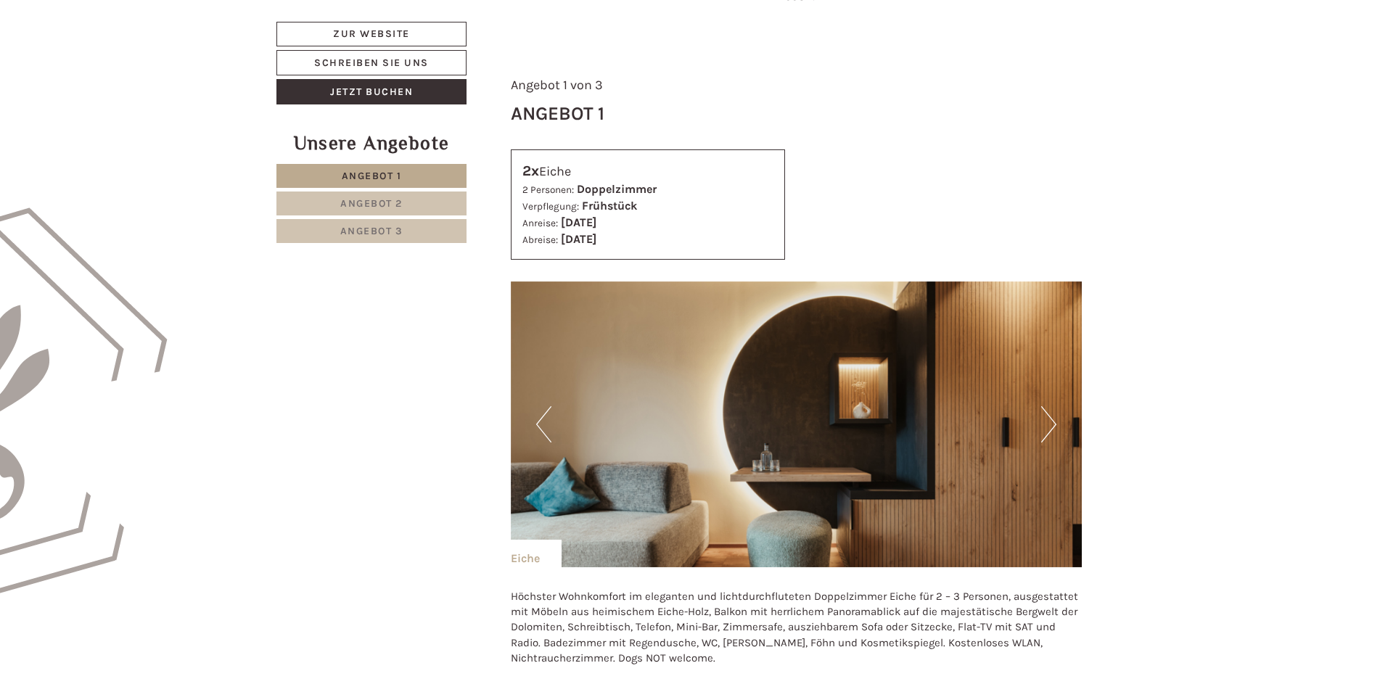
click at [1053, 425] on button "Next" at bounding box center [1048, 424] width 15 height 36
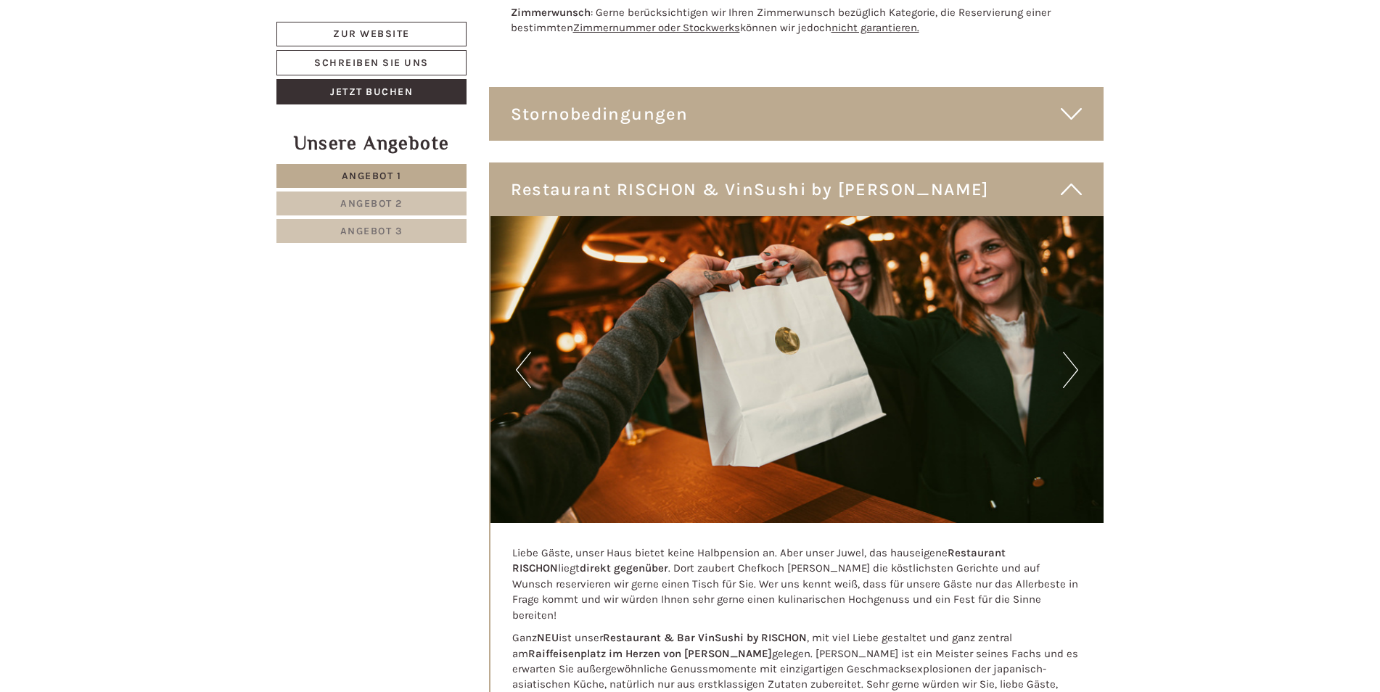
scroll to position [4136, 0]
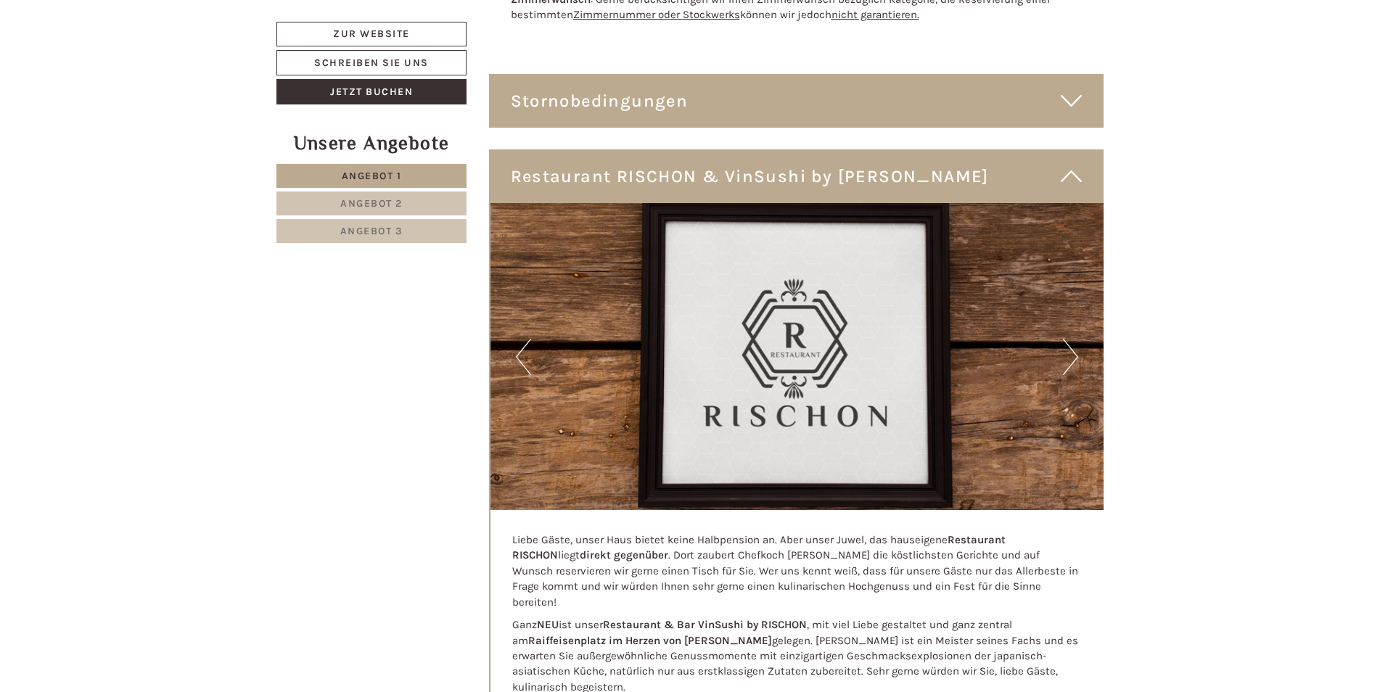
click at [1071, 357] on button "Next" at bounding box center [1070, 357] width 15 height 36
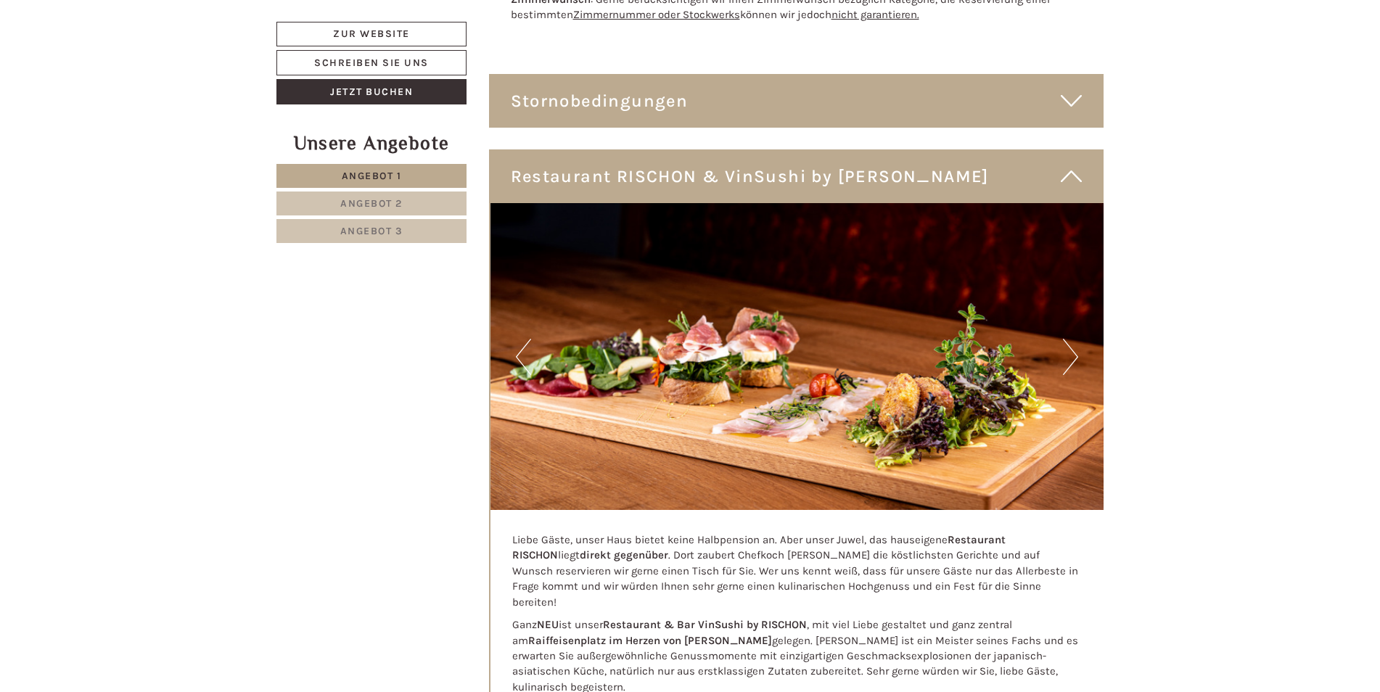
click at [1073, 357] on button "Next" at bounding box center [1070, 357] width 15 height 36
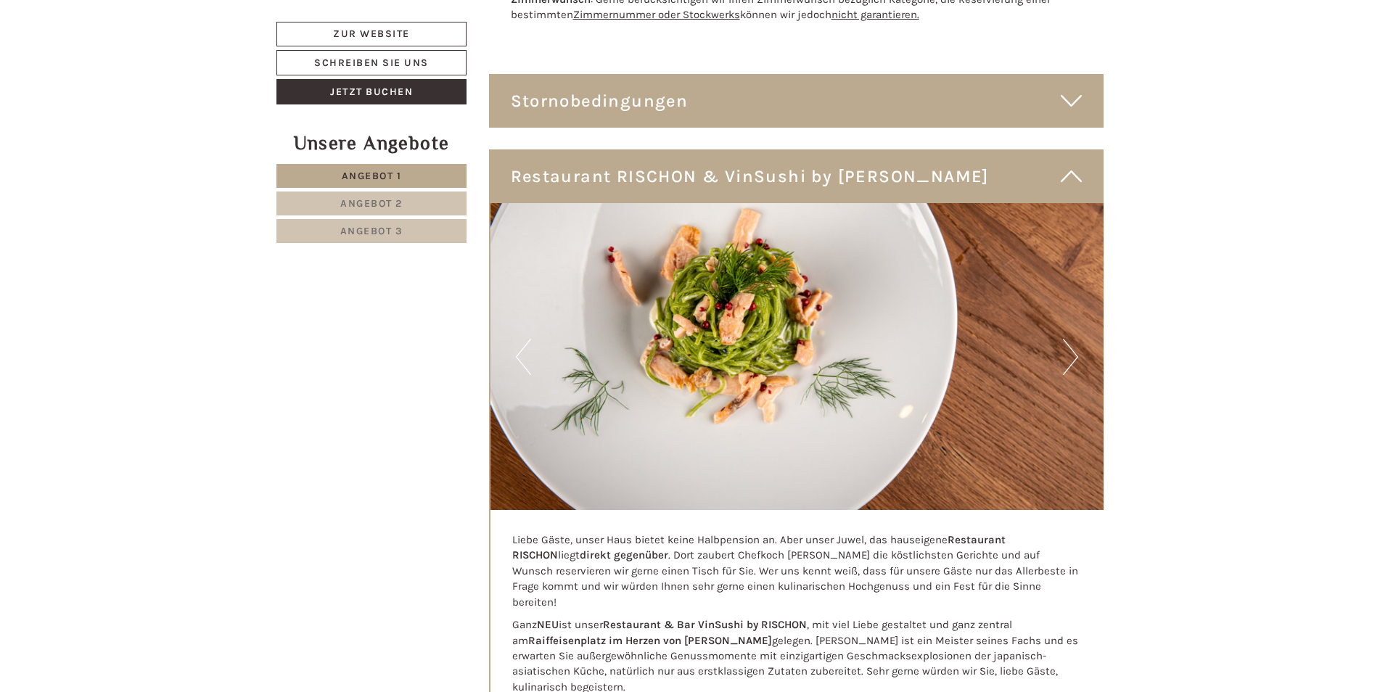
click at [1073, 357] on button "Next" at bounding box center [1070, 357] width 15 height 36
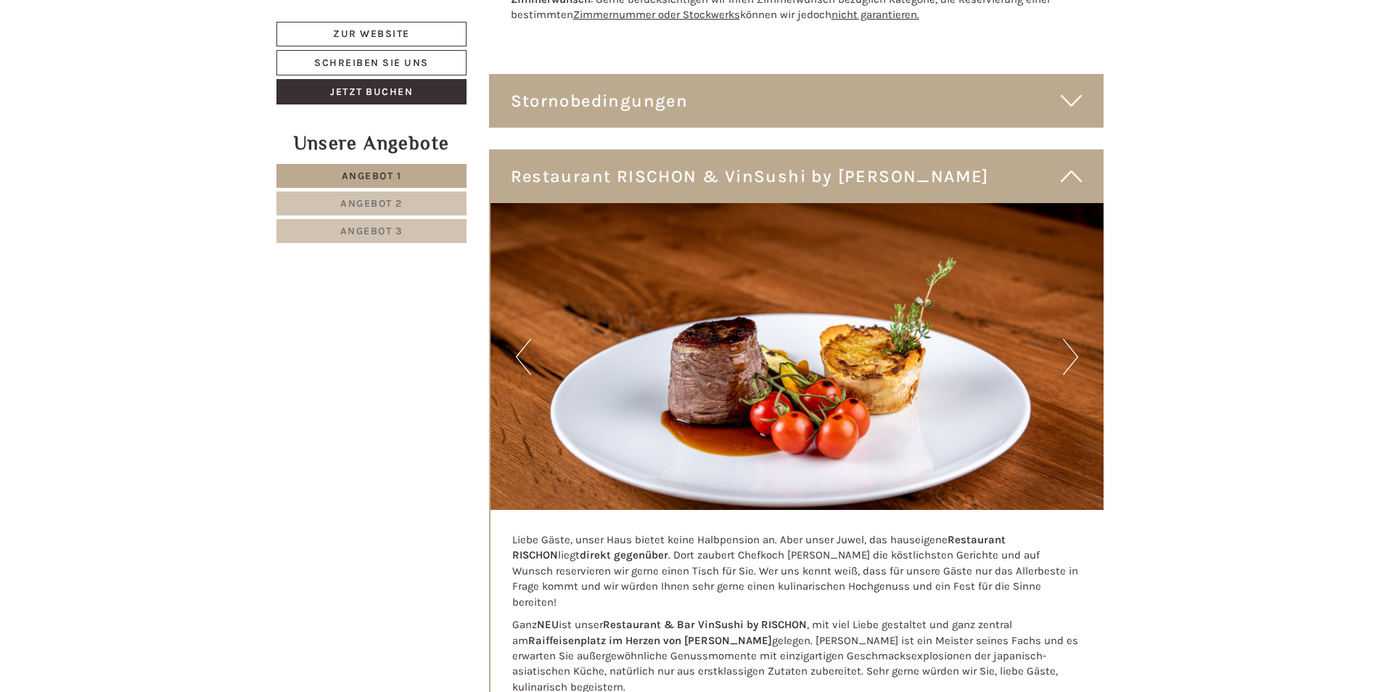
click at [1073, 357] on button "Next" at bounding box center [1070, 357] width 15 height 36
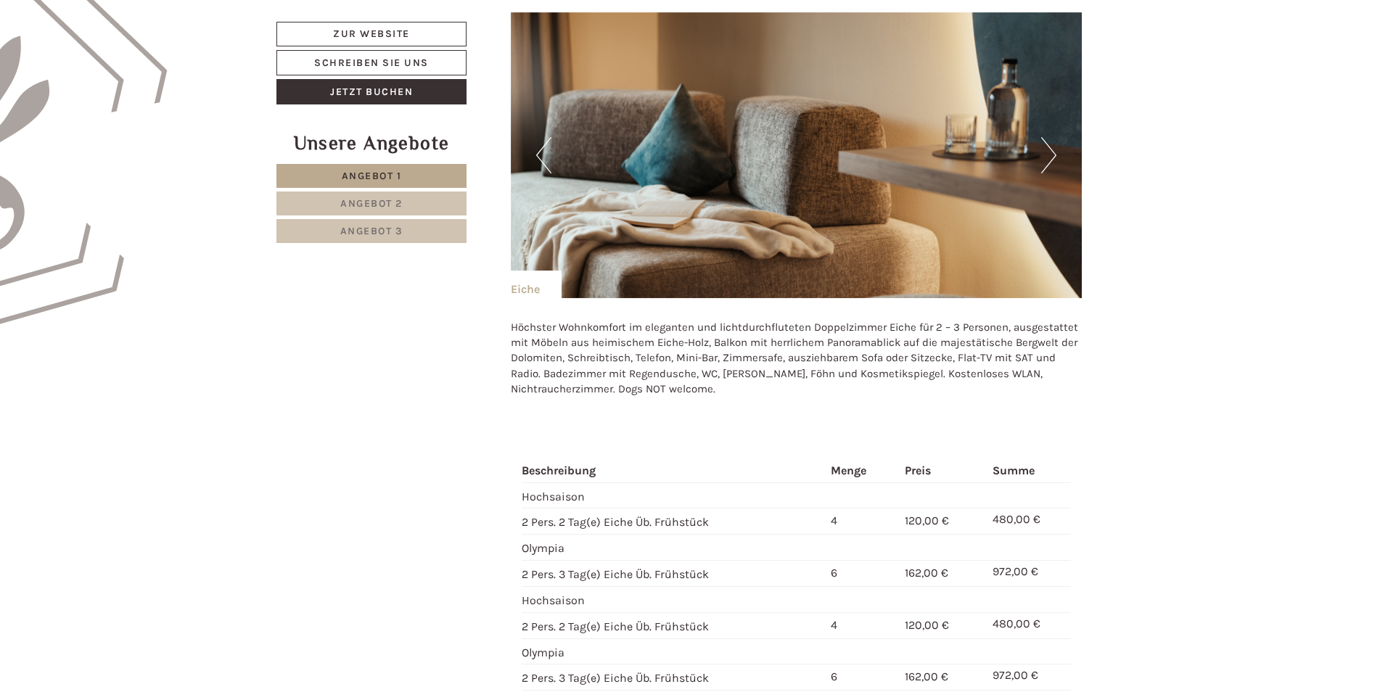
scroll to position [1234, 0]
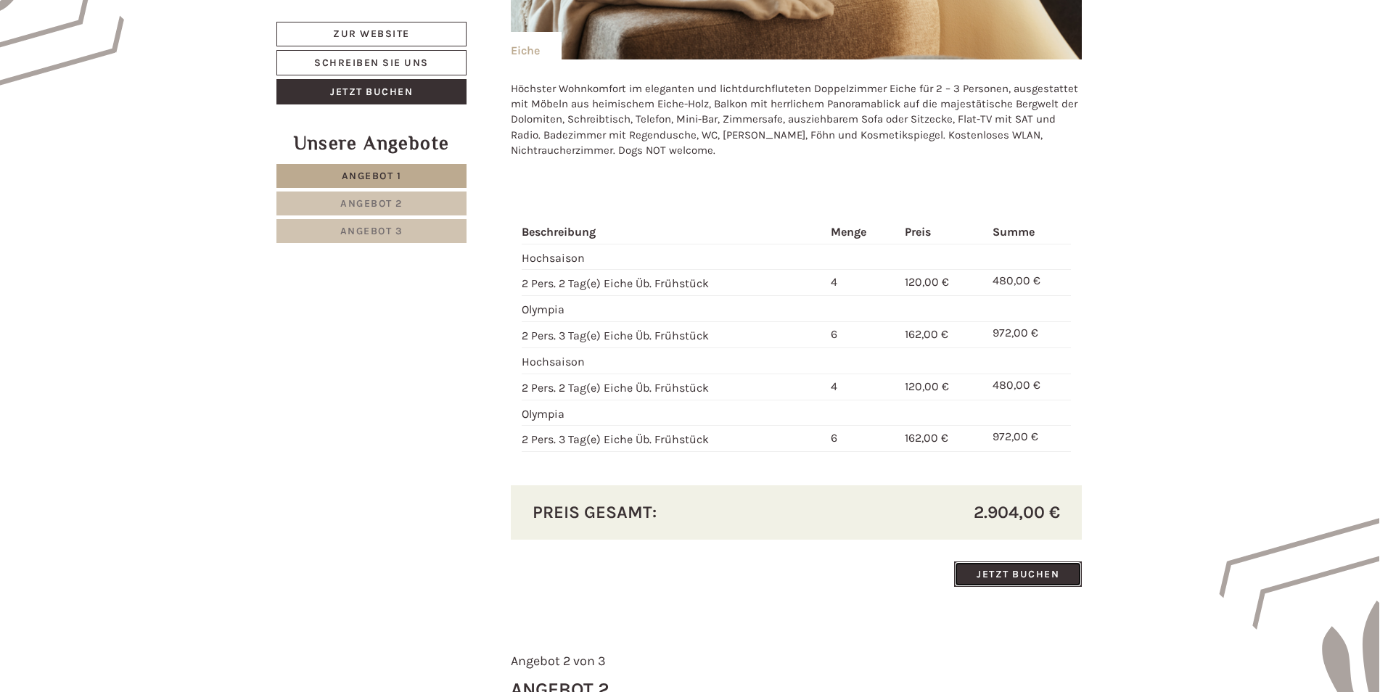
click at [1015, 573] on link "Jetzt buchen" at bounding box center [1018, 574] width 128 height 25
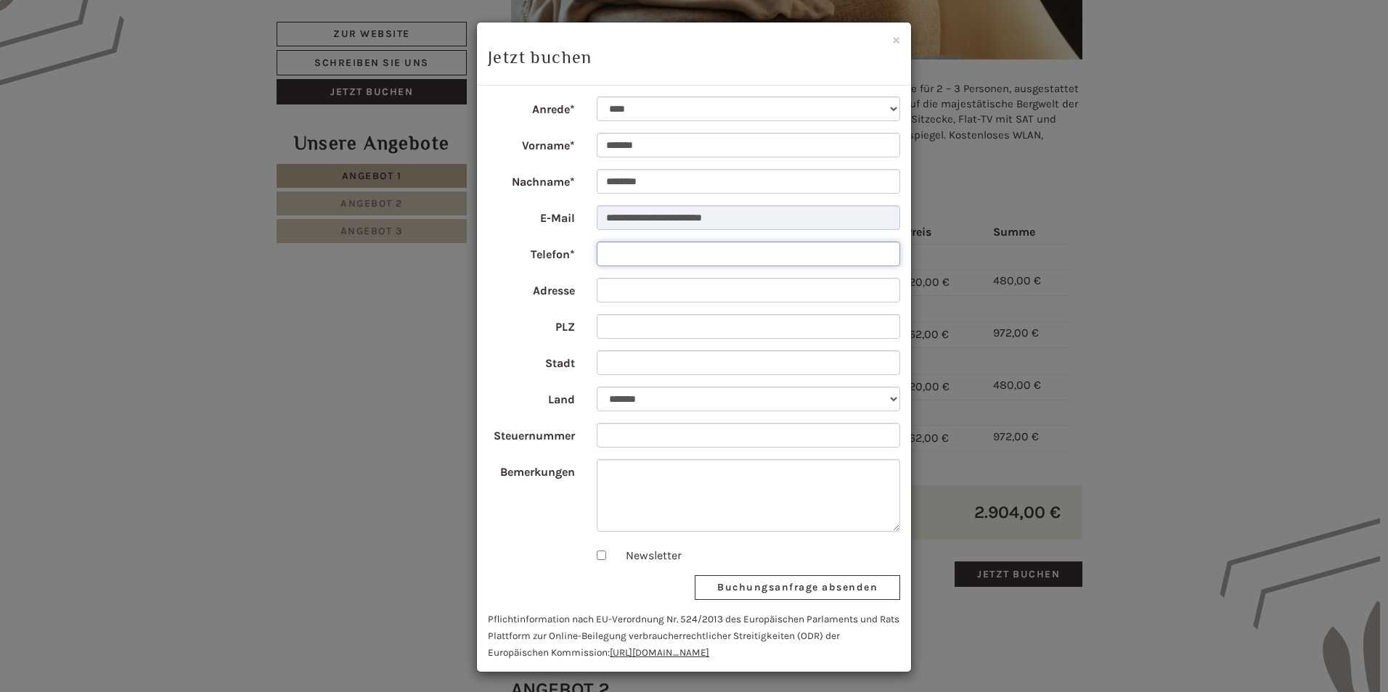
click at [623, 252] on input "Telefon*" at bounding box center [749, 254] width 304 height 25
type input "**********"
select select "*"
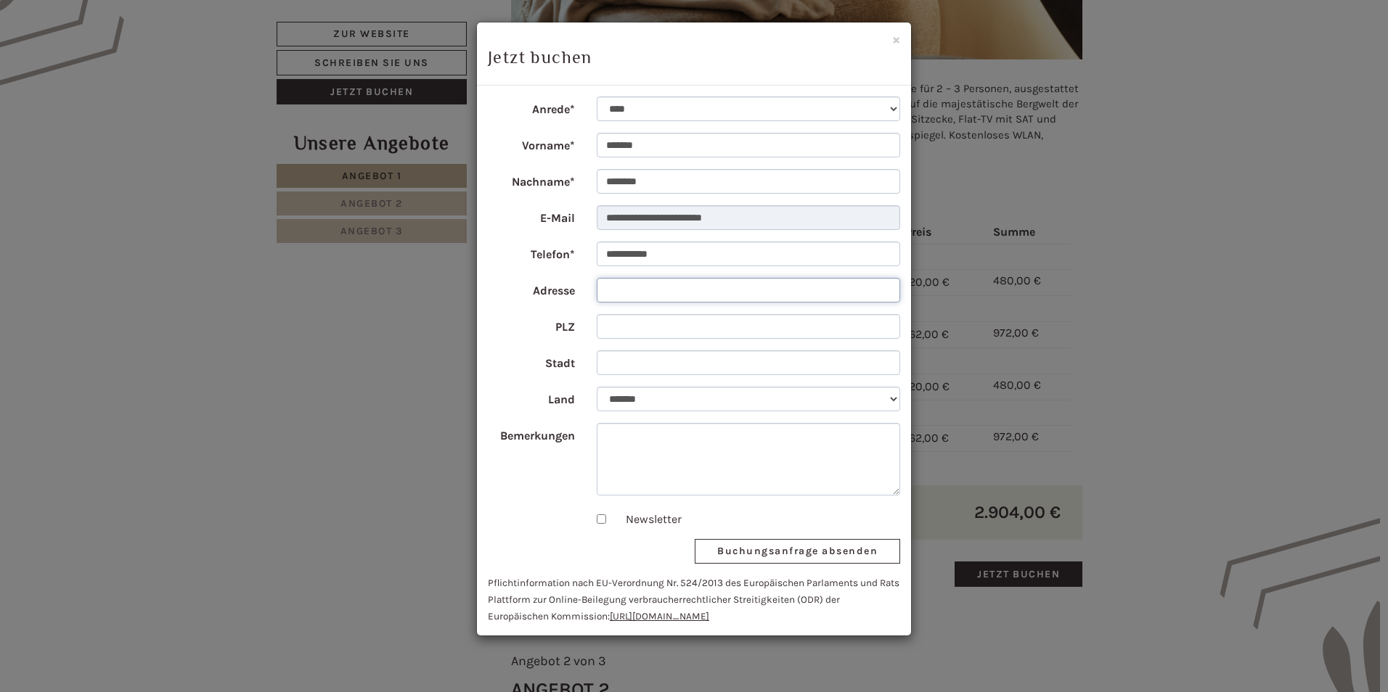
click at [629, 296] on input "Adresse" at bounding box center [749, 290] width 304 height 25
type input "**********"
click at [626, 325] on input "PLZ" at bounding box center [749, 326] width 304 height 25
type input "*****"
click at [631, 354] on input "Stadt" at bounding box center [749, 363] width 304 height 25
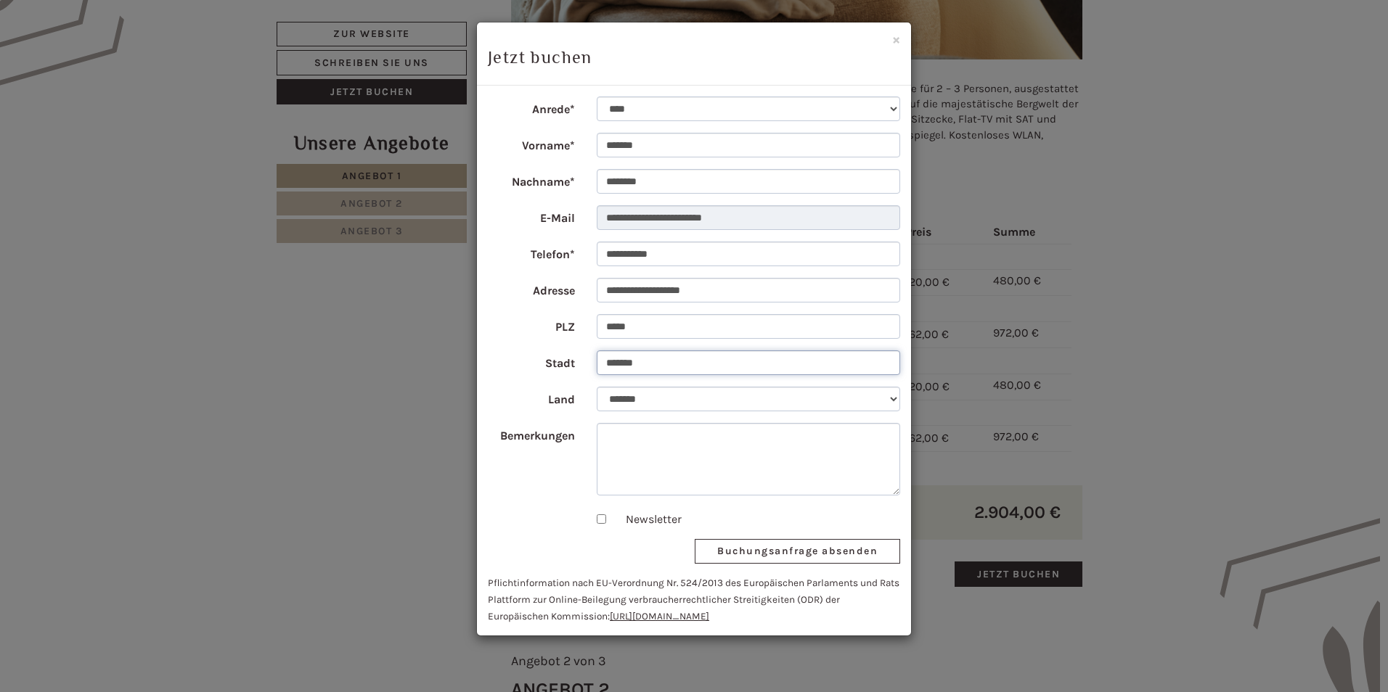
type input "*******"
click at [803, 549] on button "Buchungsanfrage absenden" at bounding box center [796, 551] width 205 height 25
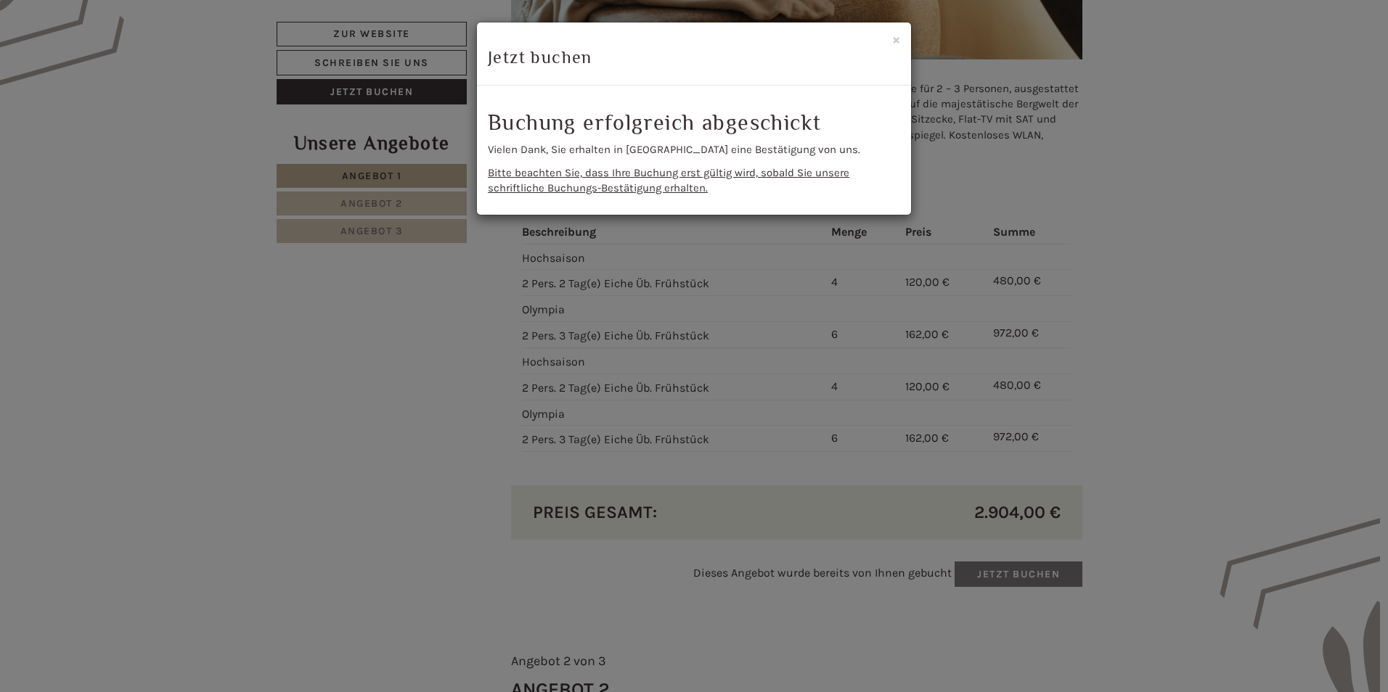
drag, startPoint x: 1229, startPoint y: 270, endPoint x: 1202, endPoint y: 276, distance: 28.2
click at [1224, 275] on div "**********" at bounding box center [694, 346] width 1388 height 692
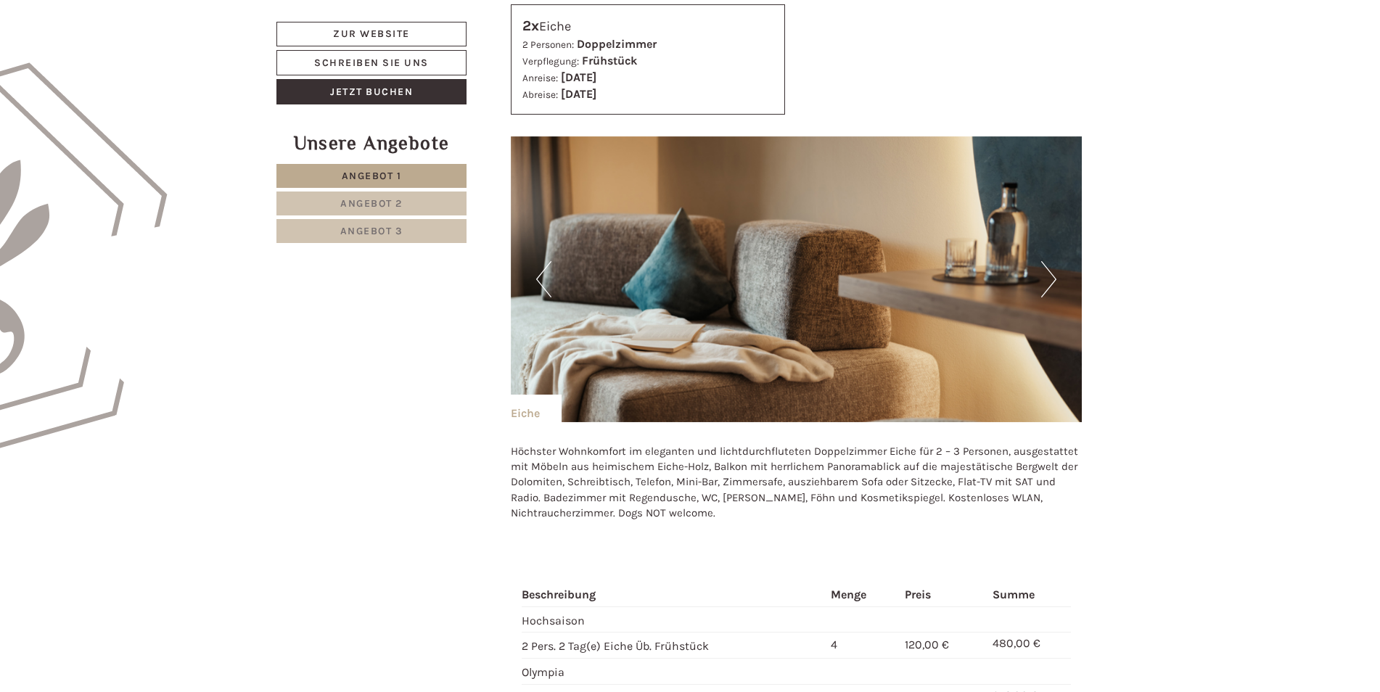
scroll to position [435, 0]
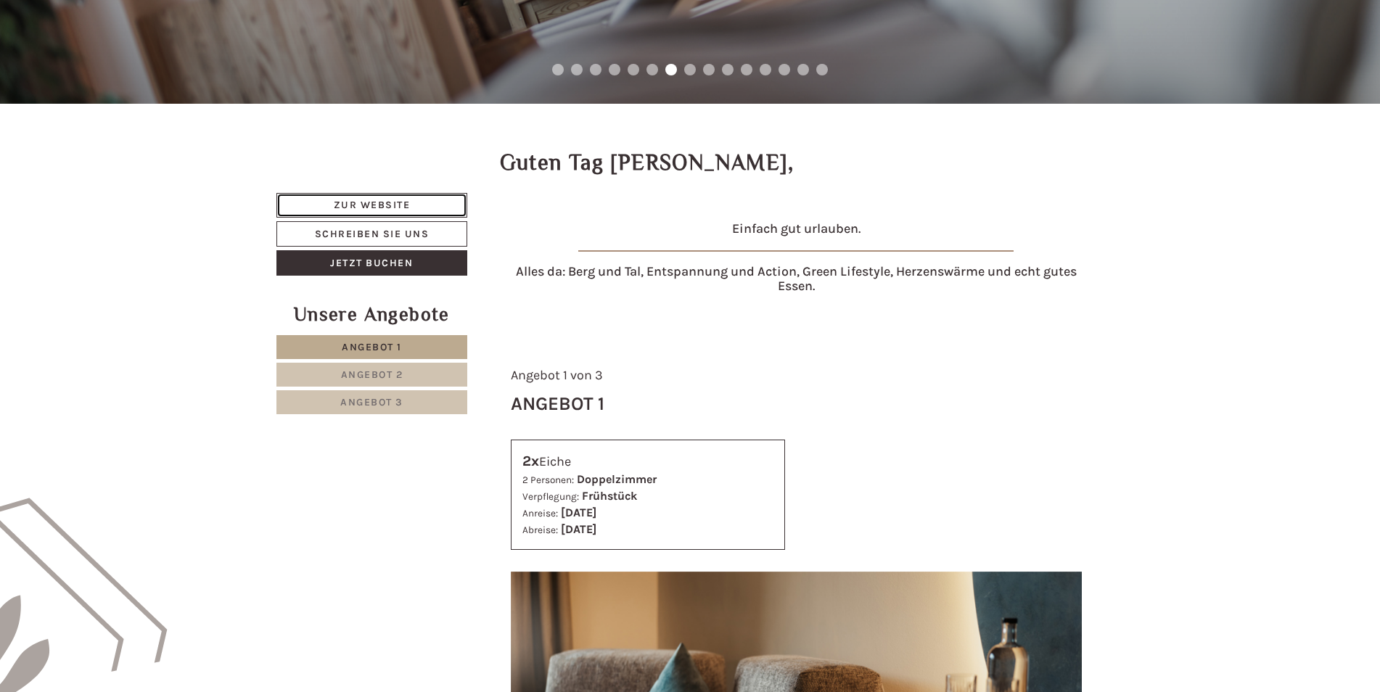
click at [385, 200] on link "Zur Website" at bounding box center [371, 205] width 191 height 25
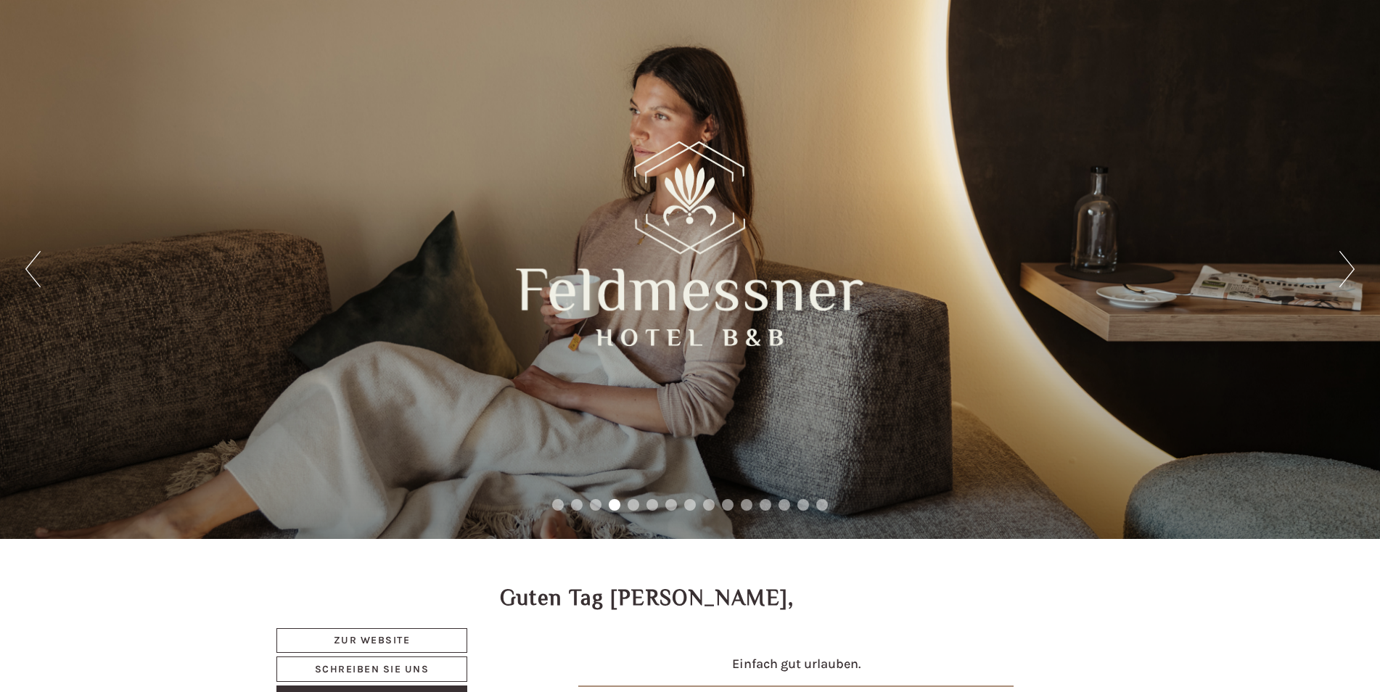
click at [1340, 263] on button "Next" at bounding box center [1347, 269] width 15 height 36
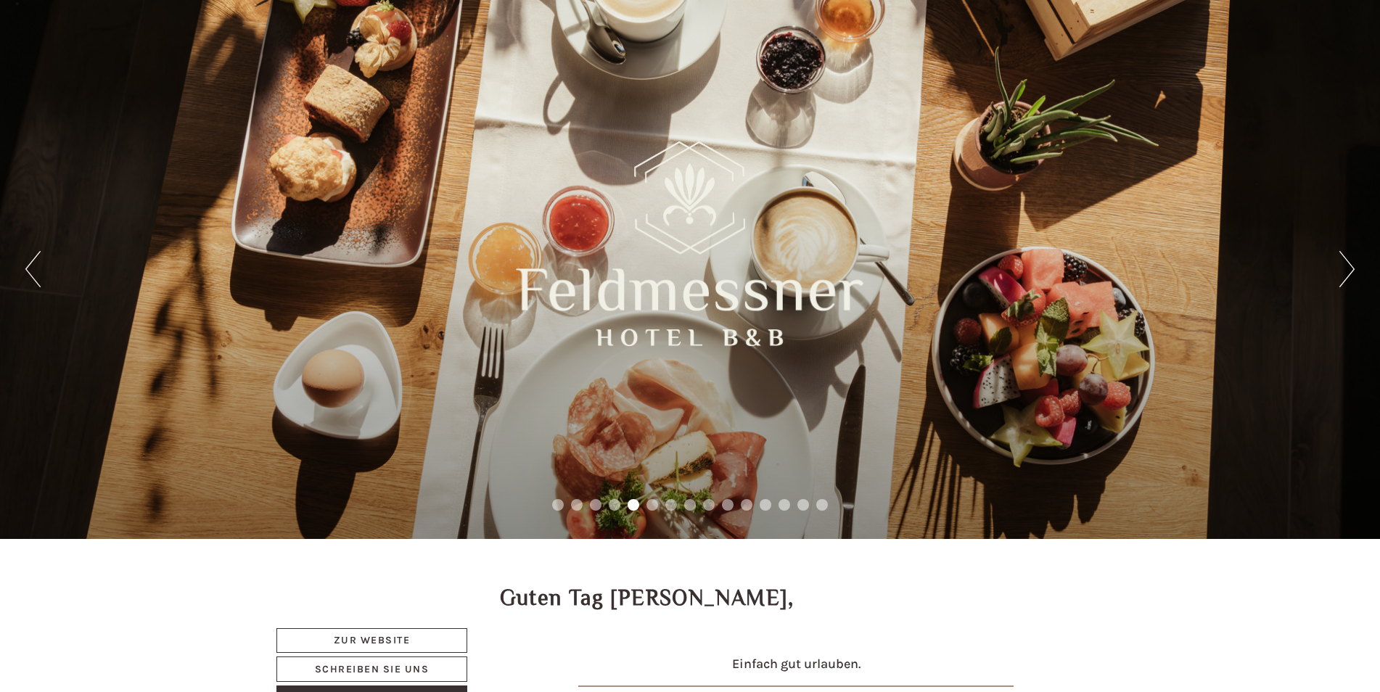
click at [1340, 263] on button "Next" at bounding box center [1347, 269] width 15 height 36
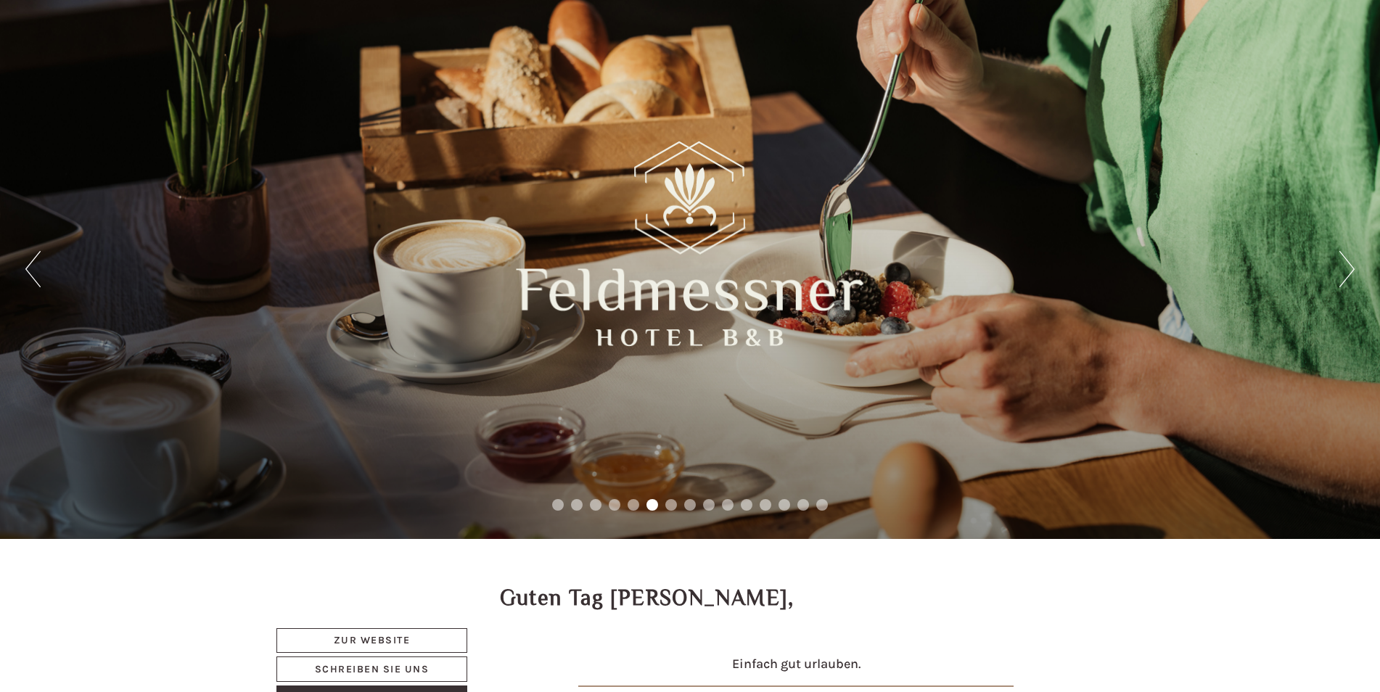
click at [1340, 263] on button "Next" at bounding box center [1347, 269] width 15 height 36
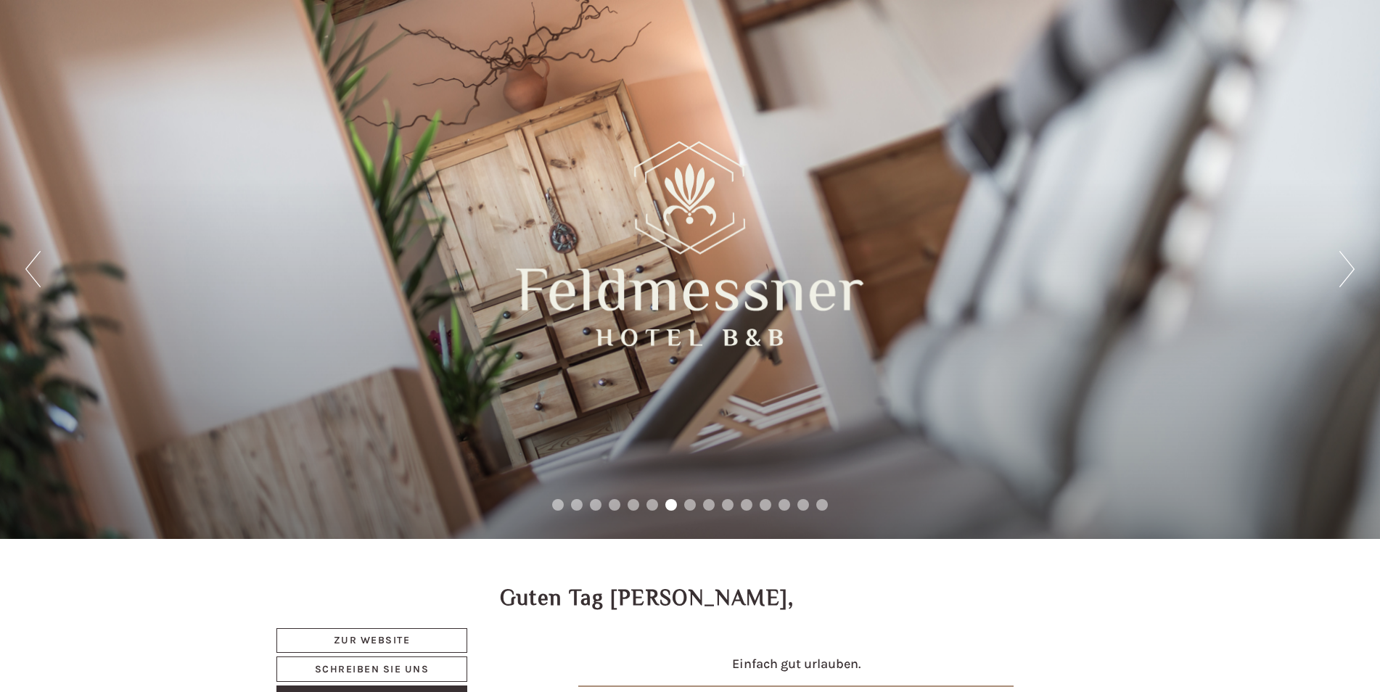
click at [1340, 263] on button "Next" at bounding box center [1347, 269] width 15 height 36
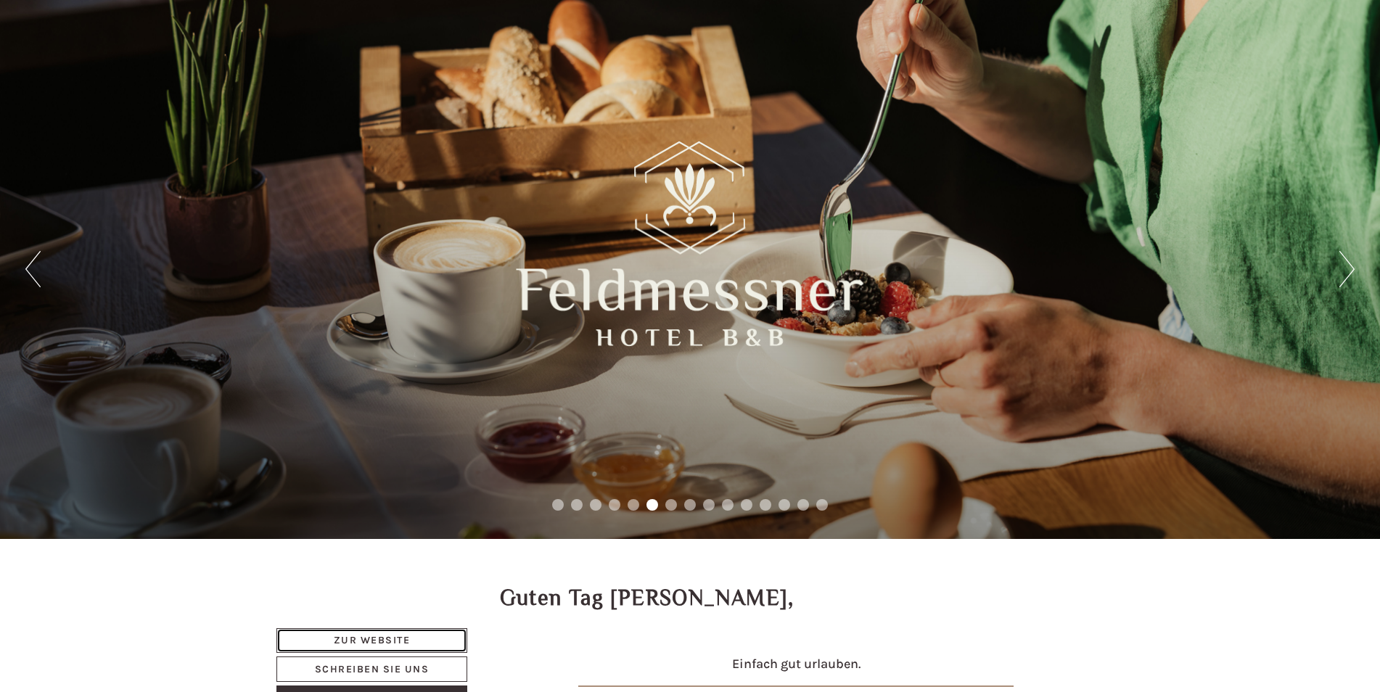
click at [403, 641] on link "Zur Website" at bounding box center [371, 640] width 191 height 25
